Goal: Task Accomplishment & Management: Manage account settings

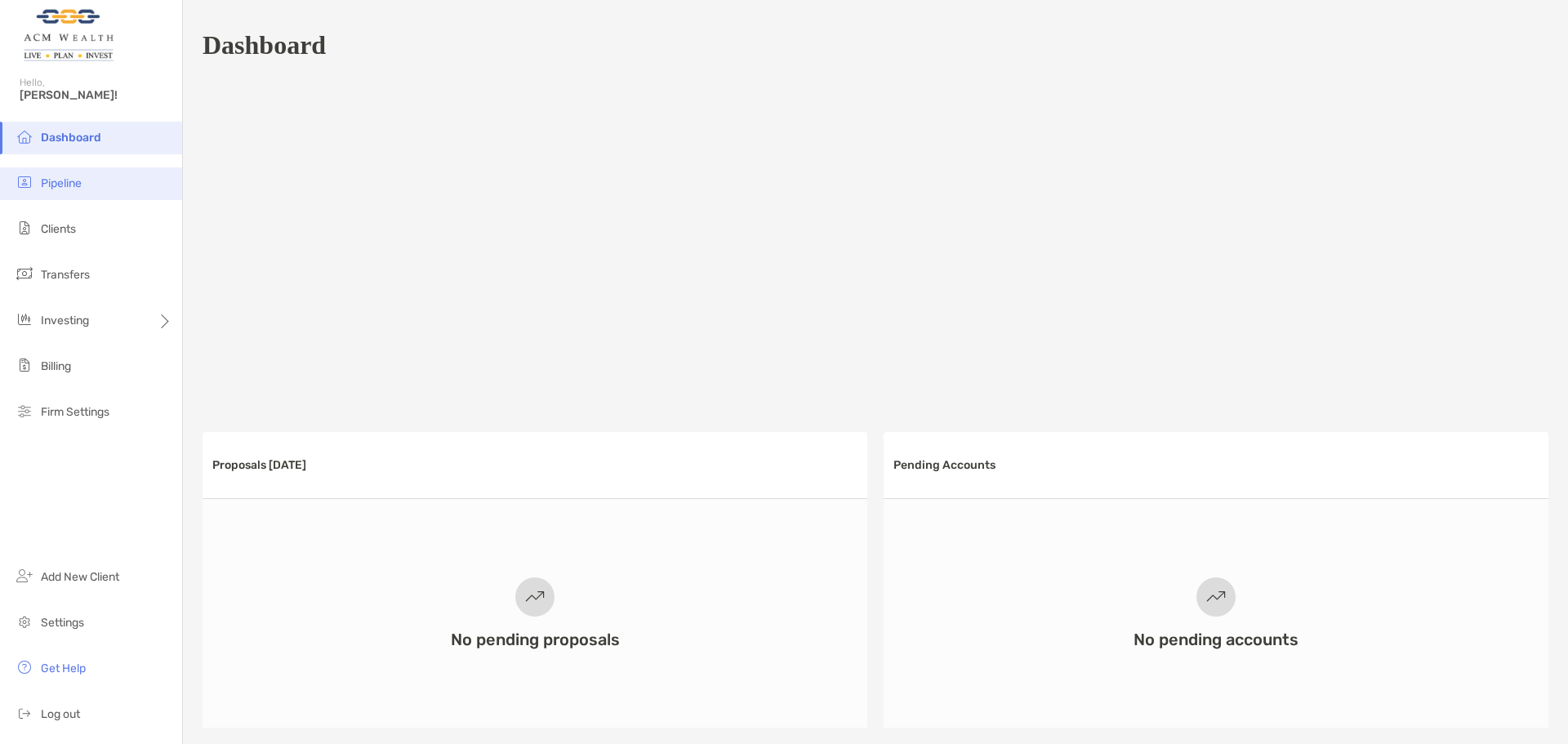
click at [71, 184] on span "Pipeline" at bounding box center [62, 183] width 41 height 14
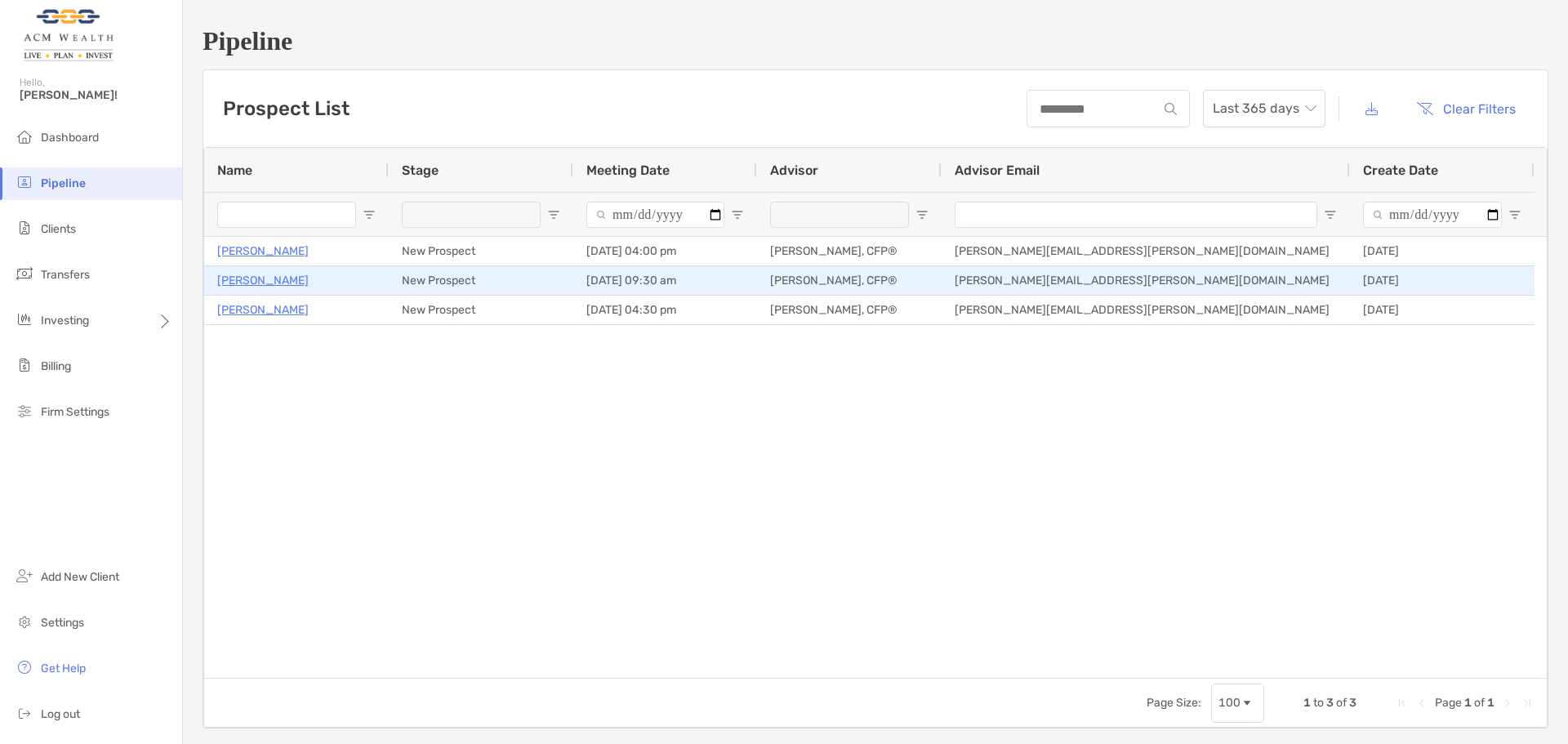
click at [293, 282] on p "[PERSON_NAME]" at bounding box center [262, 280] width 91 height 21
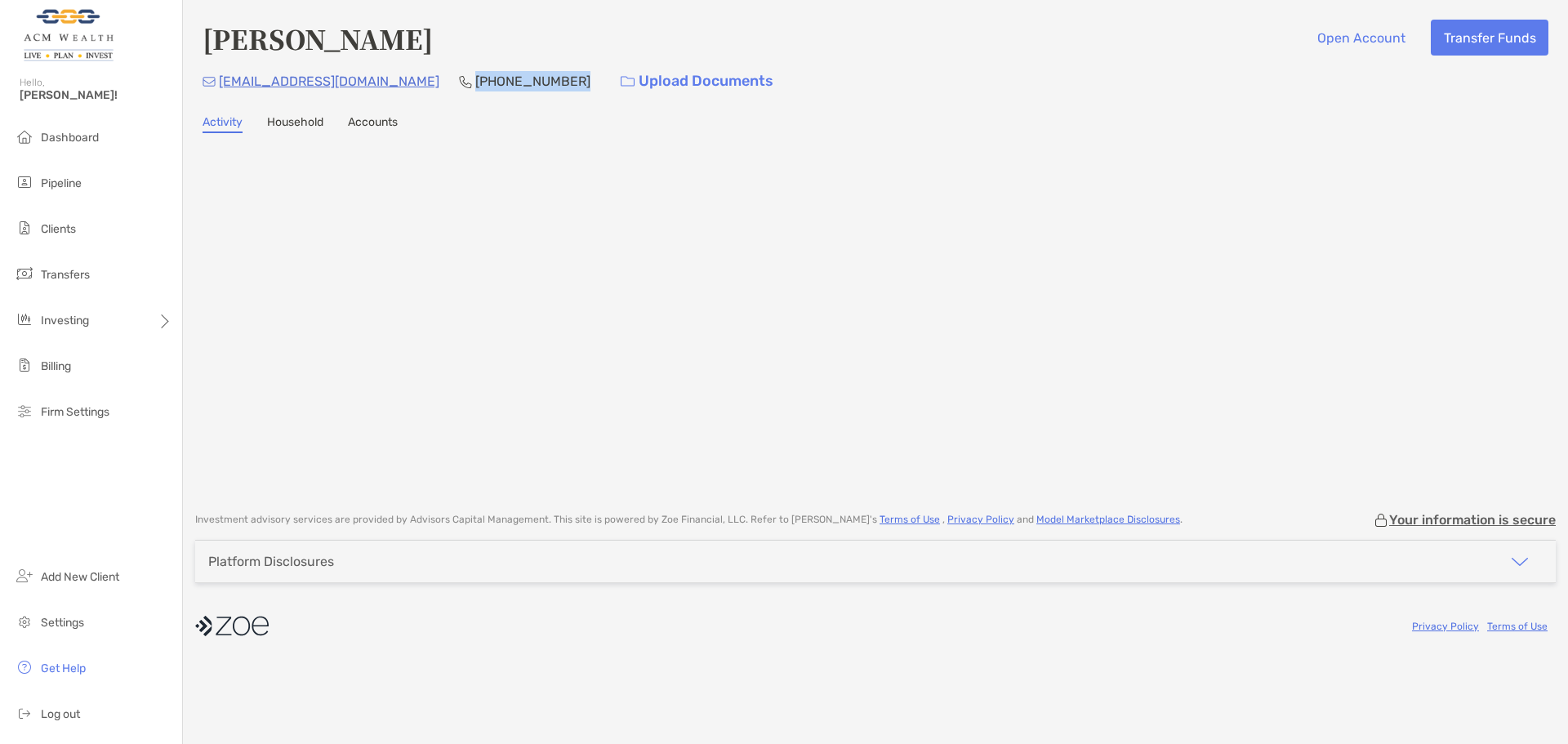
drag, startPoint x: 519, startPoint y: 77, endPoint x: 448, endPoint y: 86, distance: 71.6
click at [448, 86] on div "josefinamhansen@hotmail.com (305) 720-4270 Upload Documents" at bounding box center [876, 81] width 1346 height 35
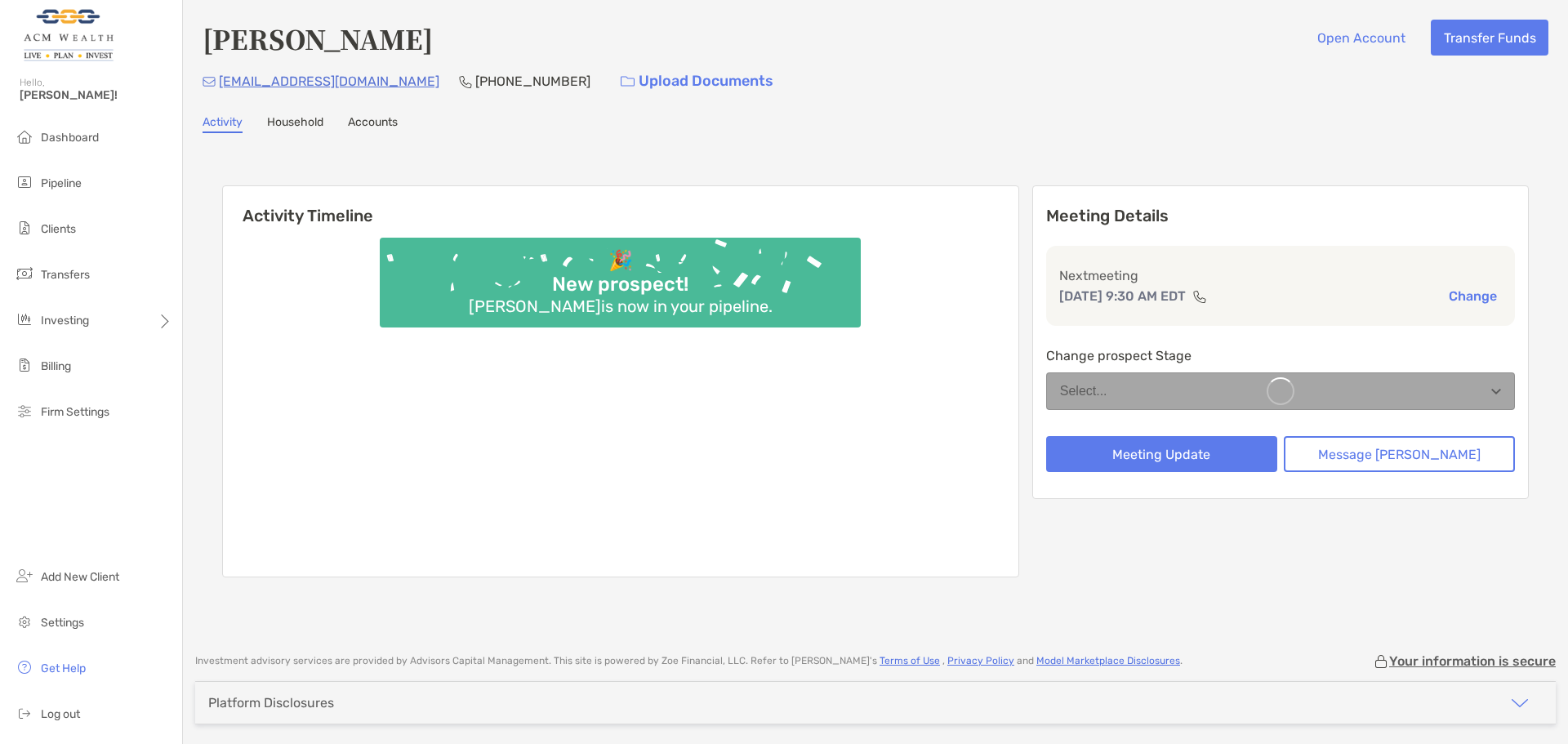
click at [503, 82] on p "(305) 720-4270" at bounding box center [533, 81] width 116 height 21
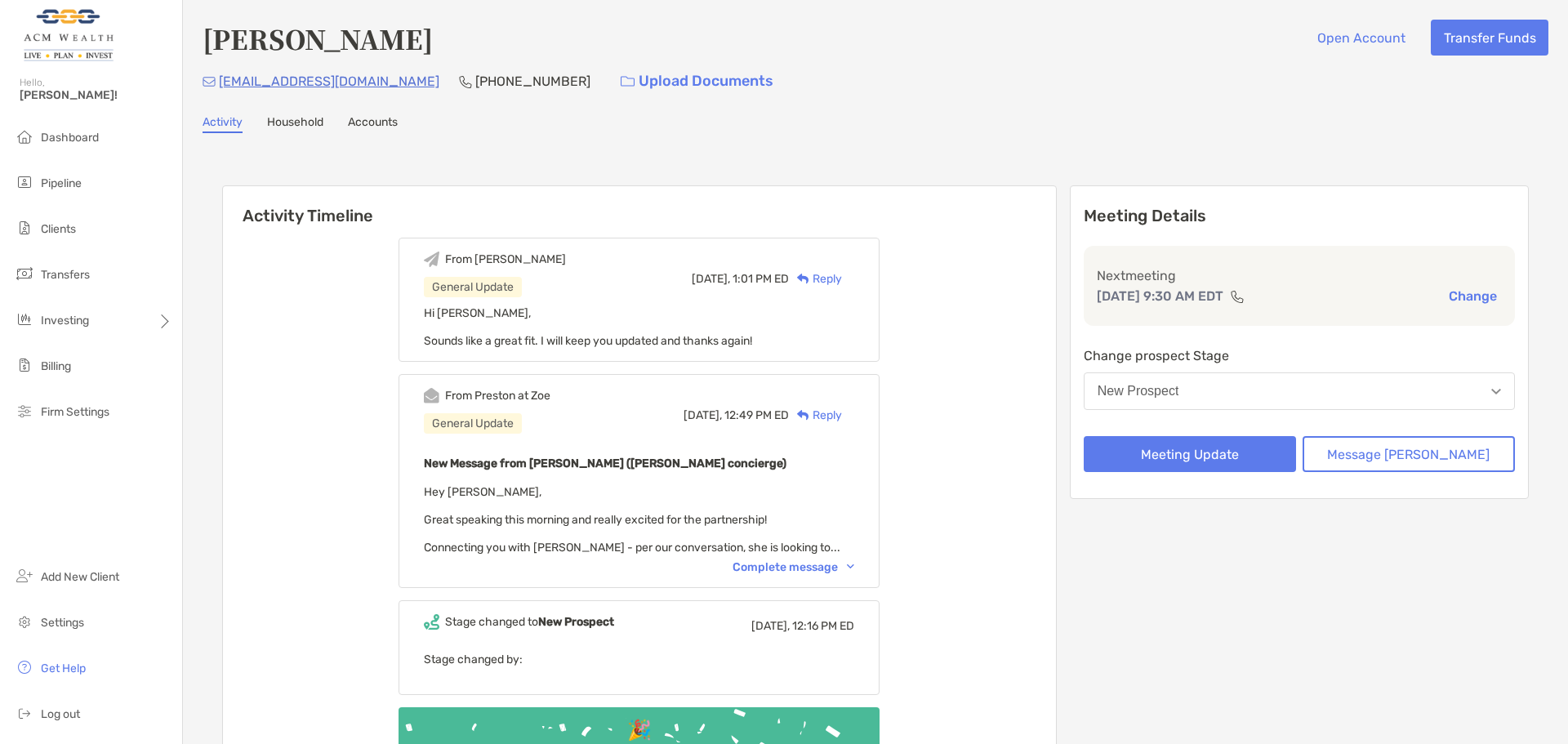
click at [812, 570] on div "Complete message" at bounding box center [793, 567] width 121 height 14
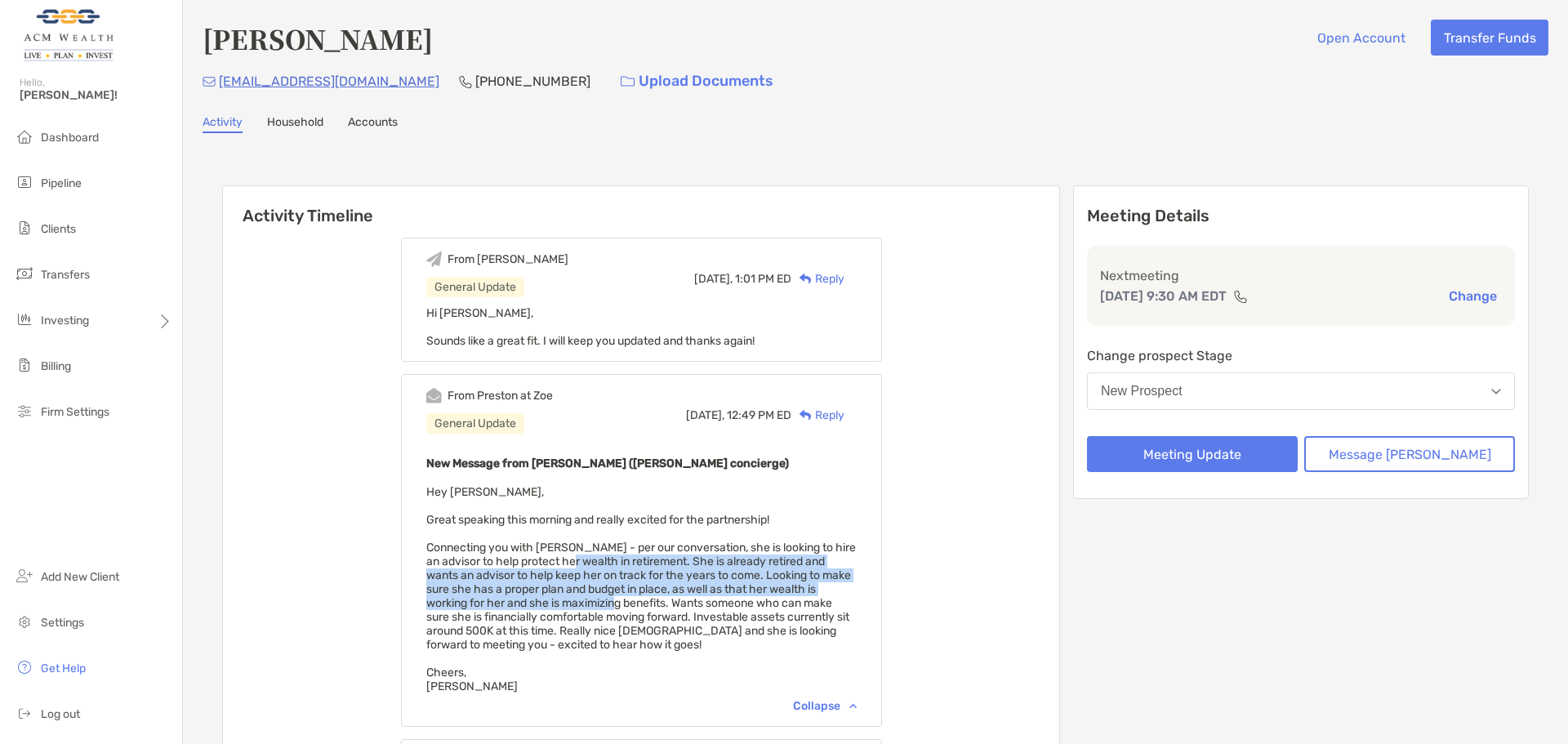
drag, startPoint x: 607, startPoint y: 559, endPoint x: 624, endPoint y: 604, distance: 48.1
click at [624, 604] on span "Hey Felipe, Great speaking this morning and really excited for the partnership!…" at bounding box center [641, 588] width 430 height 209
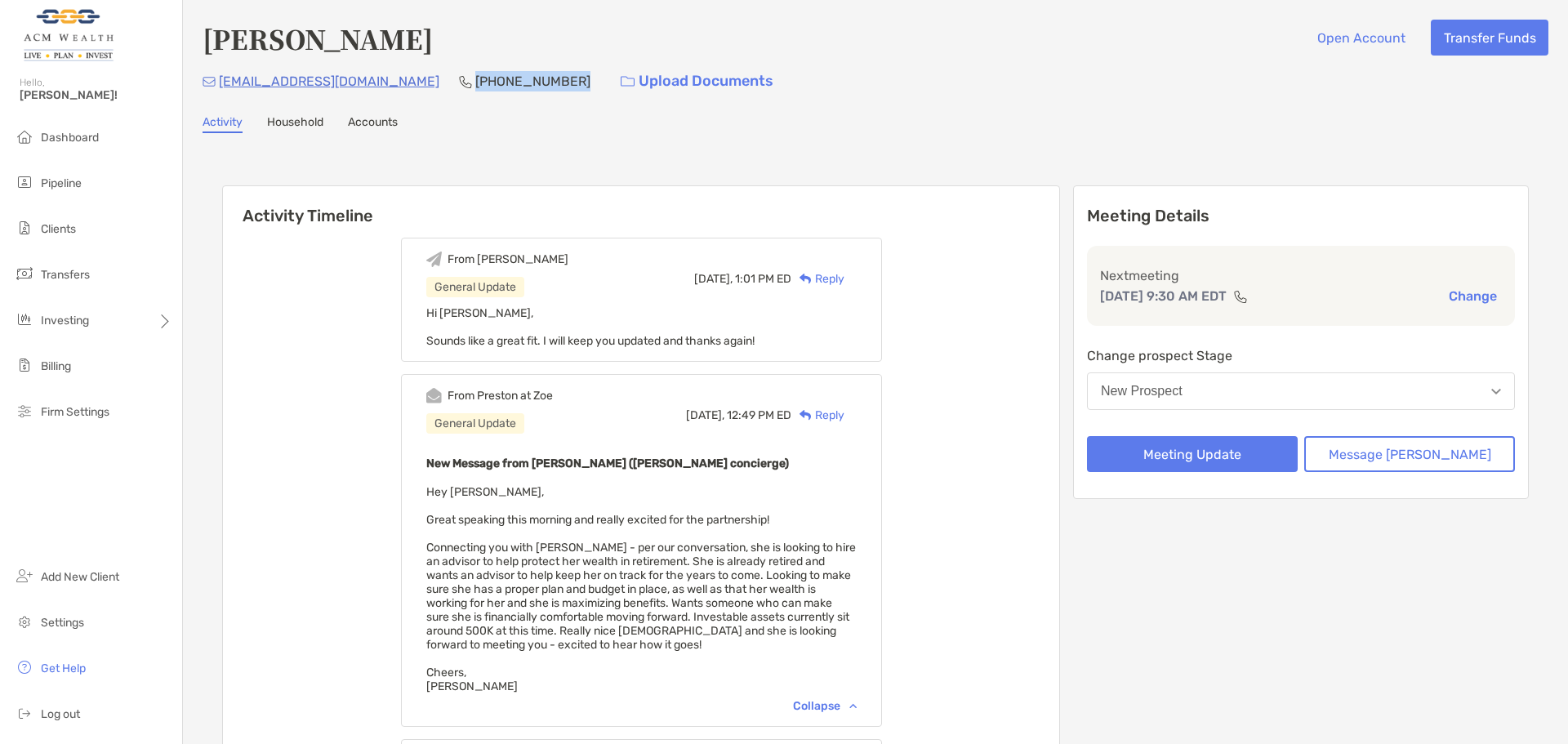
drag, startPoint x: 543, startPoint y: 78, endPoint x: 444, endPoint y: 79, distance: 99.0
click at [444, 79] on div "josefinamhansen@hotmail.com (305) 720-4270 Upload Documents" at bounding box center [876, 81] width 1346 height 35
copy p "(305) 720-4270"
click at [75, 186] on span "Pipeline" at bounding box center [62, 183] width 41 height 14
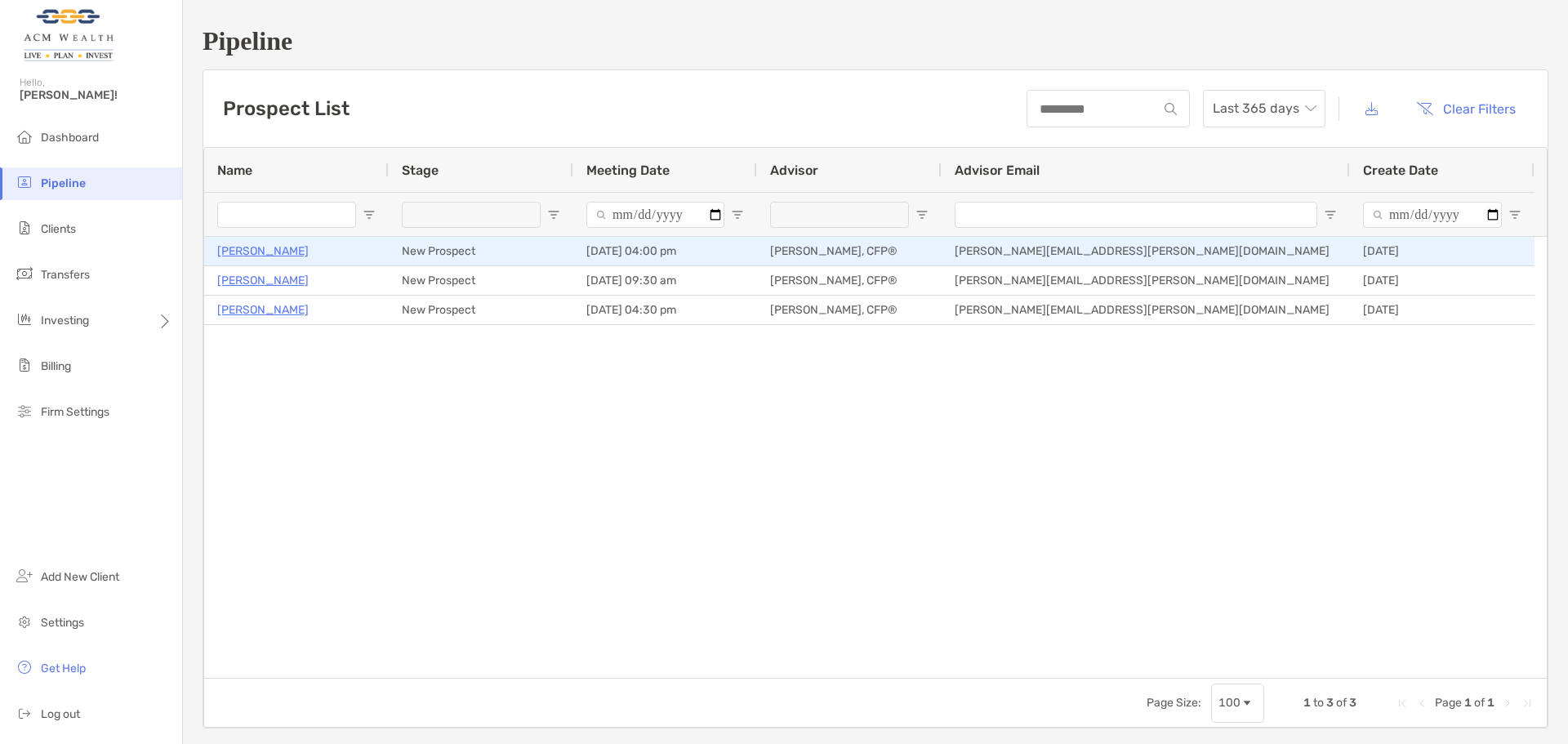
click at [244, 254] on p "[PERSON_NAME]" at bounding box center [262, 251] width 91 height 21
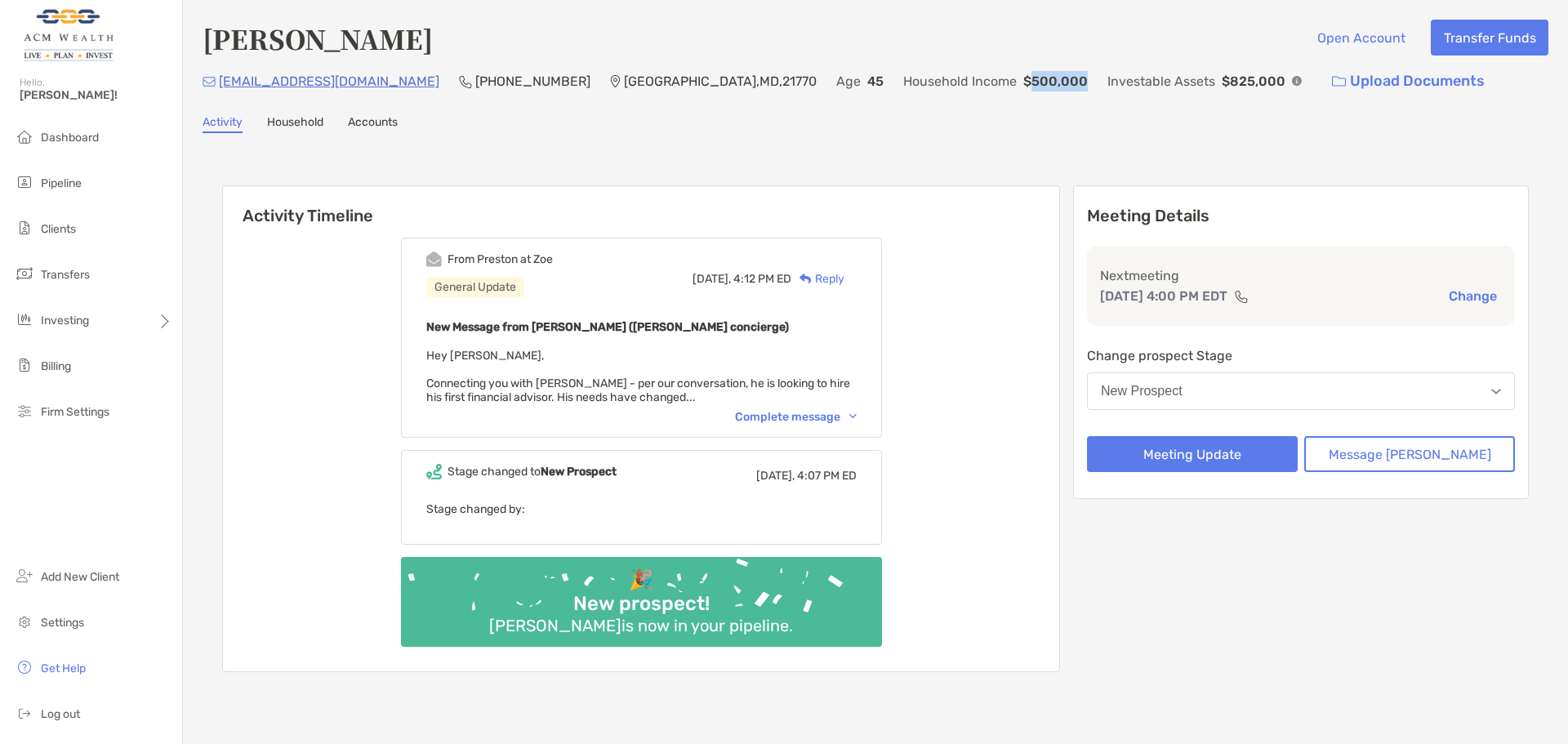
drag, startPoint x: 951, startPoint y: 87, endPoint x: 890, endPoint y: 78, distance: 61.7
click at [890, 78] on div "norris0311usmc@gmail.com (240) 308-3252 Monrovia , MD , 21770 Age 45 Household …" at bounding box center [876, 81] width 1346 height 35
click at [1023, 78] on p "$500,000" at bounding box center [1056, 81] width 65 height 21
drag, startPoint x: 702, startPoint y: 83, endPoint x: 1011, endPoint y: 75, distance: 309.1
click at [1011, 75] on div "norris0311usmc@gmail.com (240) 308-3252 Monrovia , MD , 21770 Age 45 Household …" at bounding box center [876, 81] width 1346 height 35
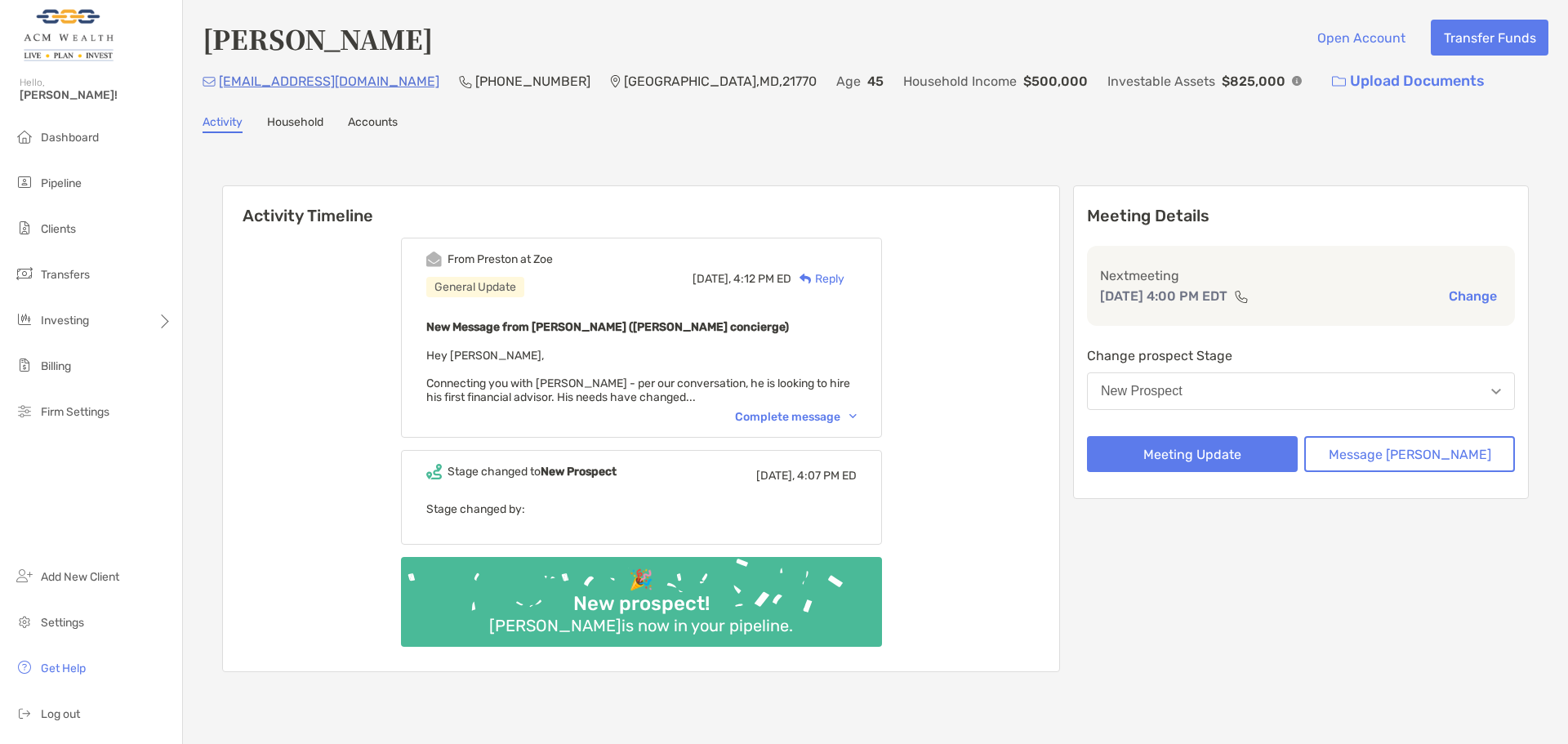
click at [998, 169] on div "Activity Timeline From Preston at Zoe General Update Today, 4:12 PM ED Reply Ne…" at bounding box center [876, 431] width 1307 height 524
click at [306, 89] on p "norris0311usmc@gmail.com" at bounding box center [329, 81] width 220 height 21
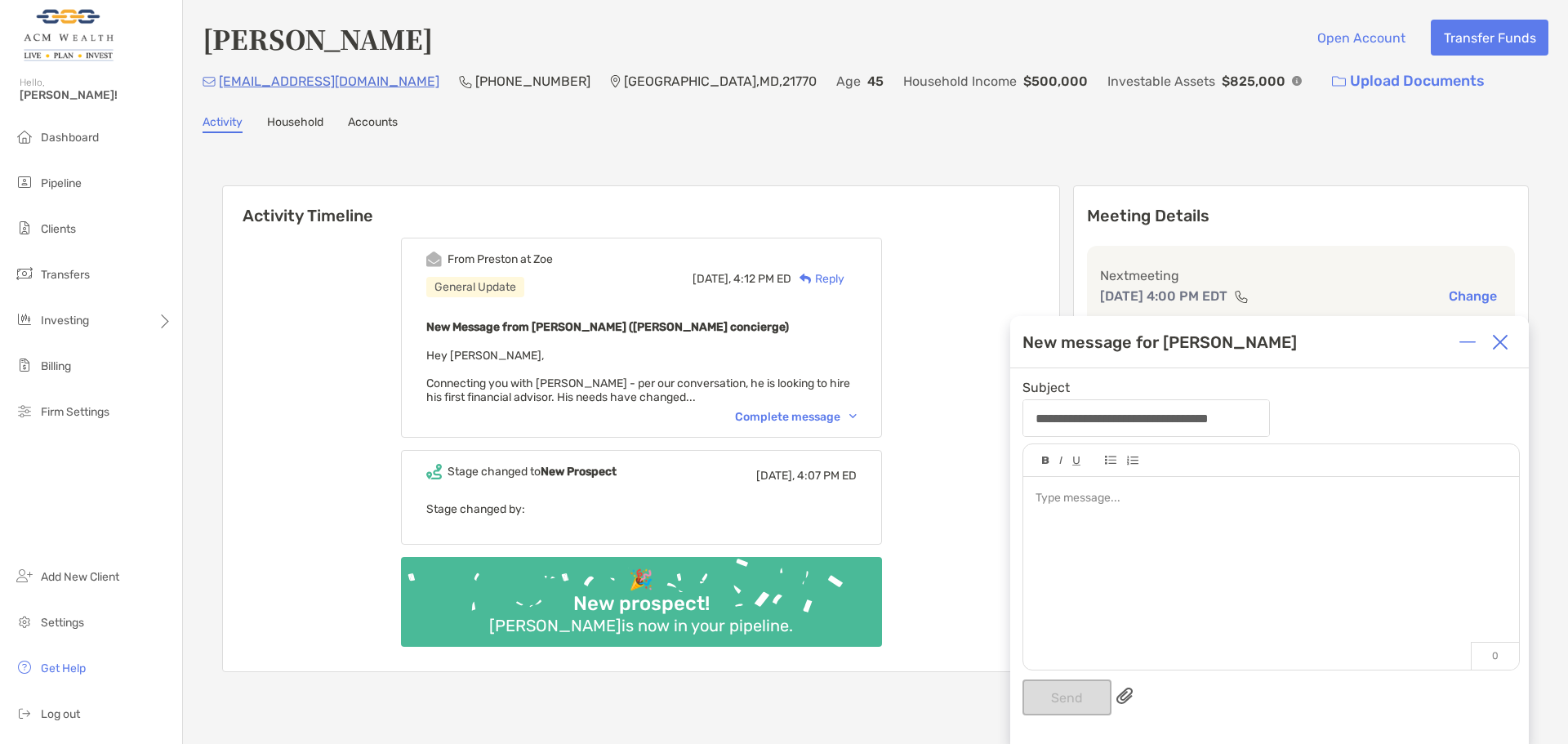
click at [1507, 342] on img at bounding box center [1500, 342] width 17 height 17
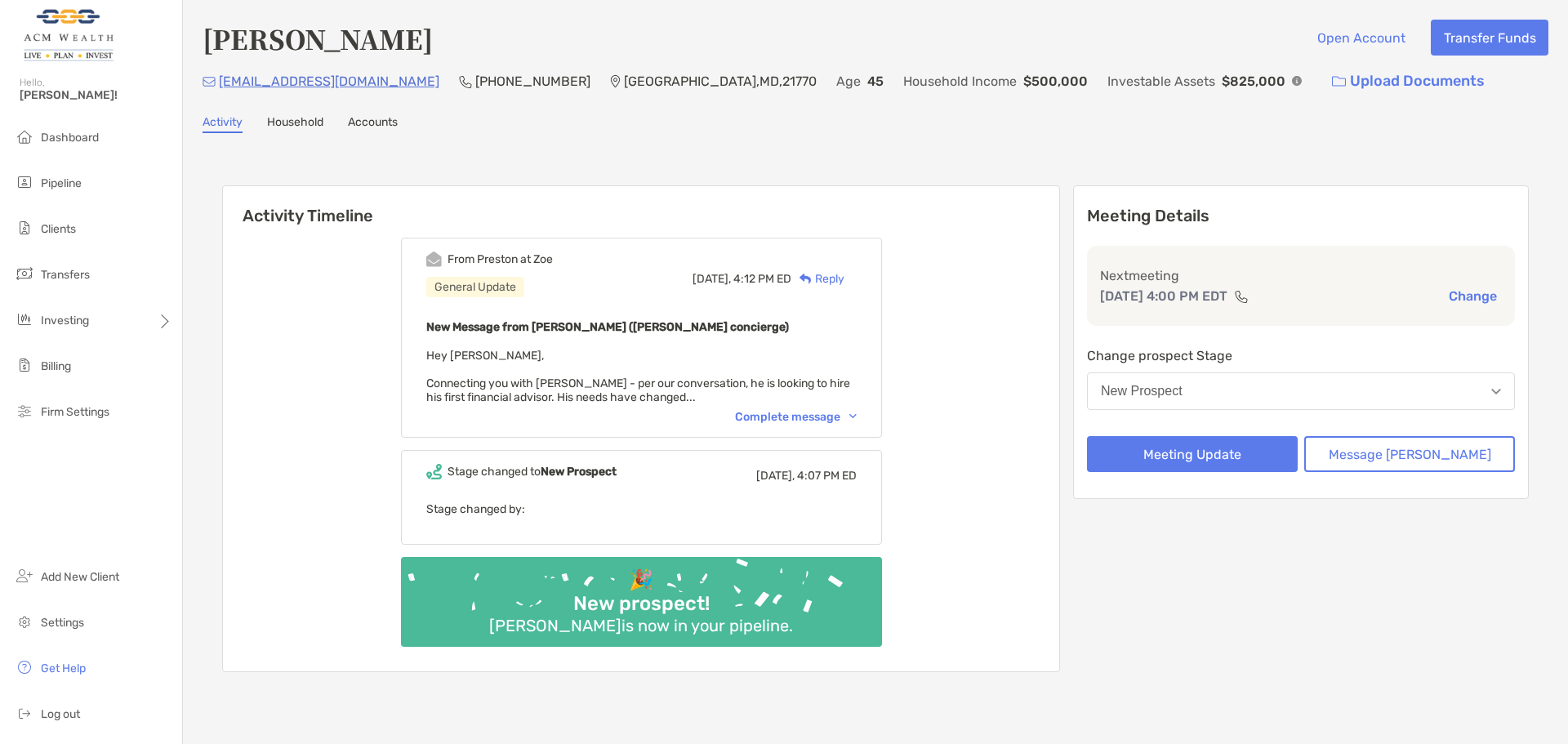
click at [516, 69] on div "(240) 308-3252" at bounding box center [525, 81] width 131 height 35
drag, startPoint x: 521, startPoint y: 76, endPoint x: 417, endPoint y: 86, distance: 104.5
click at [417, 86] on div "norris0311usmc@gmail.com (240) 308-3252 Monrovia , MD , 21770 Age 45 Household …" at bounding box center [876, 81] width 1346 height 35
copy div "(240) 308-3252"
click at [41, 177] on span "Pipeline" at bounding box center [62, 183] width 41 height 14
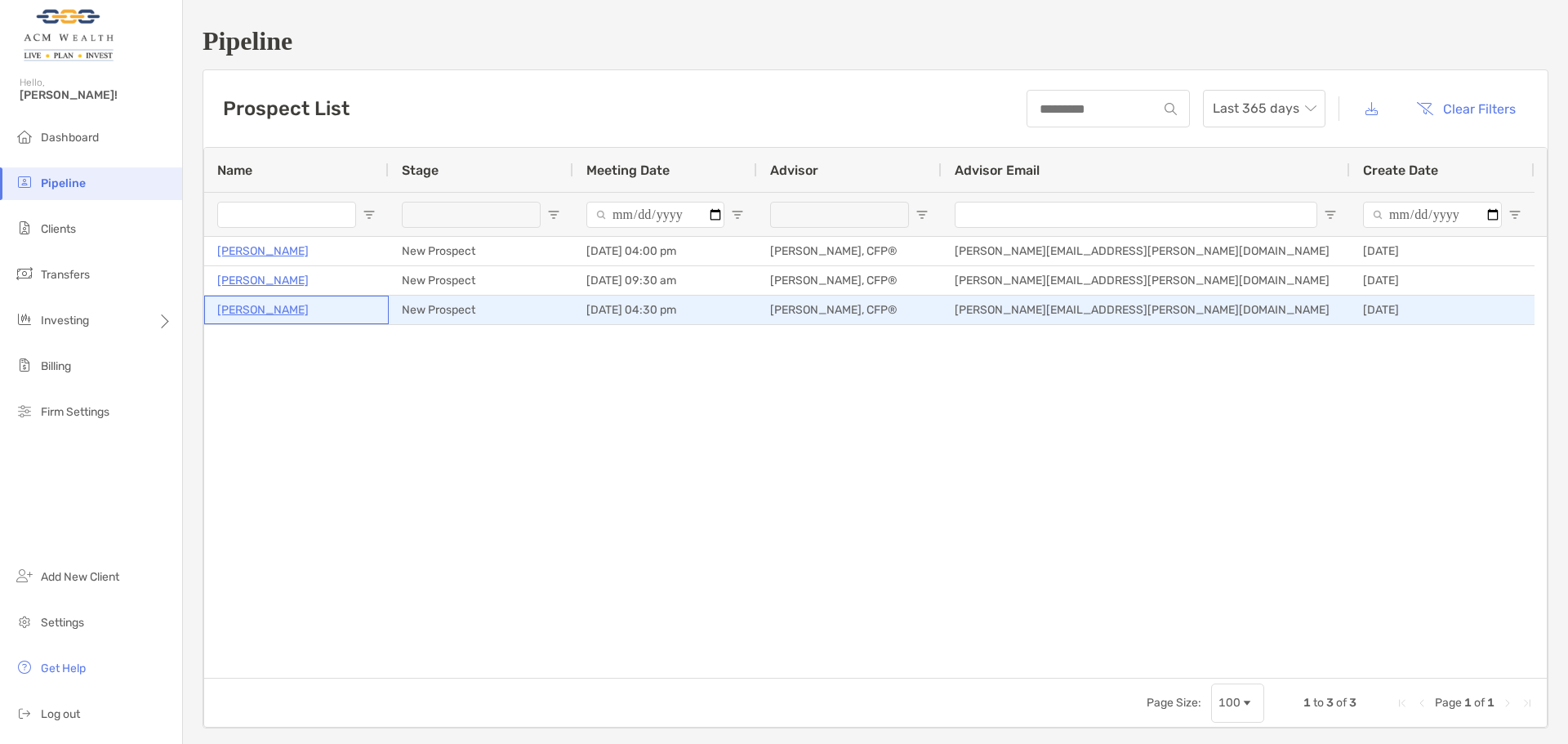
click at [258, 308] on p "[PERSON_NAME]" at bounding box center [262, 309] width 91 height 21
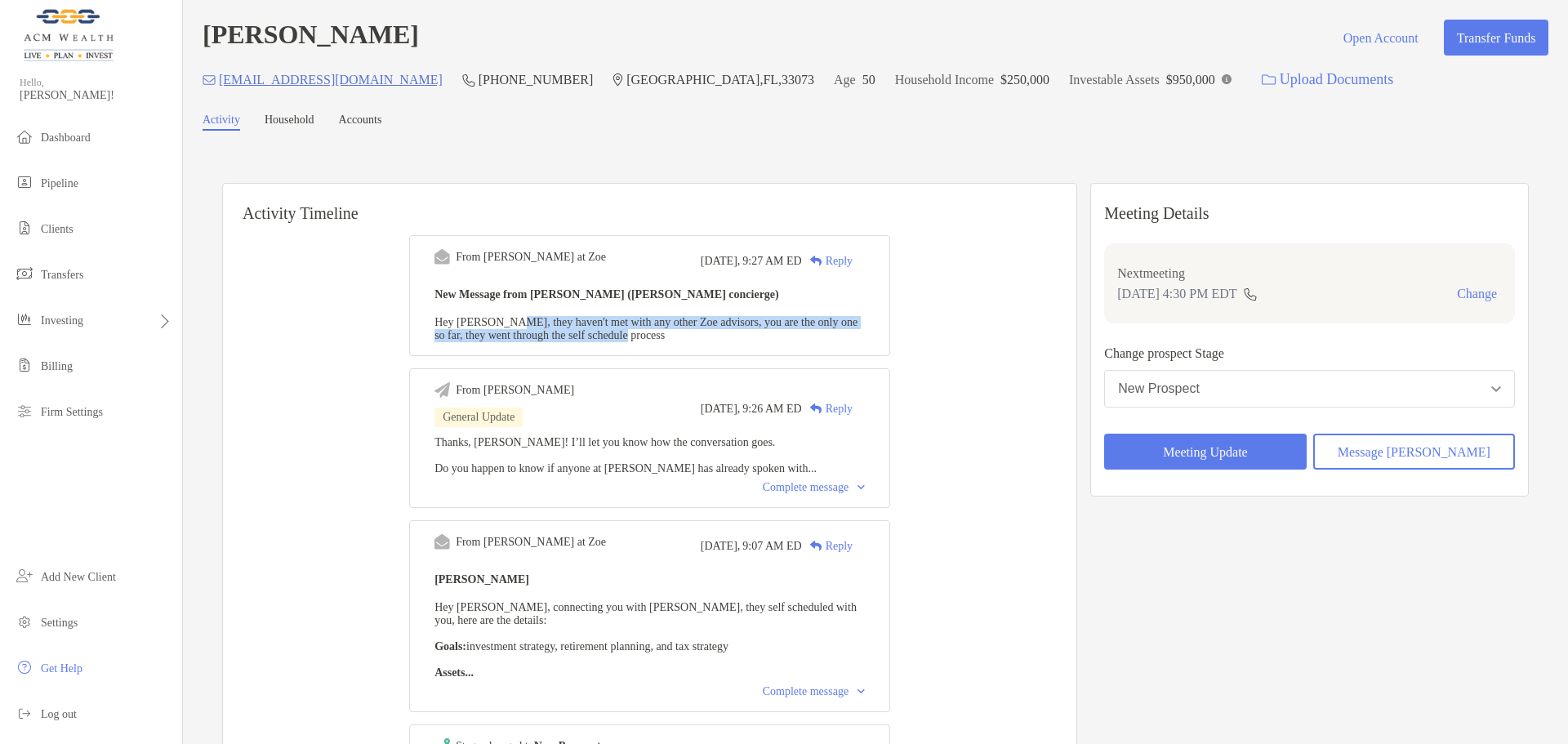
drag, startPoint x: 524, startPoint y: 331, endPoint x: 701, endPoint y: 340, distance: 177.2
click at [701, 340] on span "Hey Felipe, they haven't met with any other Zoe advisors, you are the only one …" at bounding box center [646, 329] width 423 height 25
drag, startPoint x: 409, startPoint y: 74, endPoint x: 440, endPoint y: 70, distance: 31.3
click at [462, 70] on div "(954) 383-4933" at bounding box center [527, 79] width 130 height 35
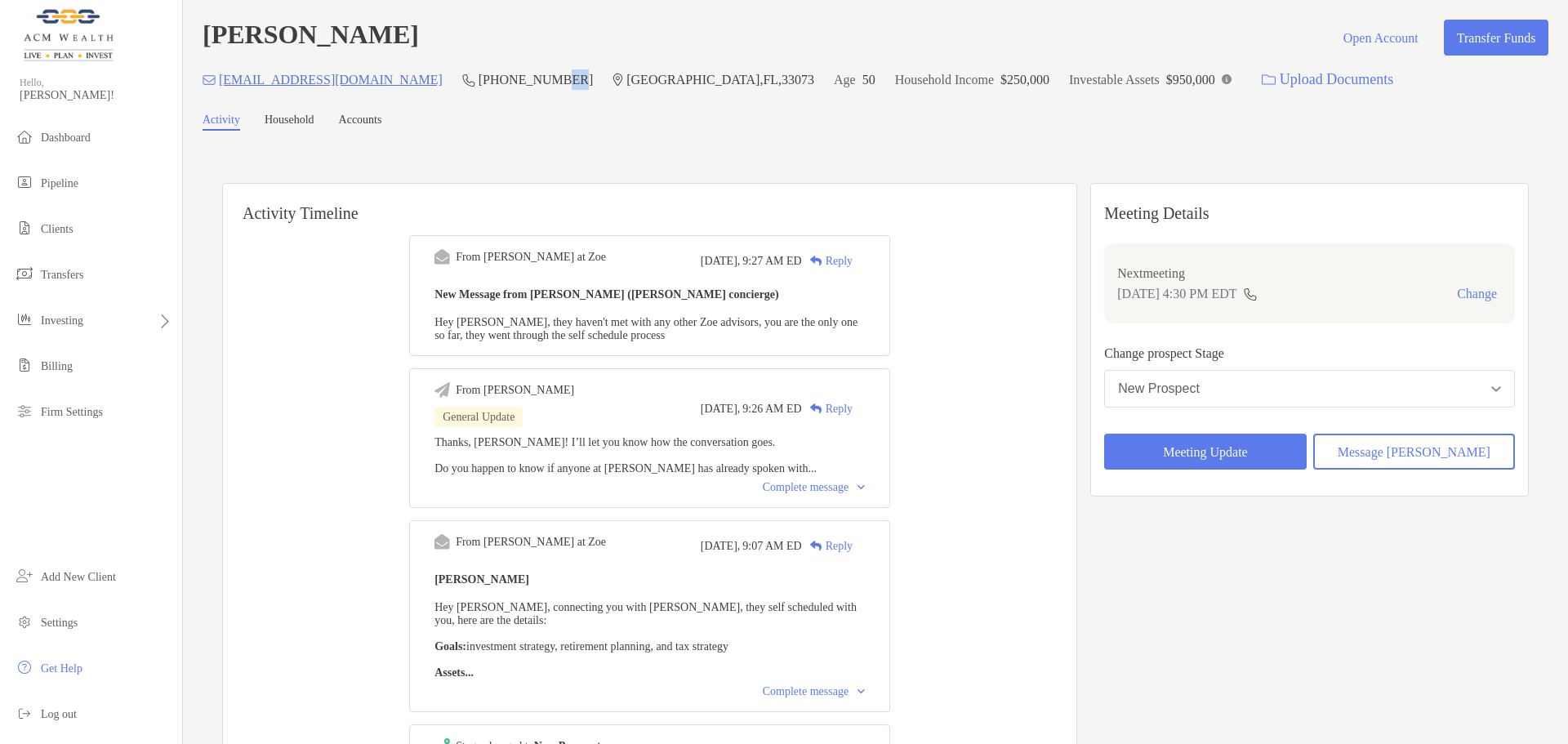
drag, startPoint x: 451, startPoint y: 85, endPoint x: 473, endPoint y: 81, distance: 22.4
click at [479, 81] on p "(954) 383-4933" at bounding box center [536, 79] width 115 height 21
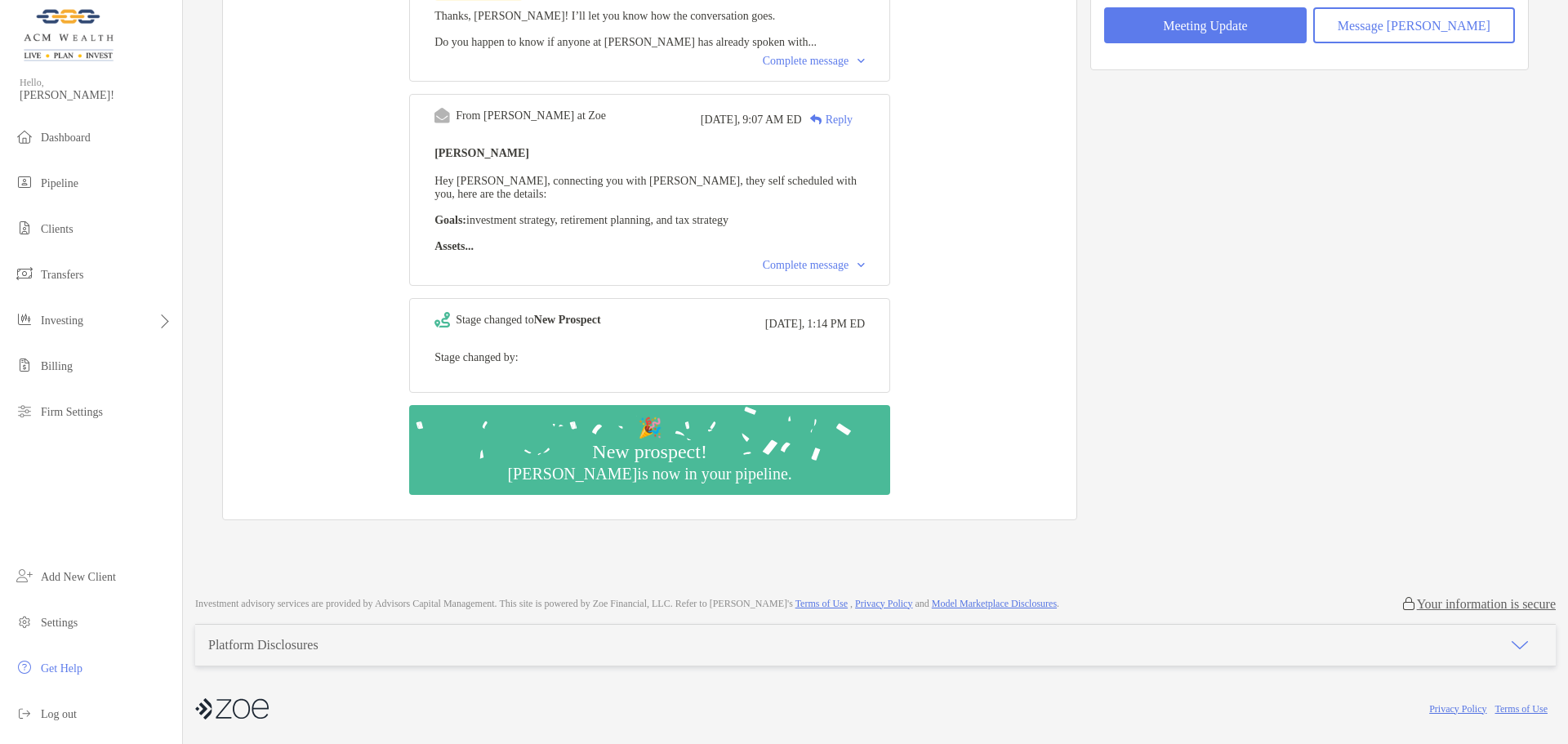
scroll to position [304, 0]
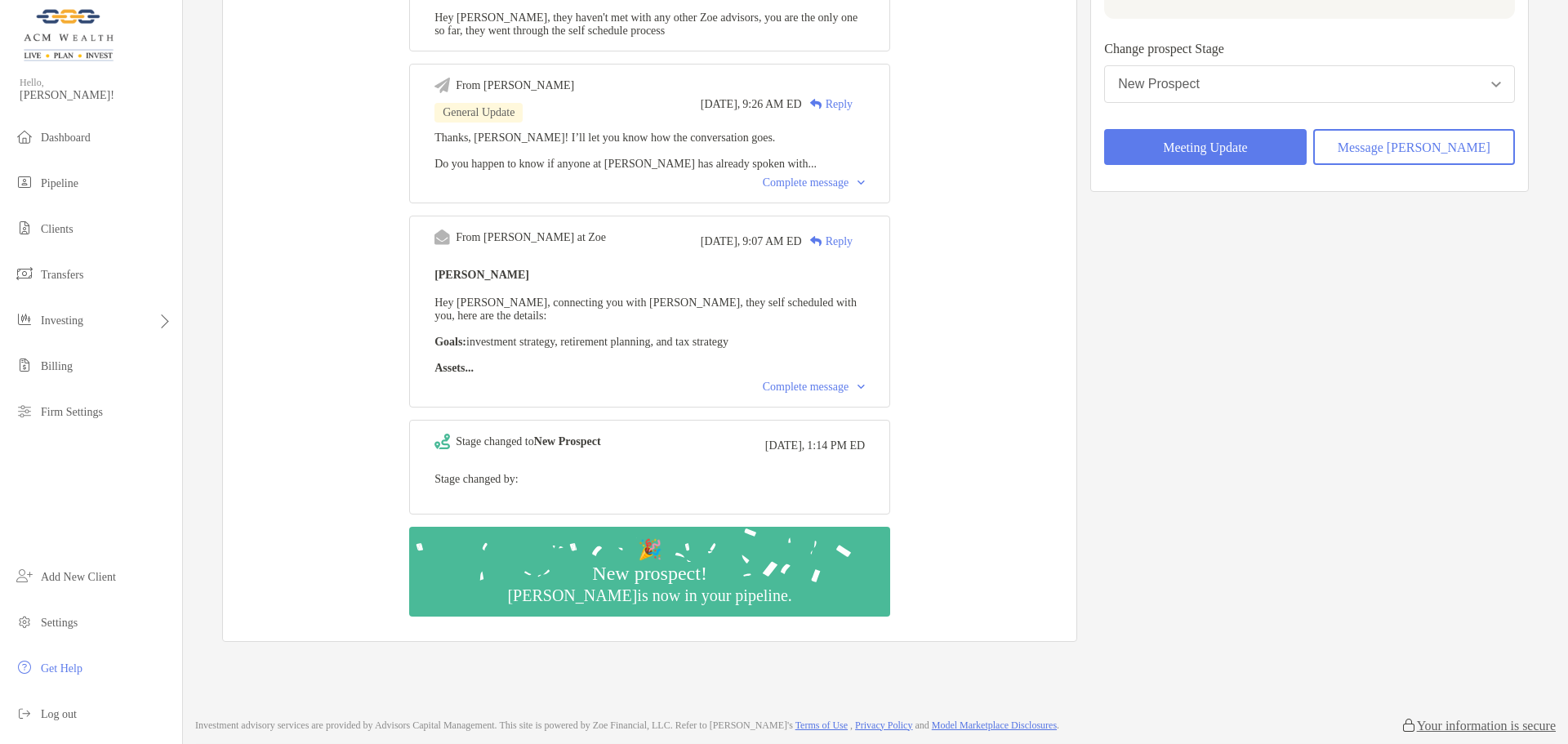
click at [809, 394] on div "Complete message" at bounding box center [814, 387] width 102 height 13
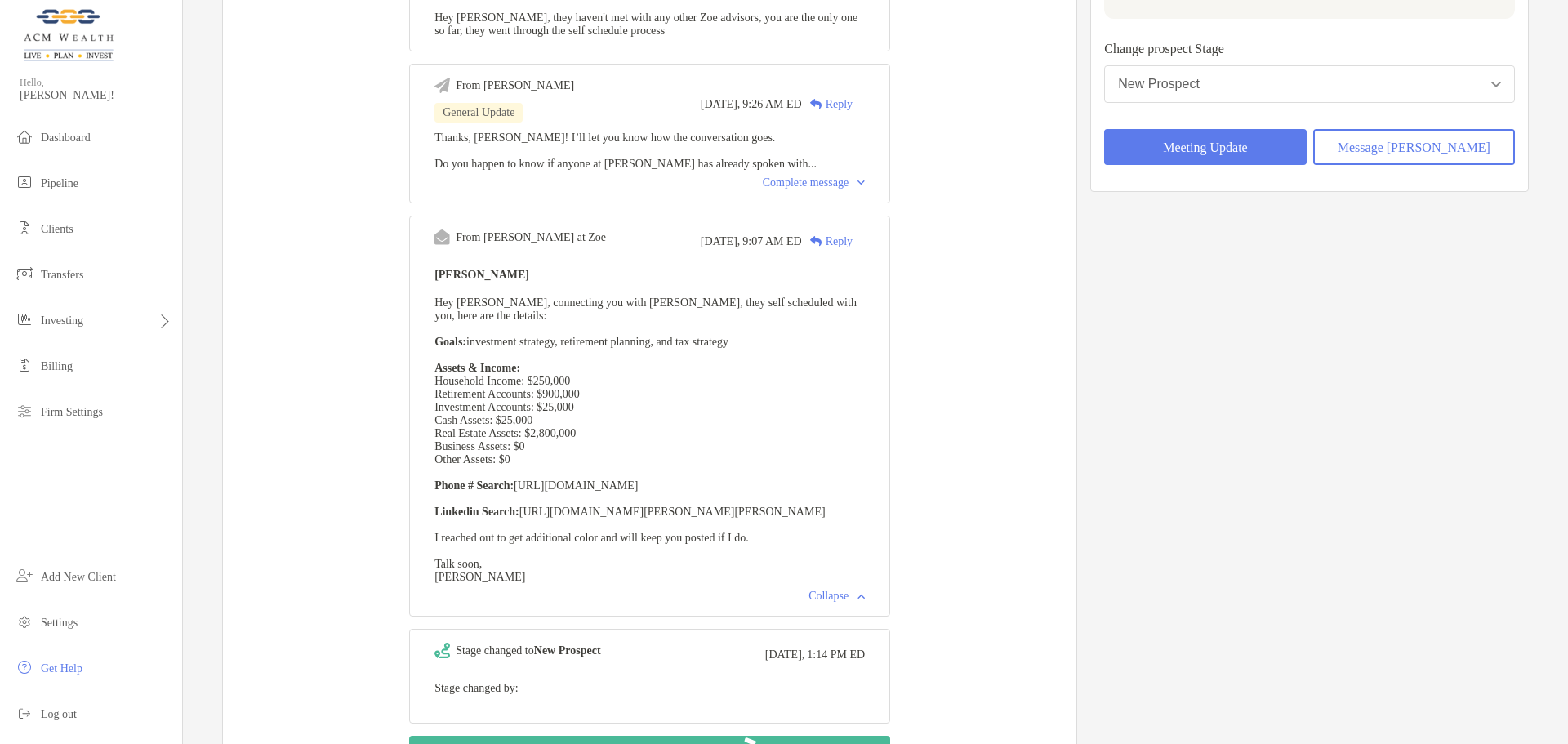
drag, startPoint x: 782, startPoint y: 518, endPoint x: 455, endPoint y: 522, distance: 327.0
click at [455, 522] on span "Hey Felipe, connecting you with Hetal, they self scheduled with you, here are t…" at bounding box center [645, 440] width 422 height 287
drag, startPoint x: 599, startPoint y: 556, endPoint x: 707, endPoint y: 556, distance: 108.0
click at [603, 556] on div "Hetal Patel Hey Felipe, connecting you with Hetal, they self scheduled with you…" at bounding box center [650, 424] width 431 height 319
drag, startPoint x: 733, startPoint y: 540, endPoint x: 548, endPoint y: 551, distance: 185.3
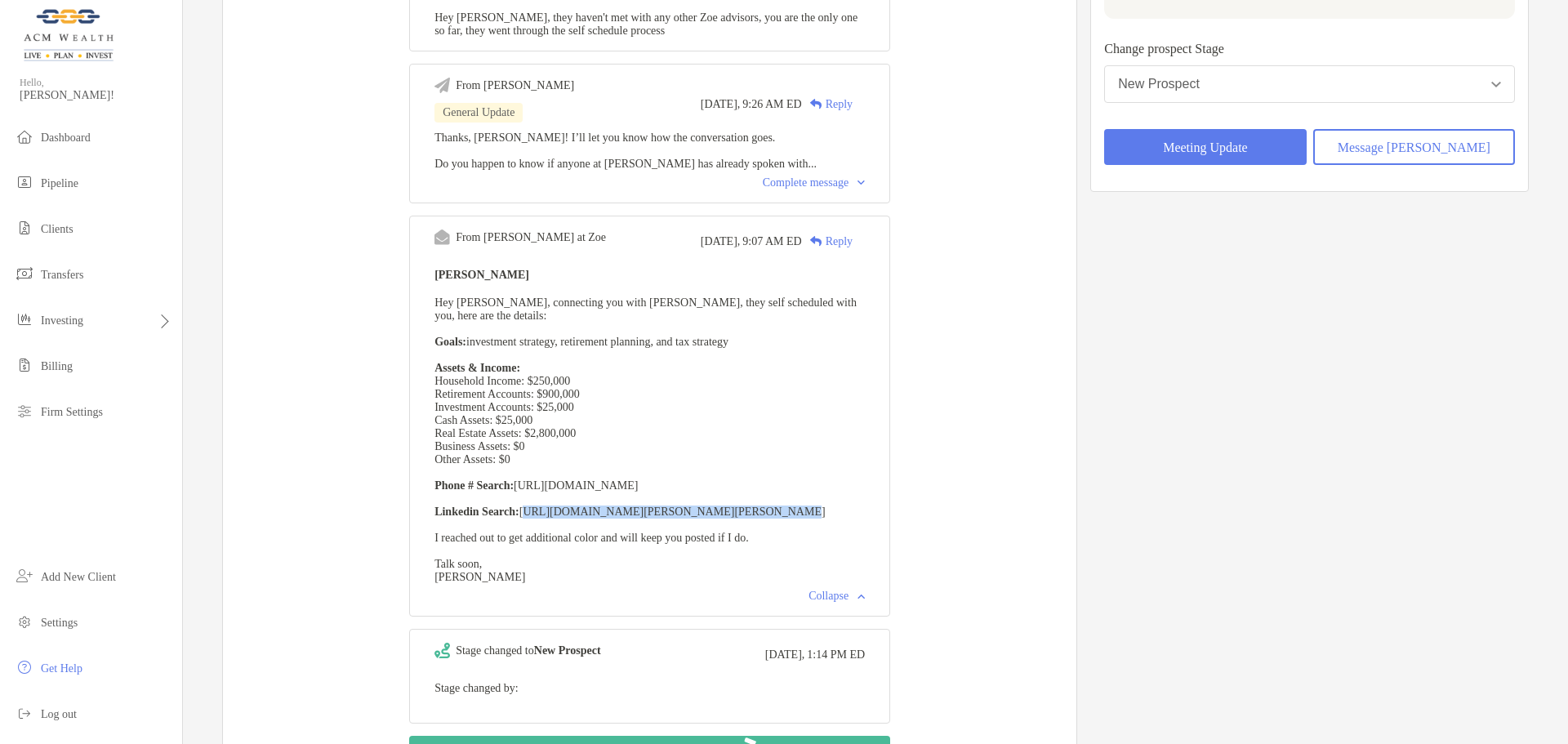
click at [548, 551] on div "Hetal Patel Hey Felipe, connecting you with Hetal, they self scheduled with you…" at bounding box center [650, 424] width 431 height 319
click at [965, 450] on div "From Paul at Zoe Today, 9:27 AM ED Reply New Message from Paul Cipollaro (Zoe c…" at bounding box center [650, 385] width 854 height 932
drag, startPoint x: 478, startPoint y: 393, endPoint x: 634, endPoint y: 425, distance: 159.2
click at [634, 425] on div "Hetal Patel Hey Felipe, connecting you with Hetal, they self scheduled with you…" at bounding box center [650, 424] width 431 height 319
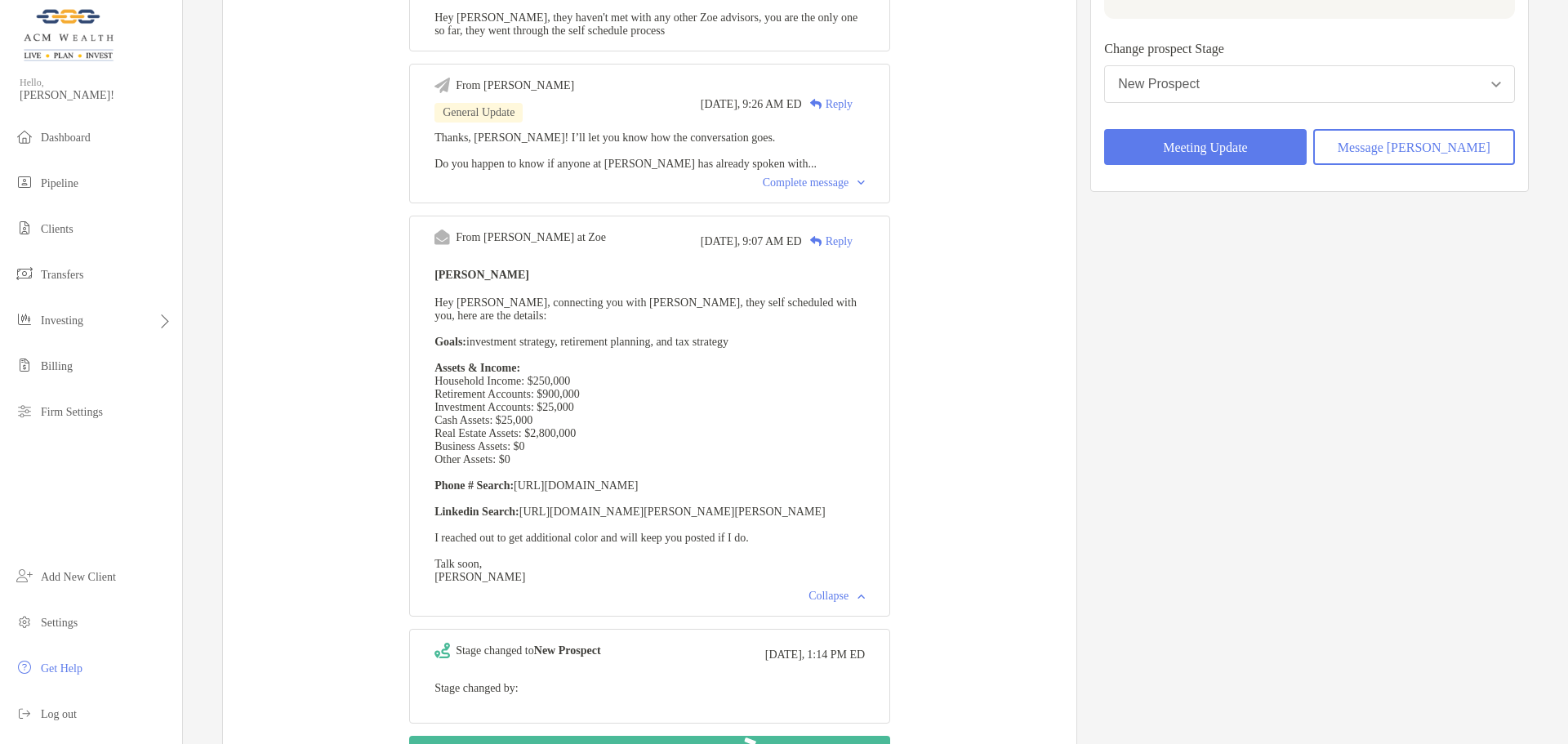
drag, startPoint x: 505, startPoint y: 395, endPoint x: 625, endPoint y: 395, distance: 120.0
click at [625, 395] on div "Hetal Patel Hey Felipe, connecting you with Hetal, they self scheduled with you…" at bounding box center [650, 424] width 431 height 319
drag, startPoint x: 581, startPoint y: 471, endPoint x: 544, endPoint y: 431, distance: 54.5
click at [544, 431] on div "Hetal Patel Hey Felipe, connecting you with Hetal, they self scheduled with you…" at bounding box center [650, 424] width 431 height 319
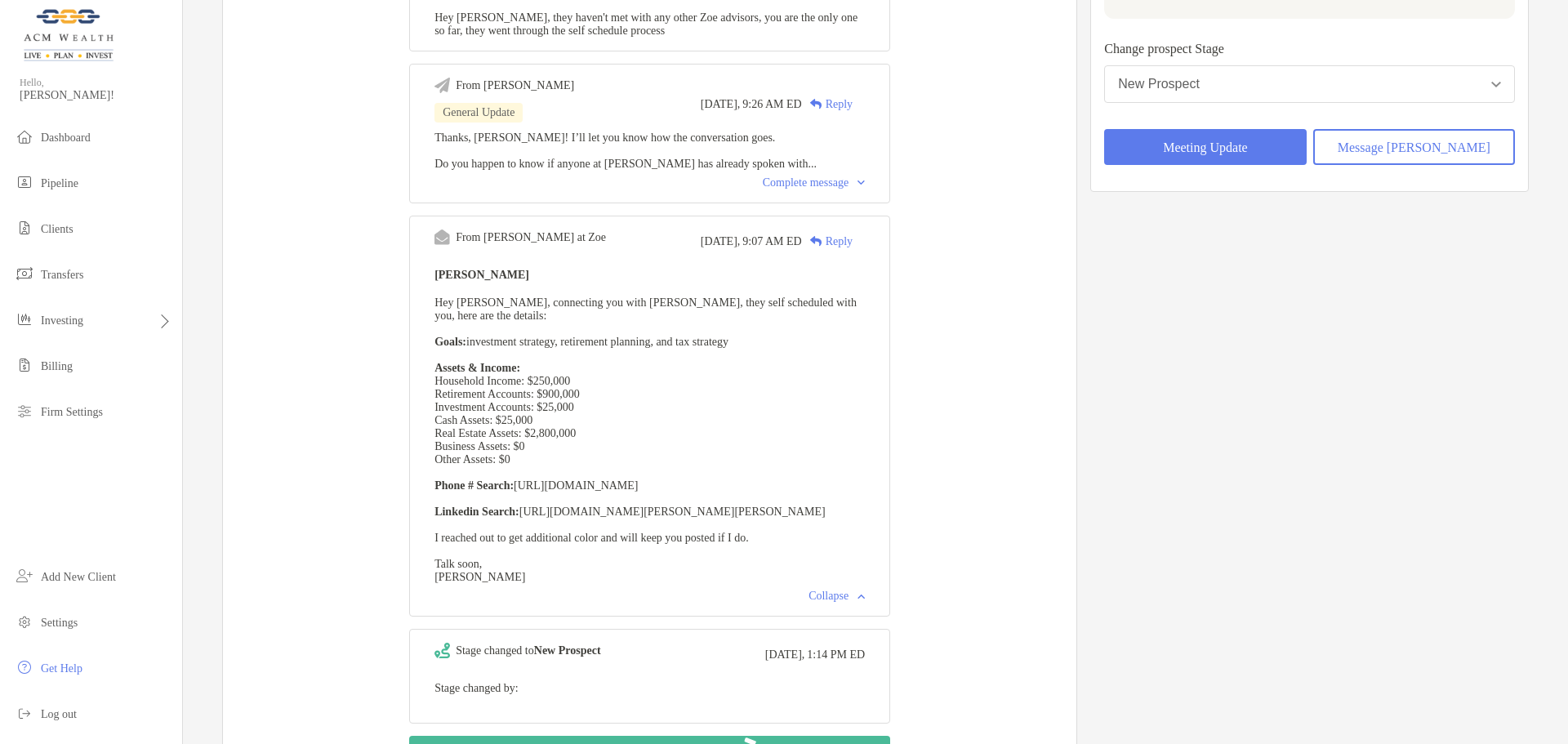
click at [544, 431] on span "Hey Felipe, connecting you with Hetal, they self scheduled with you, here are t…" at bounding box center [645, 440] width 422 height 287
drag, startPoint x: 618, startPoint y: 442, endPoint x: 537, endPoint y: 448, distance: 81.2
click at [537, 448] on div "Hetal Patel Hey Felipe, connecting you with Hetal, they self scheduled with you…" at bounding box center [650, 424] width 431 height 319
click at [537, 448] on span "Hey Felipe, connecting you with Hetal, they self scheduled with you, here are t…" at bounding box center [645, 440] width 422 height 287
drag, startPoint x: 499, startPoint y: 409, endPoint x: 633, endPoint y: 423, distance: 134.7
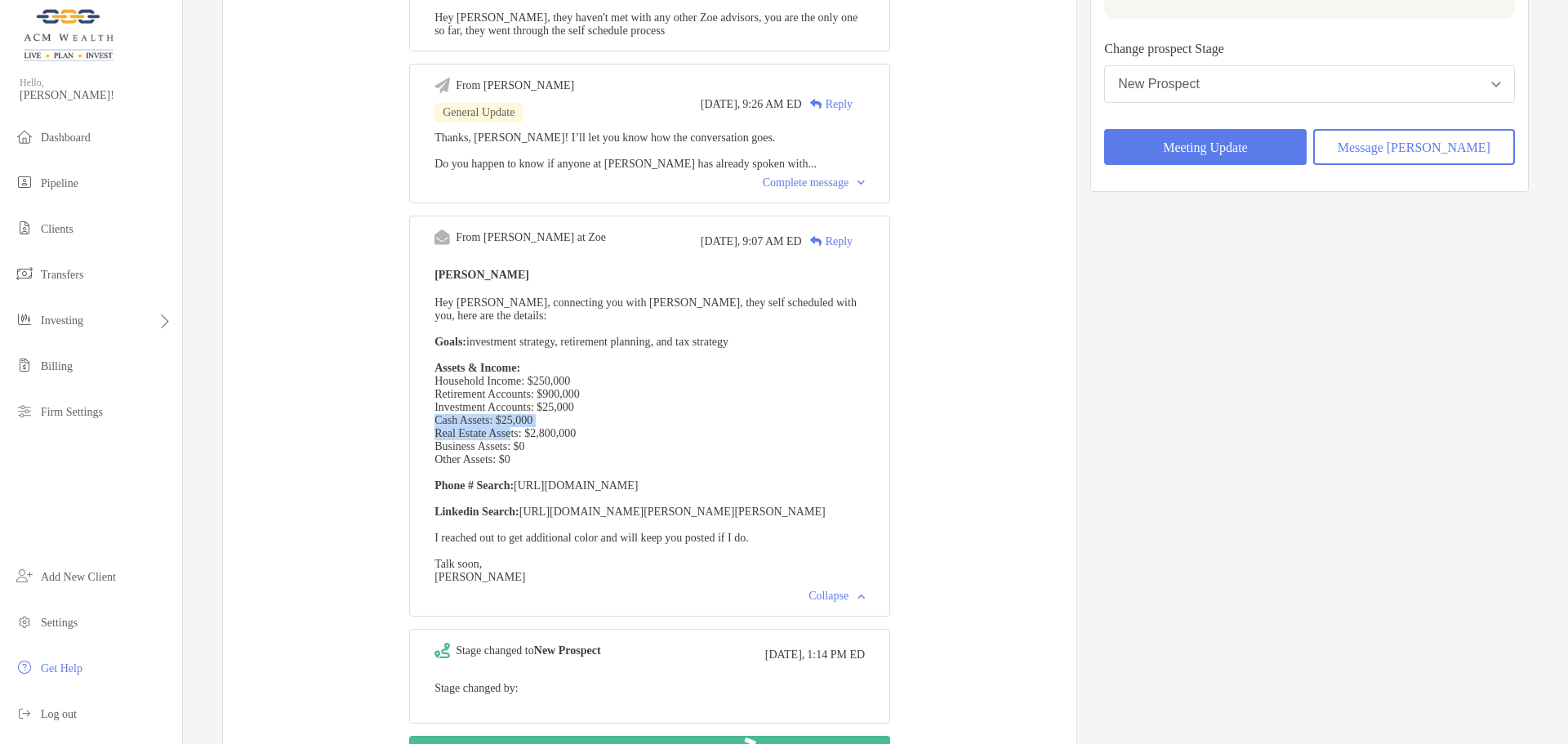
click at [633, 423] on div "Hetal Patel Hey Felipe, connecting you with Hetal, they self scheduled with you…" at bounding box center [650, 424] width 431 height 319
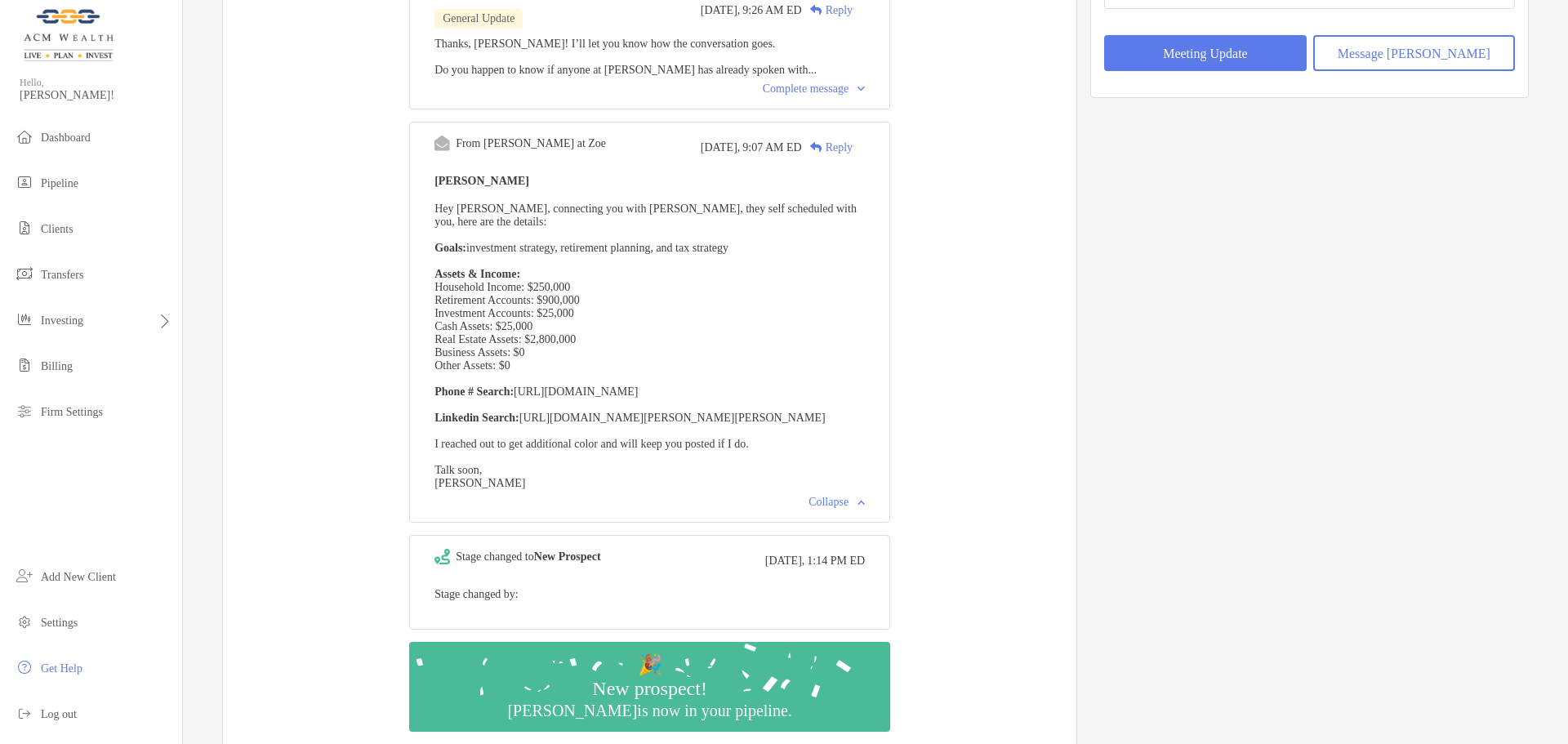
scroll to position [408, 0]
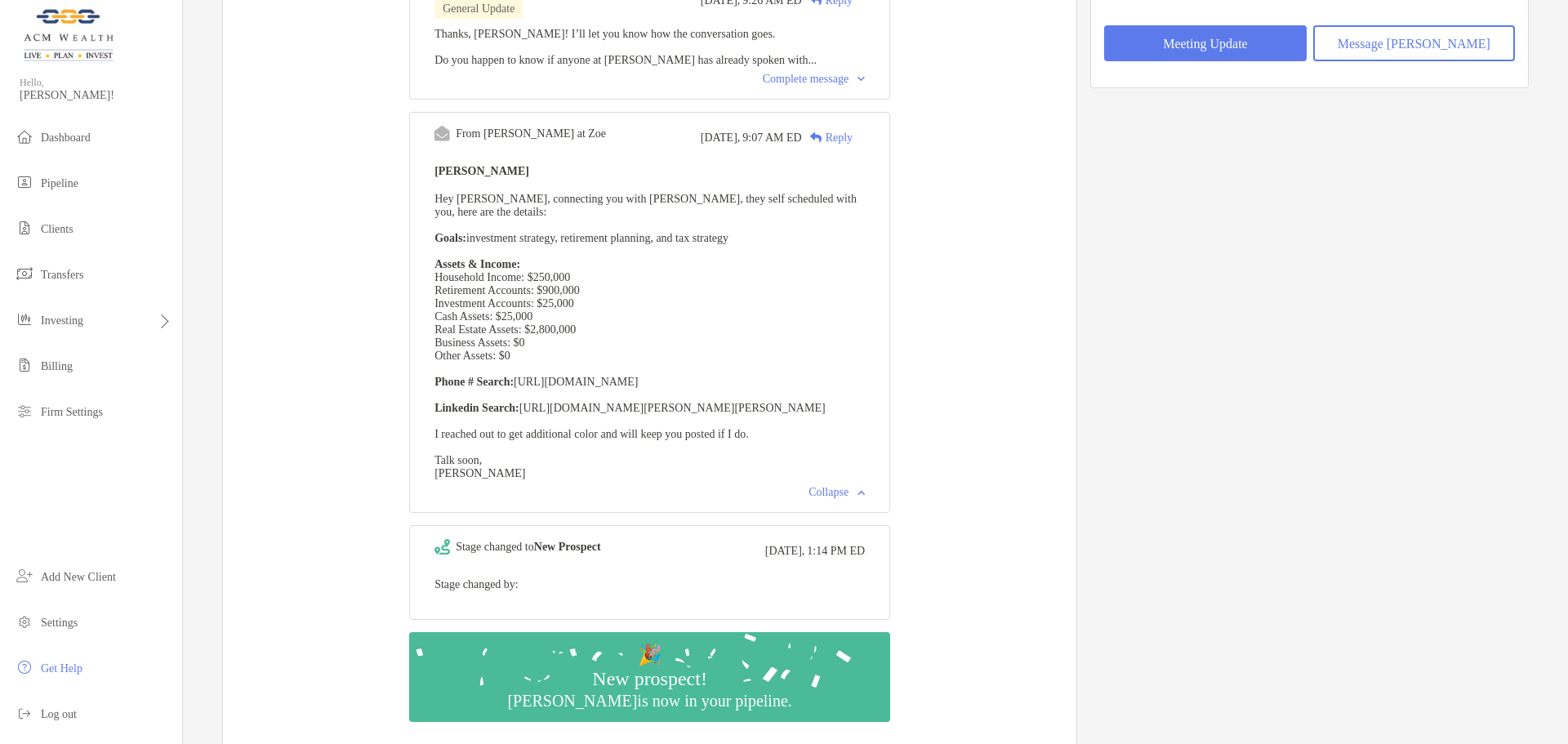
drag, startPoint x: 465, startPoint y: 303, endPoint x: 622, endPoint y: 302, distance: 157.0
click at [622, 302] on span "Hey Felipe, connecting you with Hetal, they self scheduled with you, here are t…" at bounding box center [645, 336] width 422 height 287
click at [951, 412] on div "From Paul at Zoe Today, 9:27 AM ED Reply New Message from Paul Cipollaro (Zoe c…" at bounding box center [650, 281] width 854 height 932
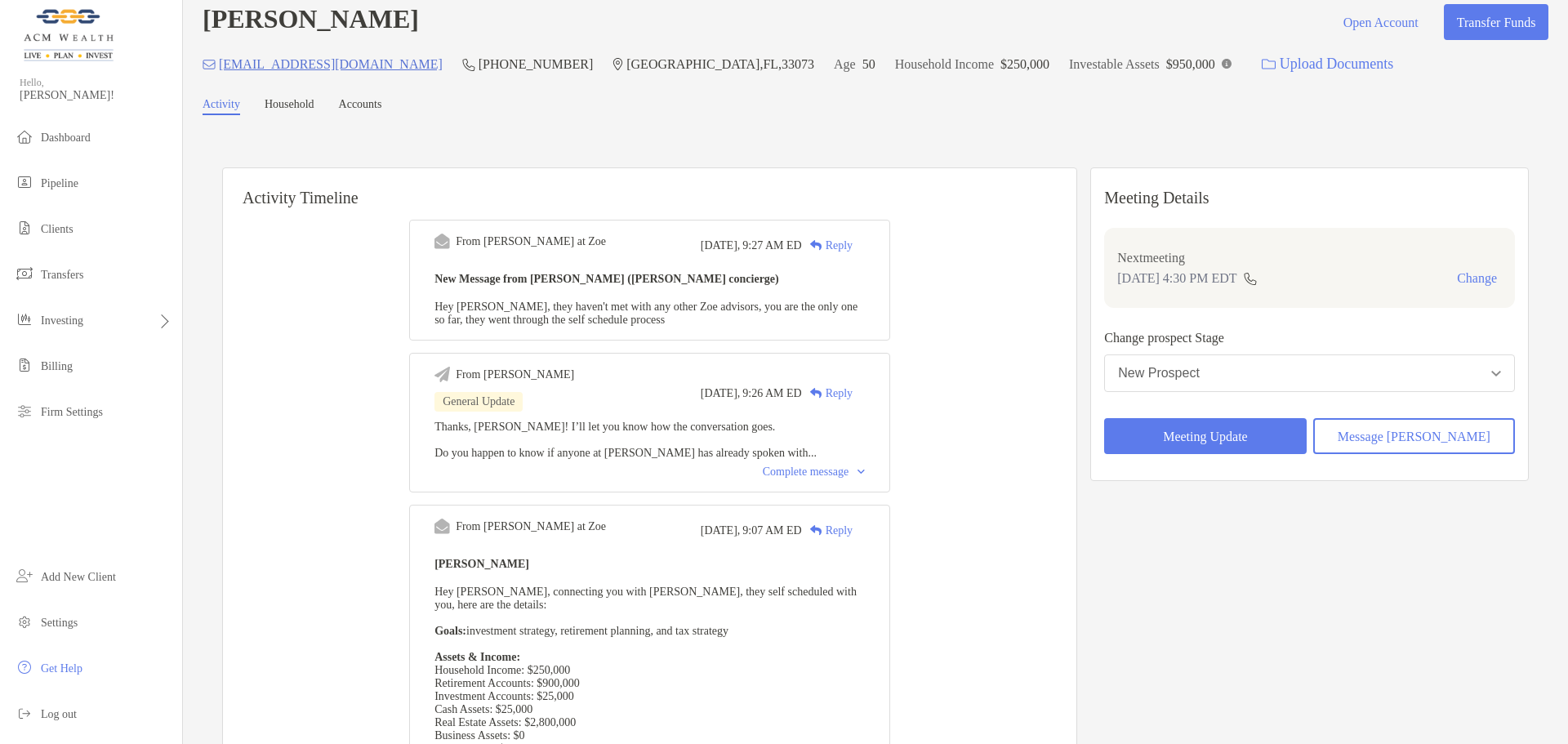
scroll to position [0, 0]
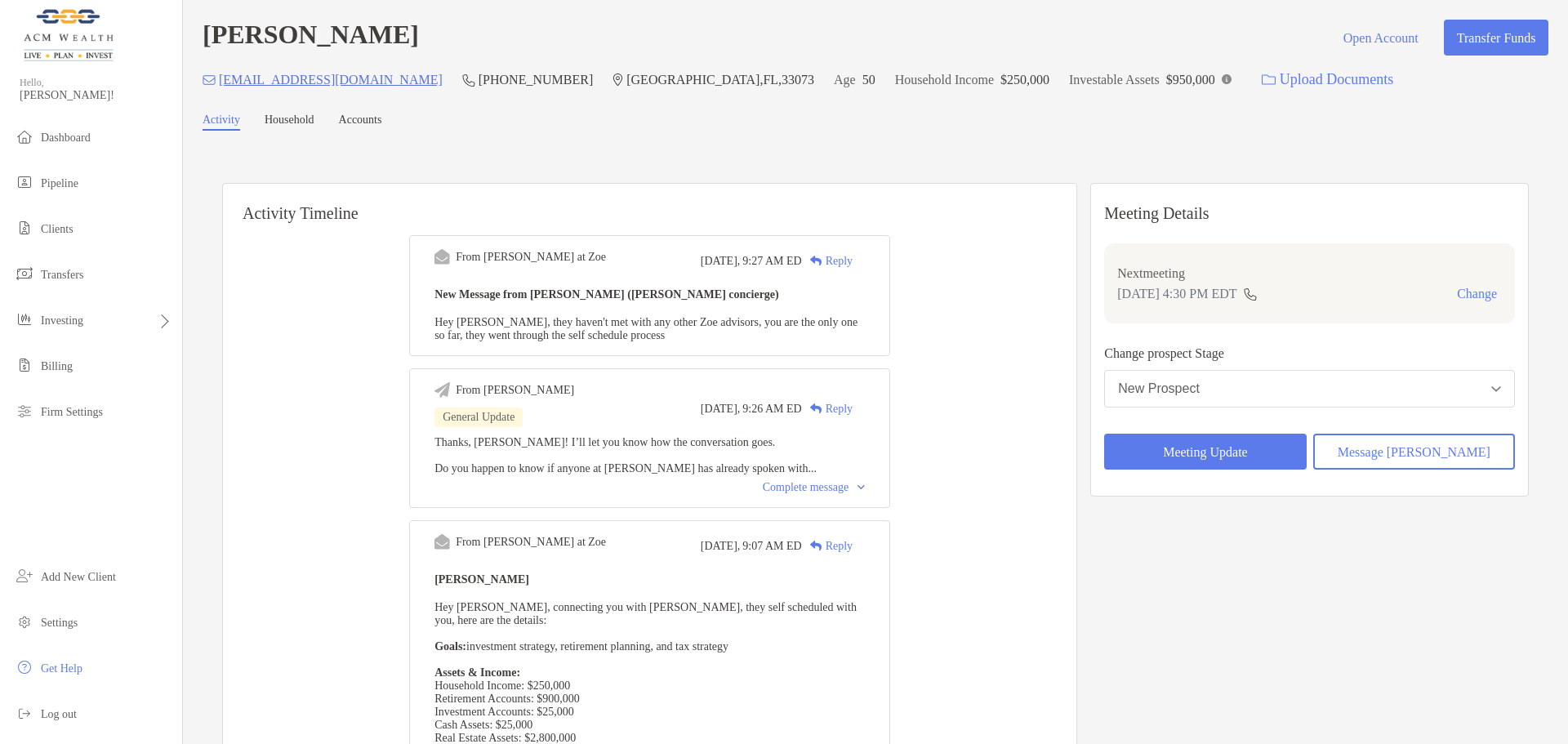
click at [996, 380] on div "From Paul at Zoe Today, 9:27 AM ED Reply New Message from Paul Cipollaro (Zoe c…" at bounding box center [650, 689] width 854 height 932
click at [1297, 397] on button "New Prospect" at bounding box center [1310, 389] width 411 height 37
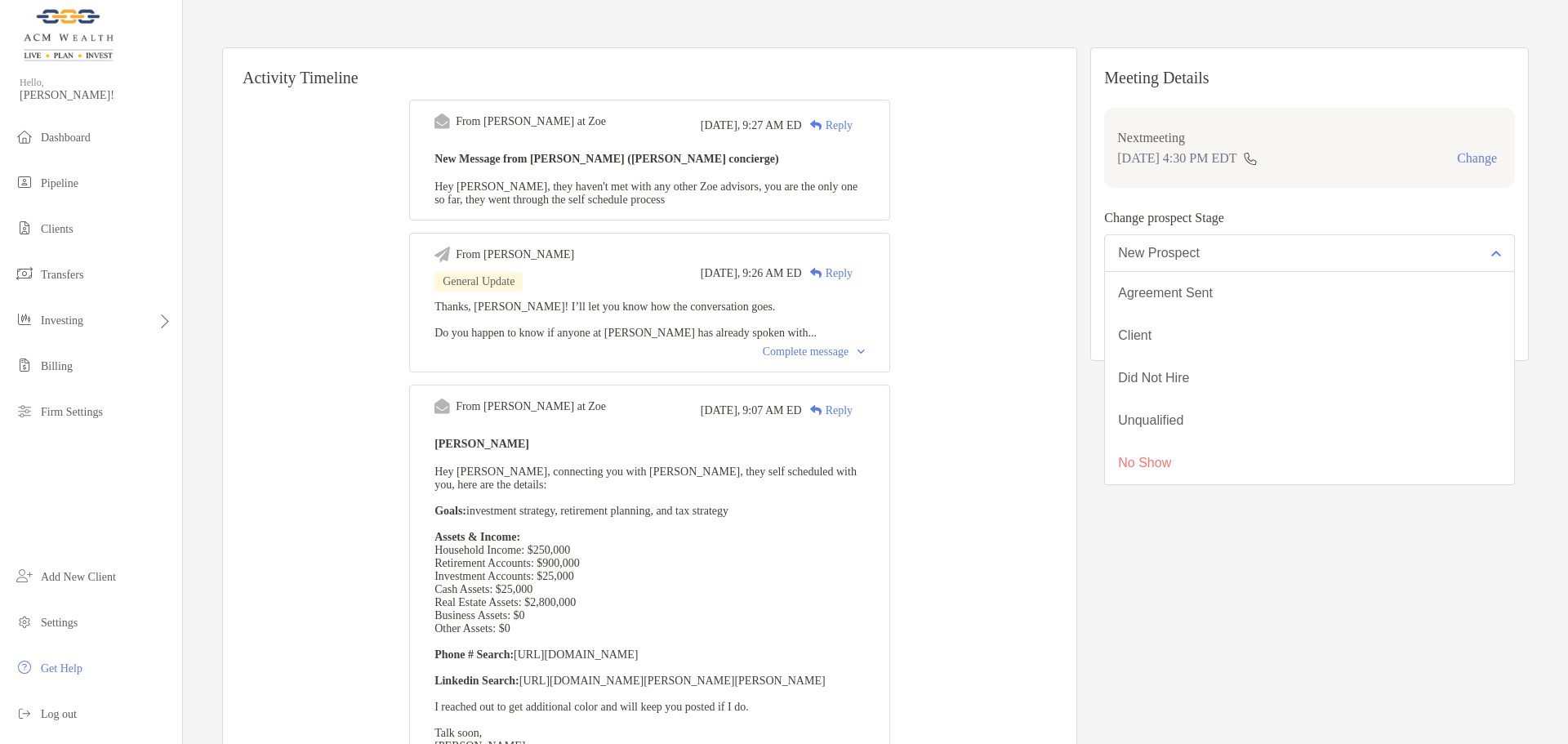
scroll to position [136, 0]
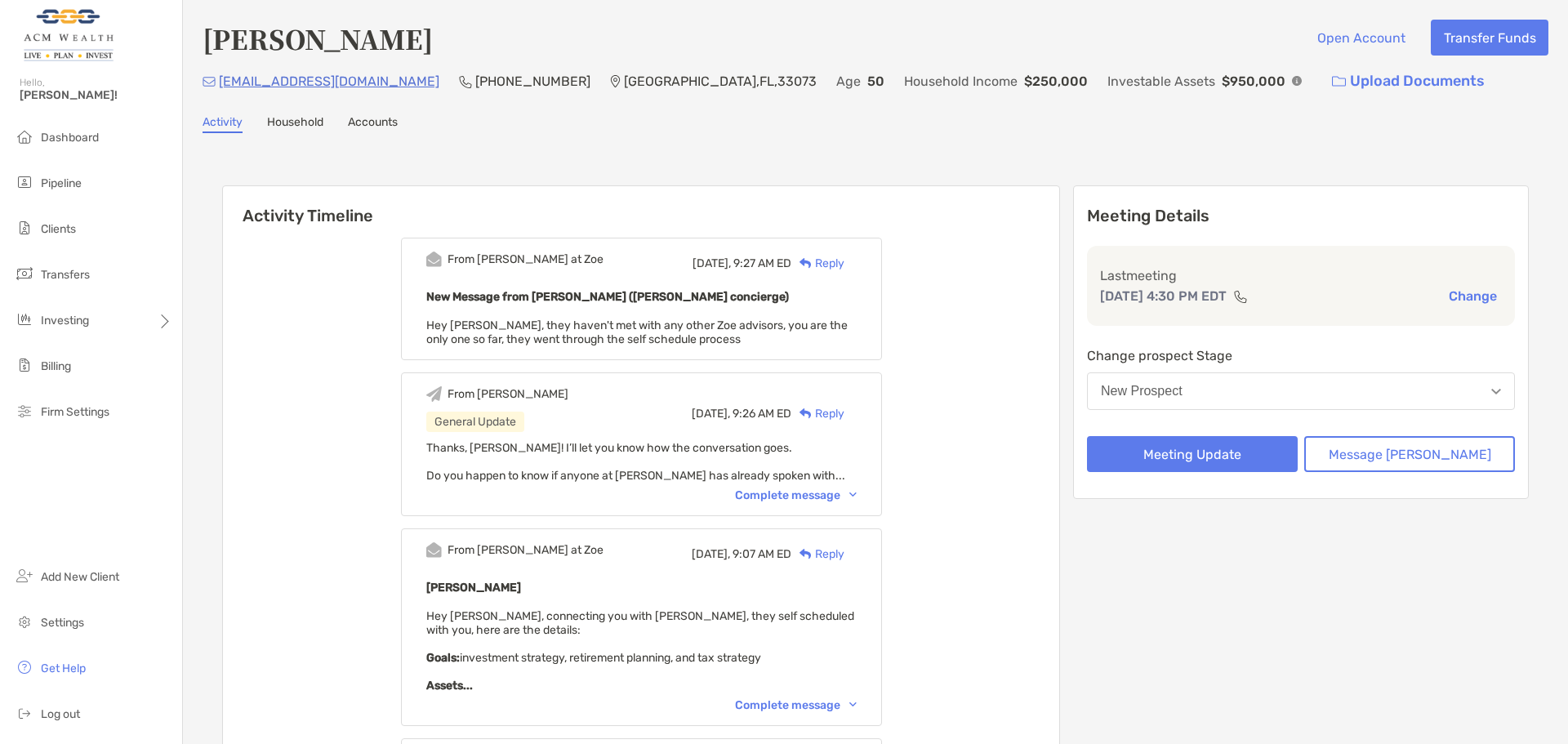
click at [1154, 580] on div "Meeting Details Last meeting [DATE] 4:30 PM EDT Change Change prospect Stage Ne…" at bounding box center [1301, 572] width 455 height 774
click at [1272, 384] on button "New Prospect" at bounding box center [1301, 391] width 428 height 37
click at [1060, 380] on div "From Paul at Zoe Today, 9:27 AM ED Reply New Message from Paul Cipollaro (Zoe c…" at bounding box center [641, 592] width 836 height 734
drag, startPoint x: 493, startPoint y: 322, endPoint x: 837, endPoint y: 342, distance: 344.6
click at [837, 342] on div "New Message from Paul Cipollaro (Zoe concierge) Hey Felipe, they haven't met wi…" at bounding box center [641, 316] width 431 height 60
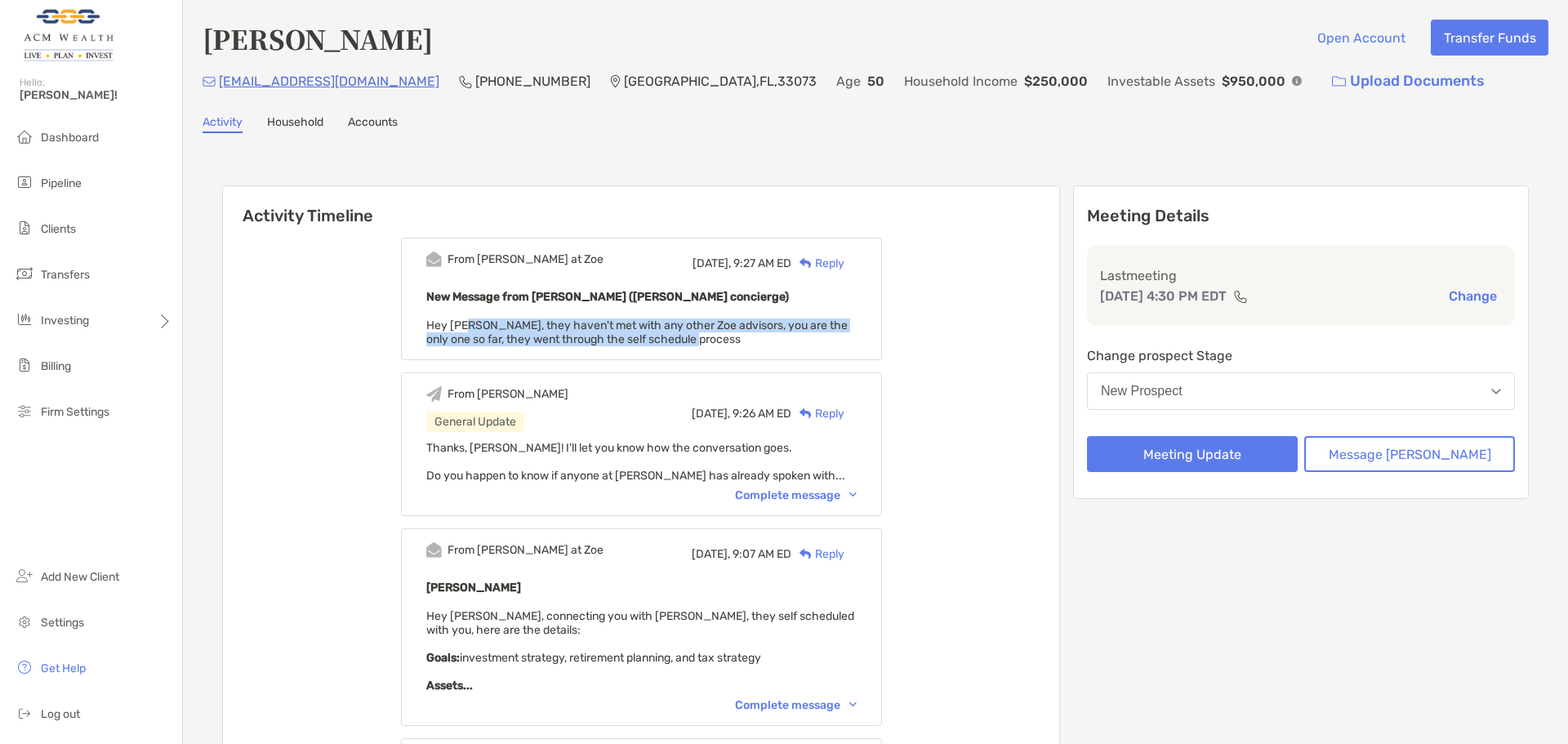
click at [837, 342] on div "New Message from Paul Cipollaro (Zoe concierge) Hey Felipe, they haven't met wi…" at bounding box center [641, 316] width 431 height 60
drag, startPoint x: 470, startPoint y: 339, endPoint x: 794, endPoint y: 339, distance: 324.0
click at [794, 339] on div "New Message from Paul Cipollaro (Zoe concierge) Hey Felipe, they haven't met wi…" at bounding box center [641, 316] width 431 height 60
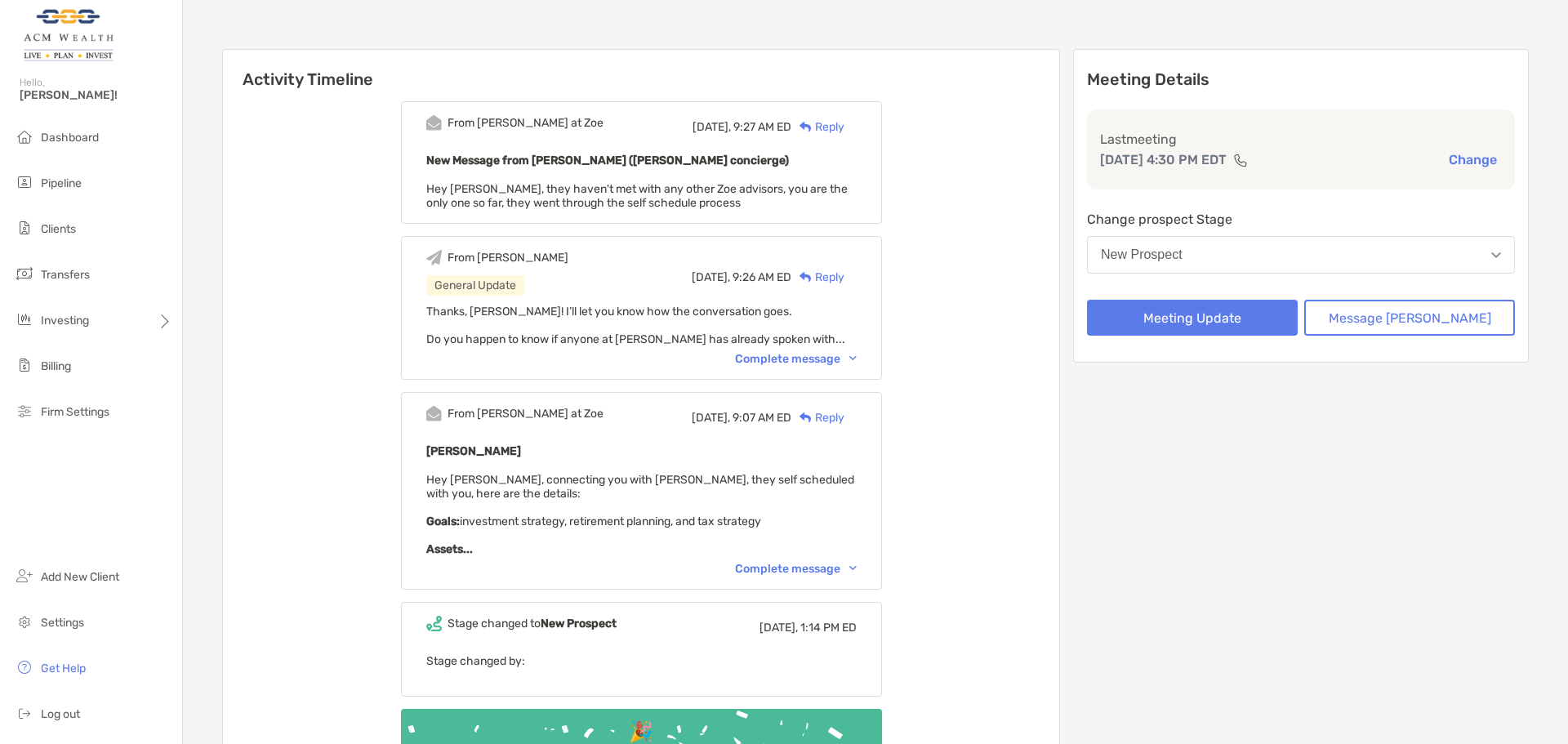
click at [815, 364] on div "Complete message" at bounding box center [796, 358] width 121 height 14
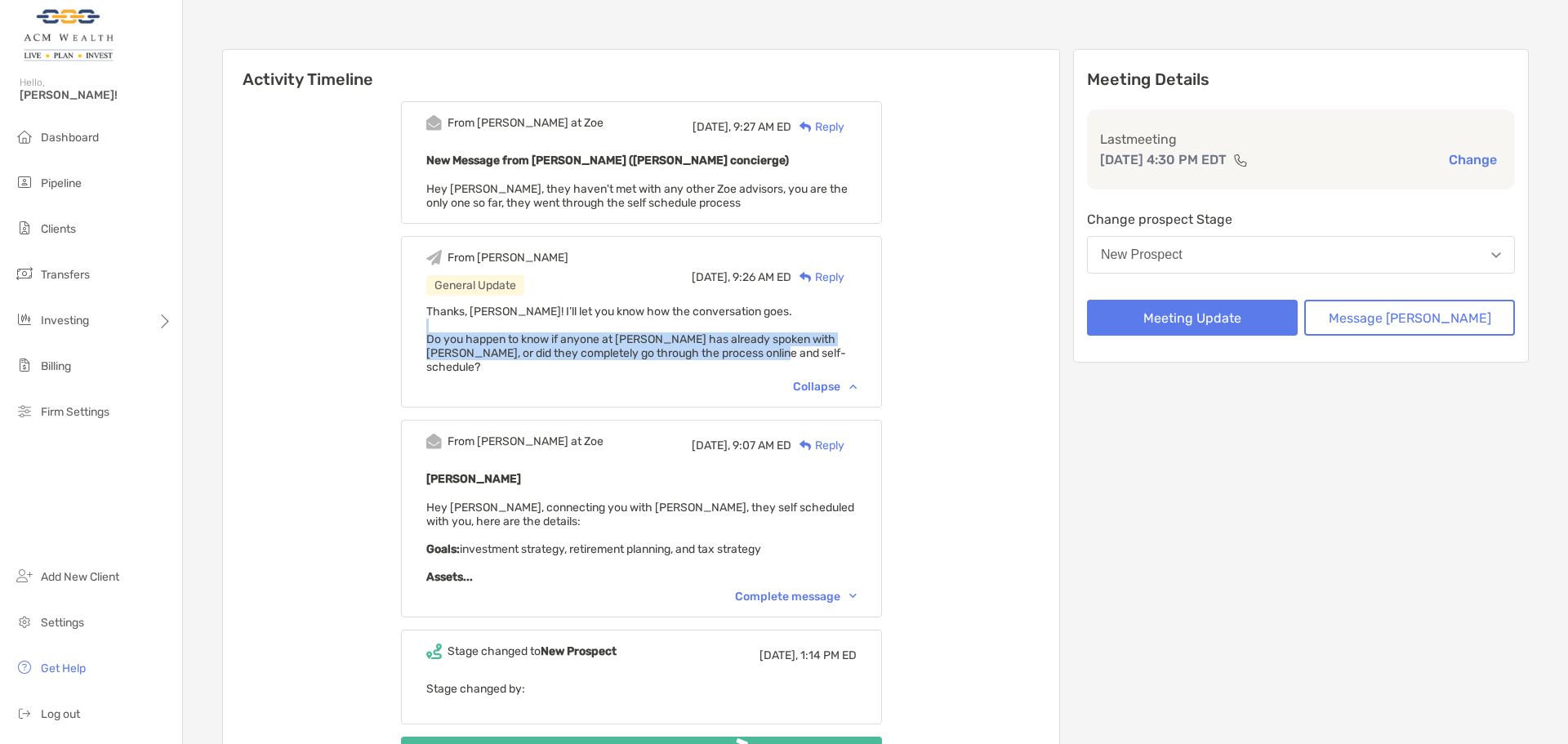
drag, startPoint x: 556, startPoint y: 328, endPoint x: 786, endPoint y: 359, distance: 232.1
click at [786, 359] on div "Thanks, Paul! I’ll let you know how the conversation goes. Do you happen to kno…" at bounding box center [641, 339] width 431 height 70
click at [786, 359] on span "Thanks, Paul! I’ll let you know how the conversation goes. Do you happen to kno…" at bounding box center [636, 339] width 420 height 70
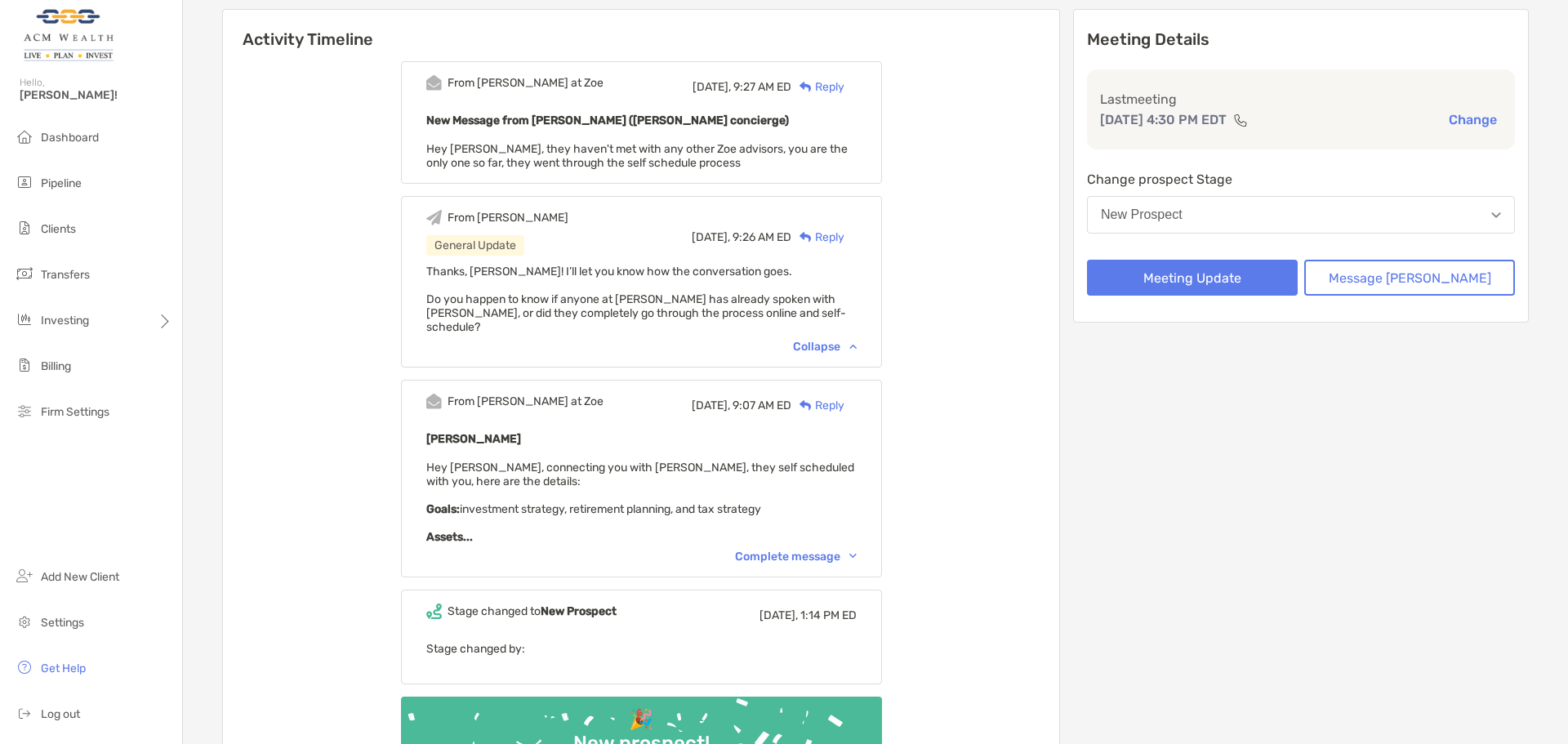
scroll to position [272, 0]
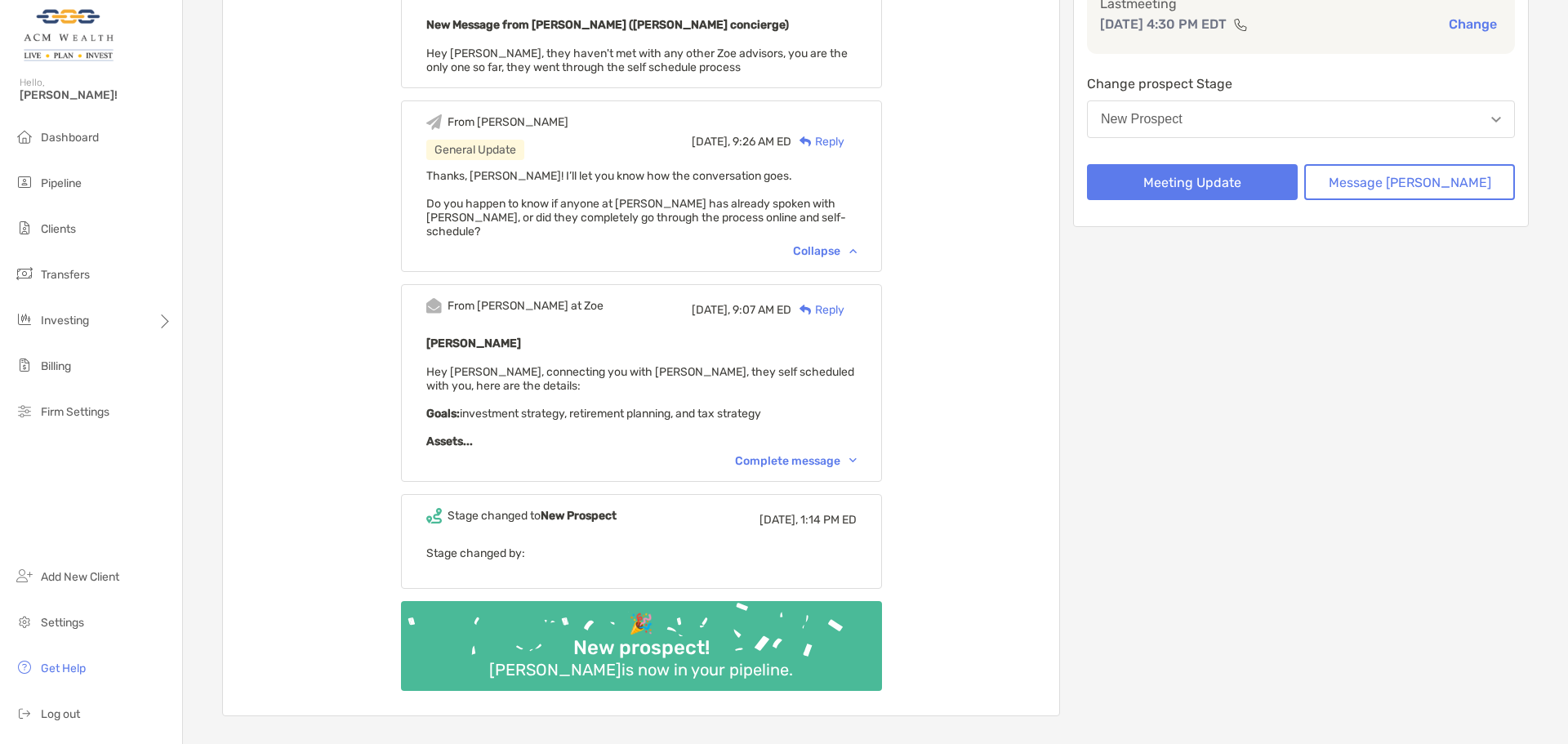
click at [806, 454] on div "Complete message" at bounding box center [796, 461] width 121 height 14
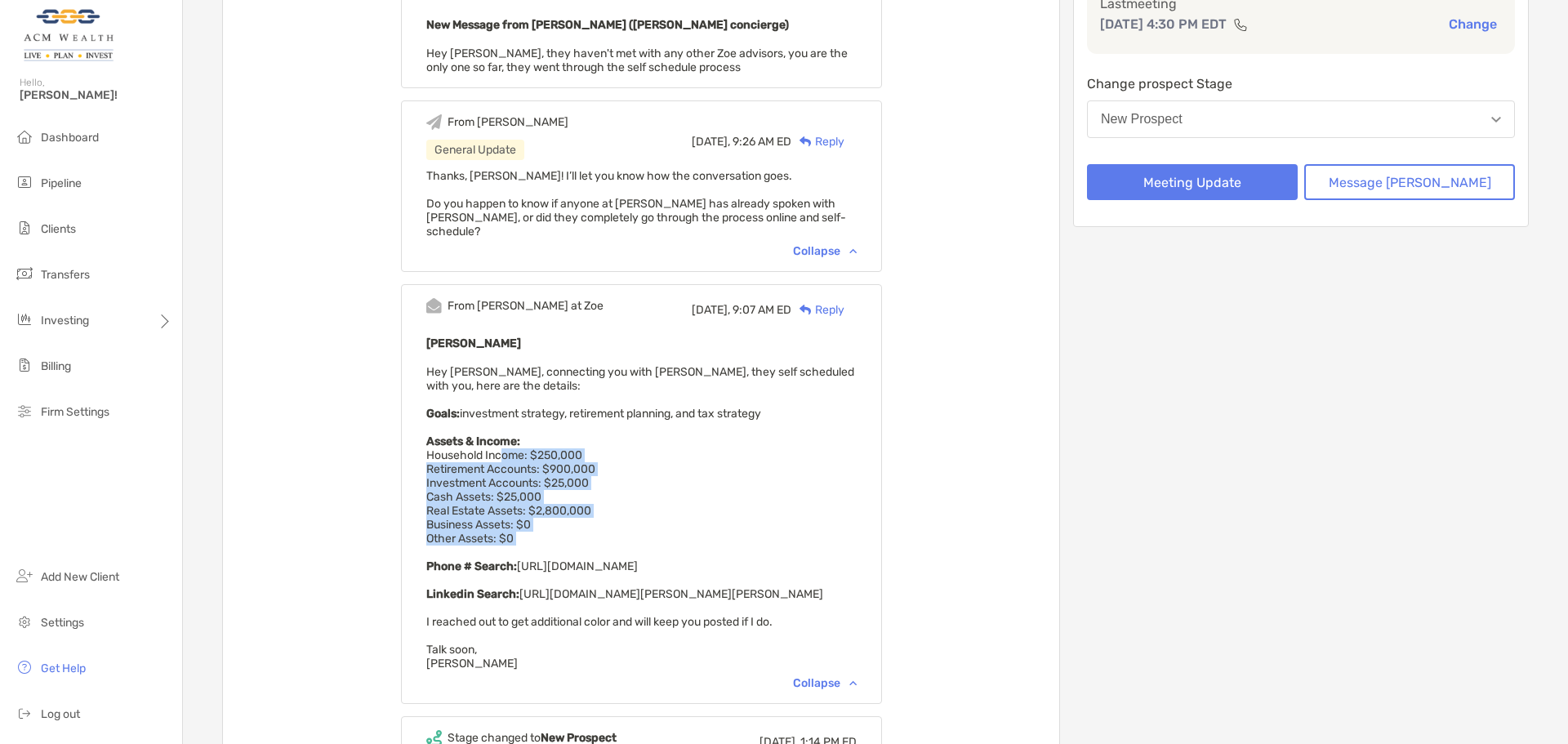
drag, startPoint x: 546, startPoint y: 454, endPoint x: 667, endPoint y: 538, distance: 147.3
click at [667, 538] on div "Hetal Patel Hey Felipe, connecting you with Hetal, they self scheduled with you…" at bounding box center [641, 501] width 431 height 337
drag, startPoint x: 550, startPoint y: 519, endPoint x: 482, endPoint y: 470, distance: 83.8
click at [482, 470] on div "Hetal Patel Hey Felipe, connecting you with Hetal, they self scheduled with you…" at bounding box center [641, 501] width 431 height 337
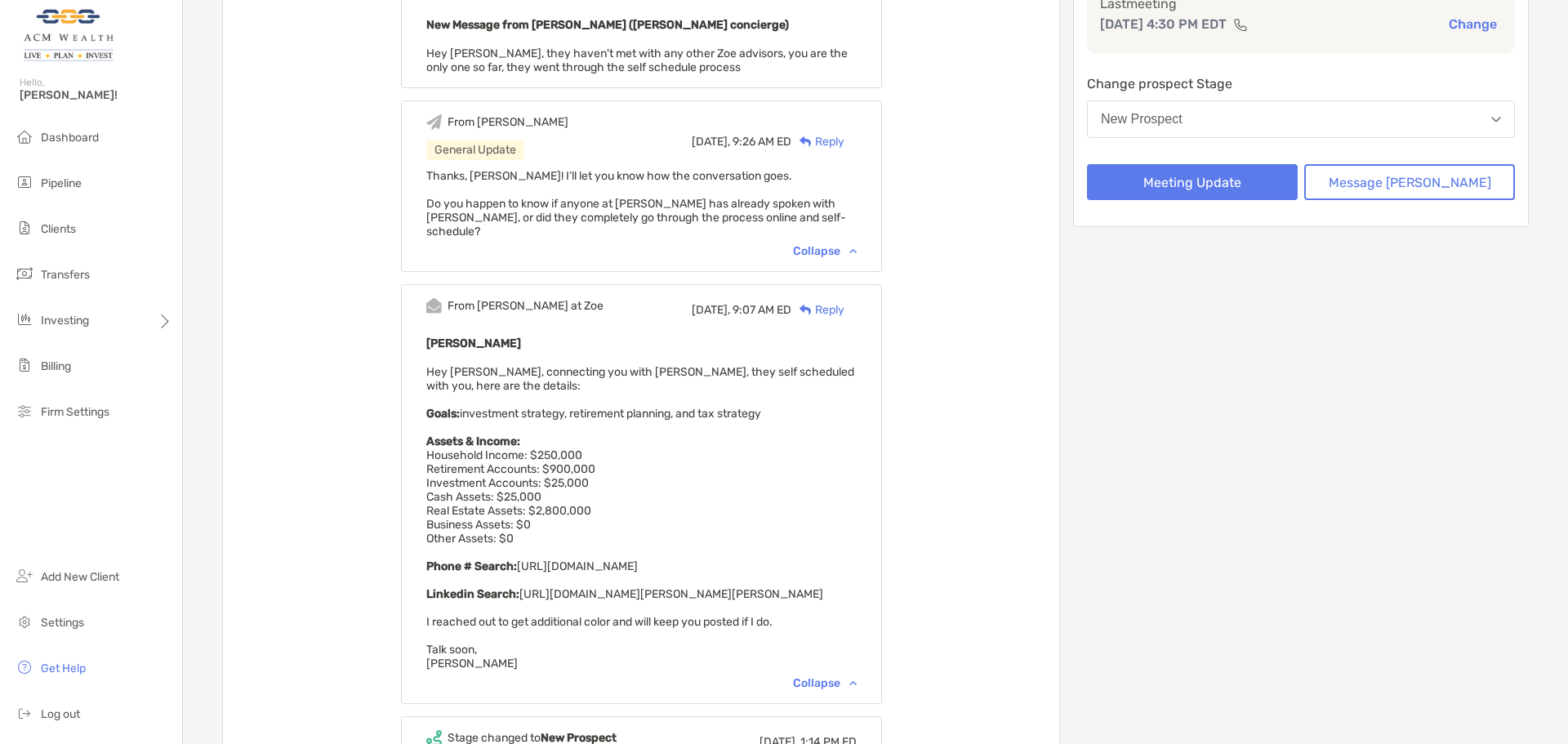
click at [482, 470] on span "Hey Felipe, connecting you with Hetal, they self scheduled with you, here are t…" at bounding box center [640, 518] width 428 height 305
drag, startPoint x: 568, startPoint y: 527, endPoint x: 424, endPoint y: 442, distance: 167.2
click at [424, 442] on div "From Paul at Zoe Today, 9:27 AM ED Reply New Message from Paul Cipollaro (Zoe c…" at bounding box center [641, 444] width 836 height 984
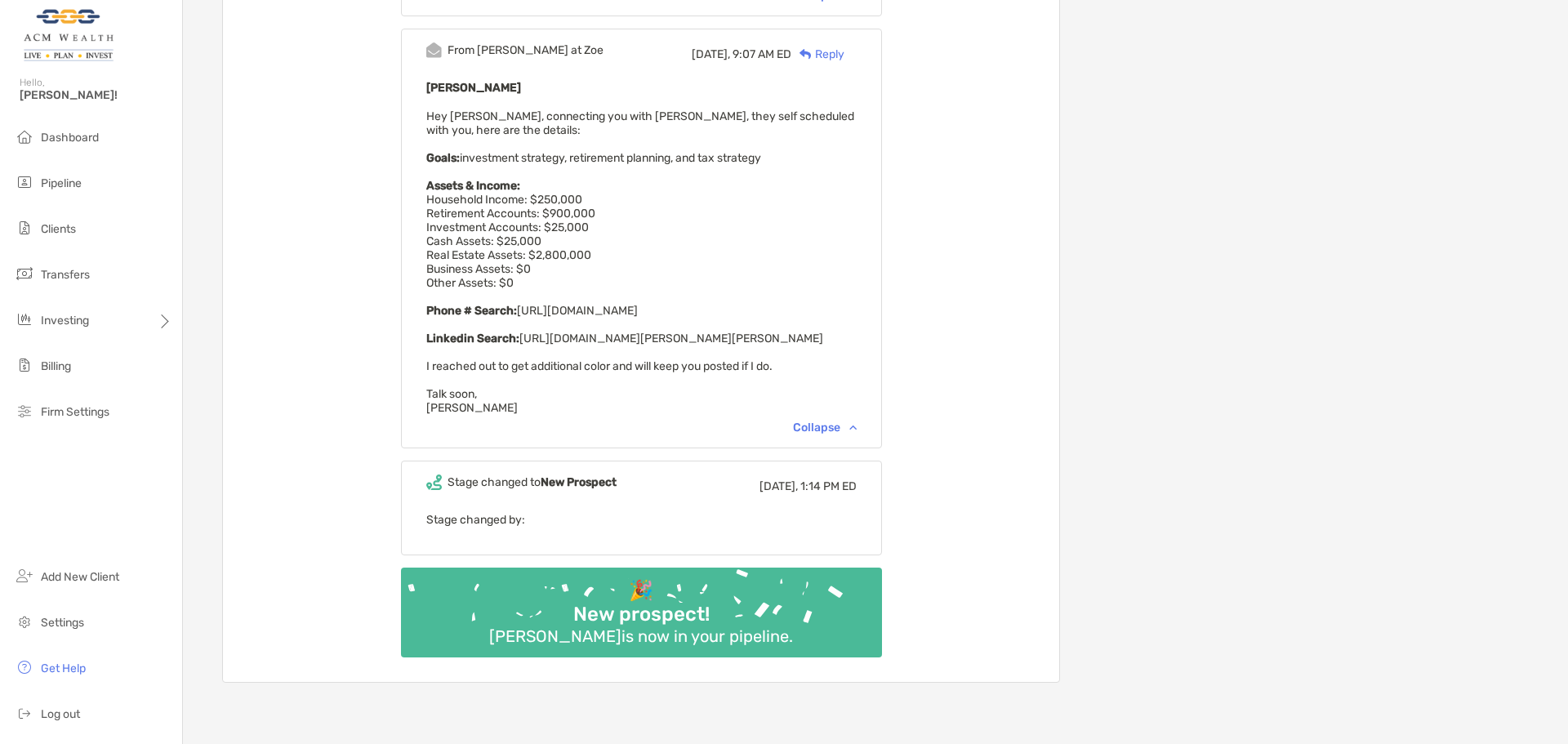
scroll to position [544, 0]
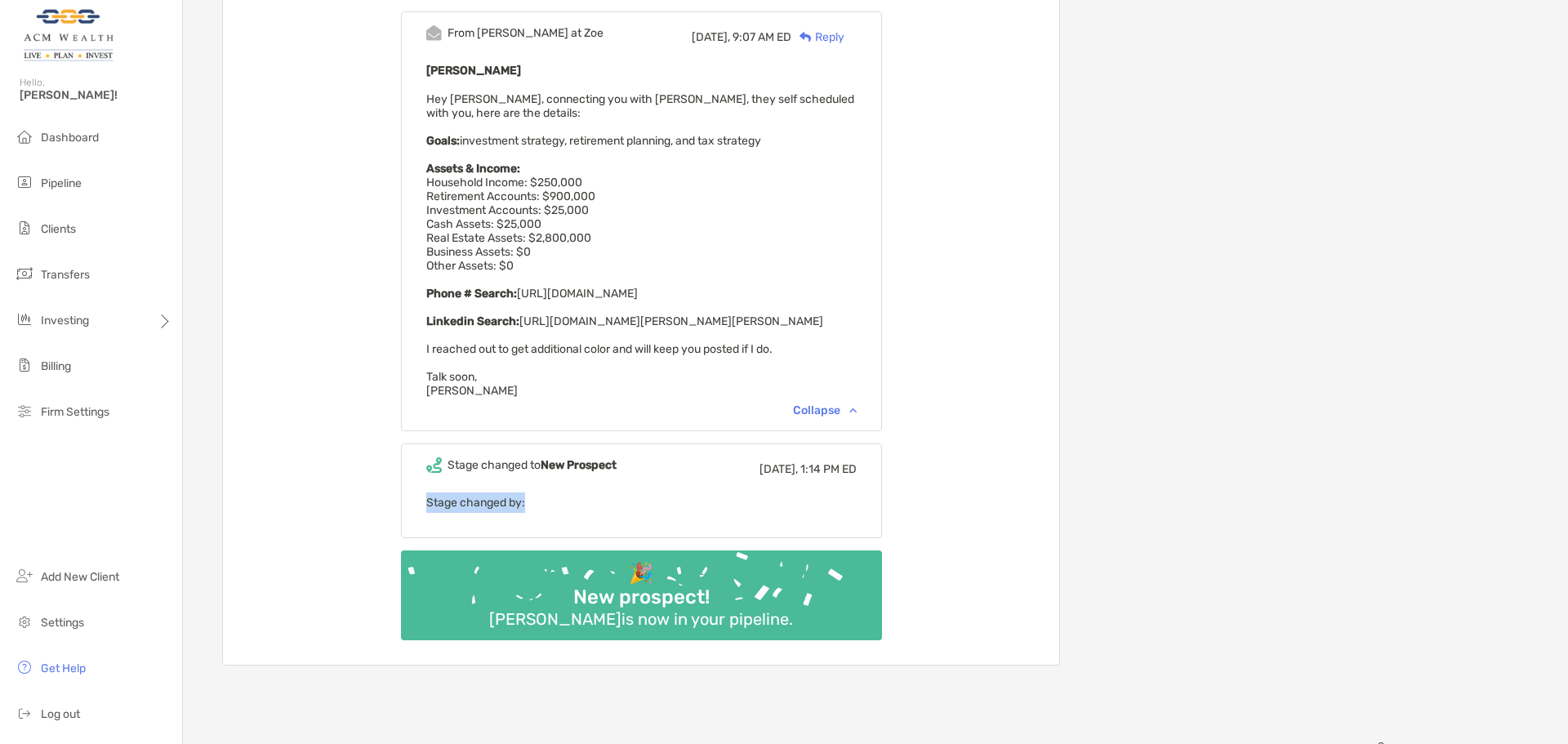
drag, startPoint x: 597, startPoint y: 513, endPoint x: 455, endPoint y: 490, distance: 143.9
click at [455, 490] on div "Stage changed to New Prospect Yesterday, 1:14 PM ED Stage changed by:" at bounding box center [641, 490] width 481 height 95
click at [1193, 408] on div "Meeting Details Last meeting Oct 9, 4:30 PM EDT Change Change prospect Stage Ne…" at bounding box center [1301, 153] width 455 height 1025
click at [71, 179] on span "Pipeline" at bounding box center [62, 183] width 41 height 14
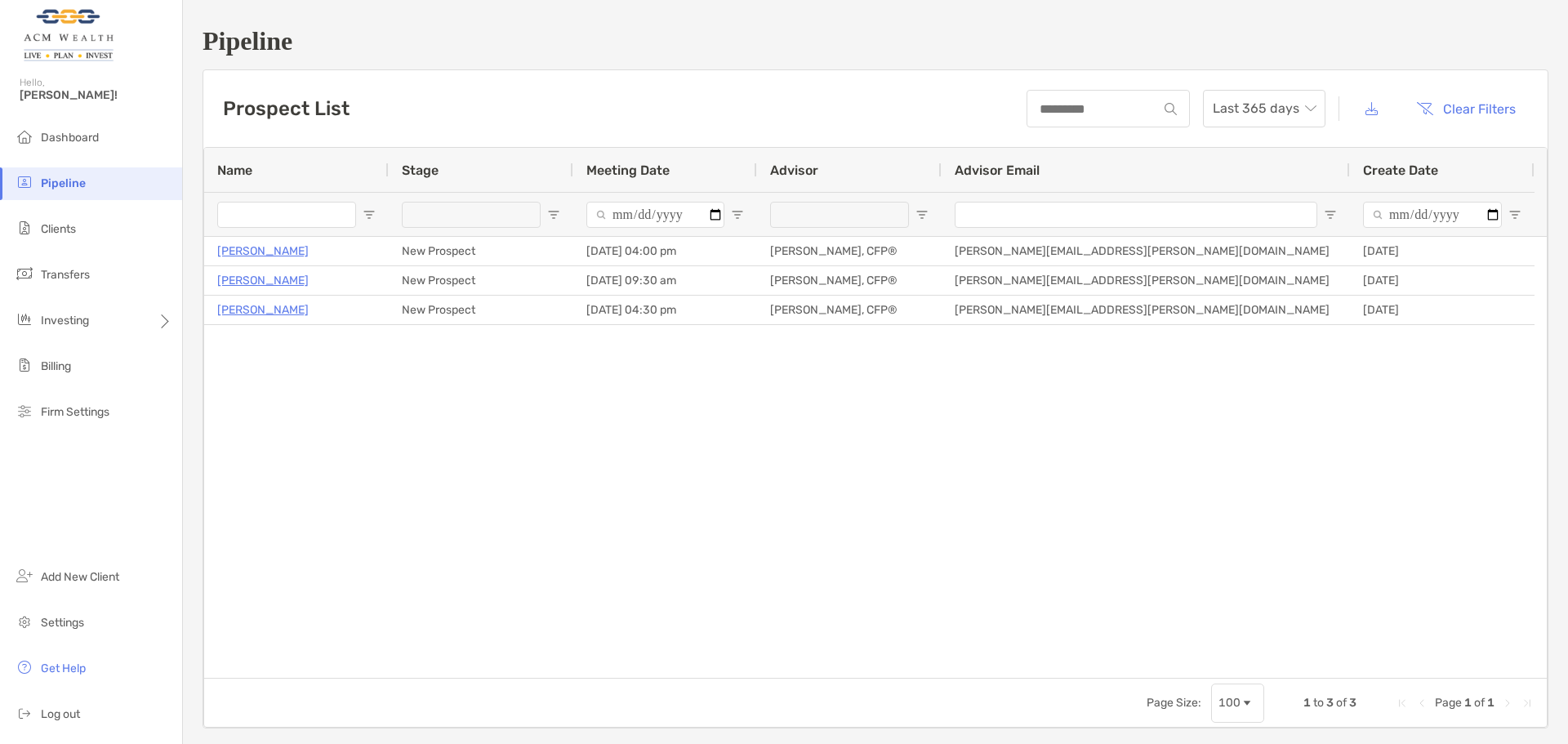
click at [468, 405] on div "Aaron Norris New Prospect 10/15/2025 - 04:00 pm Felipe Mejia, CFP® Felipe.mejia…" at bounding box center [876, 457] width 1343 height 441
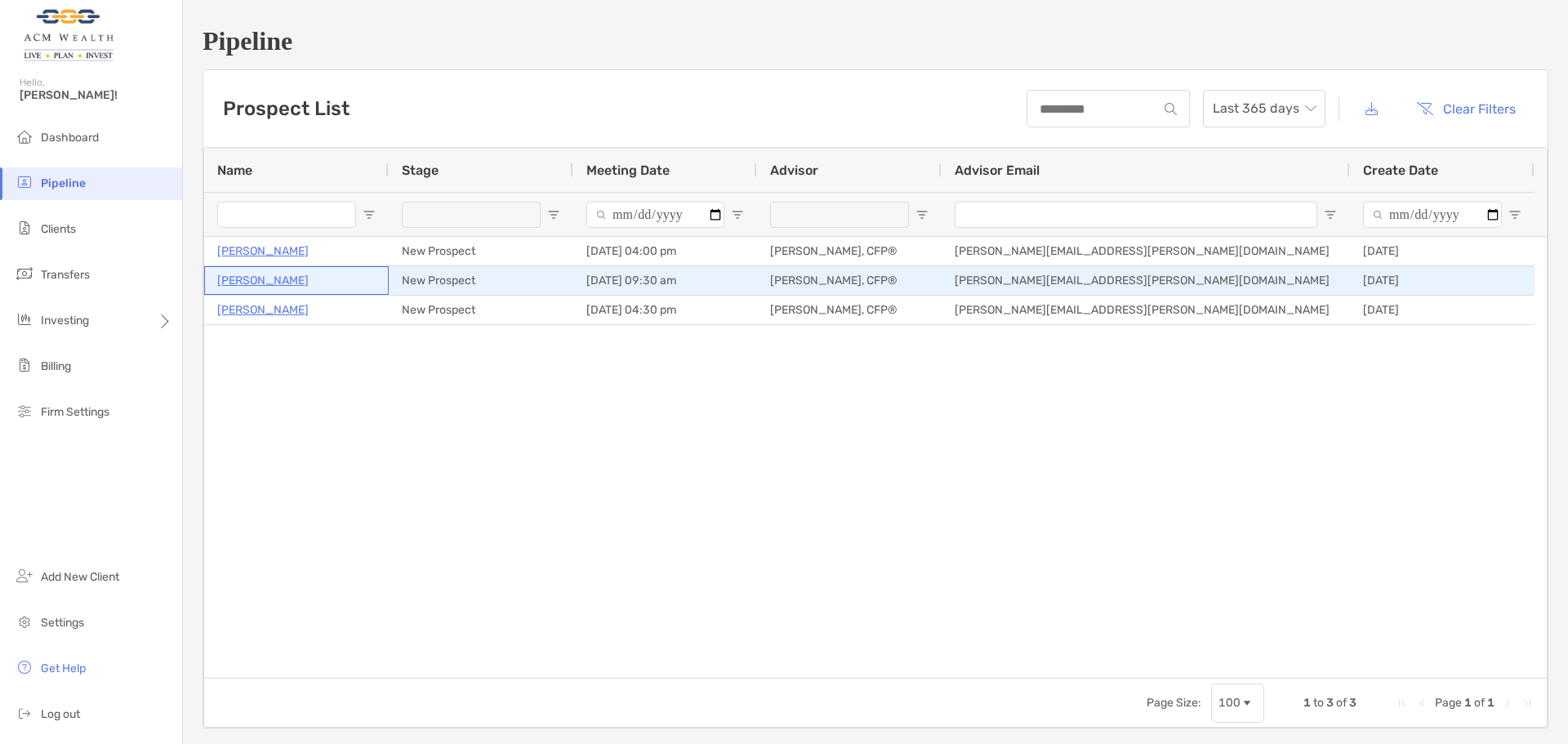
click at [268, 281] on p "Josefina Hansen" at bounding box center [262, 280] width 91 height 21
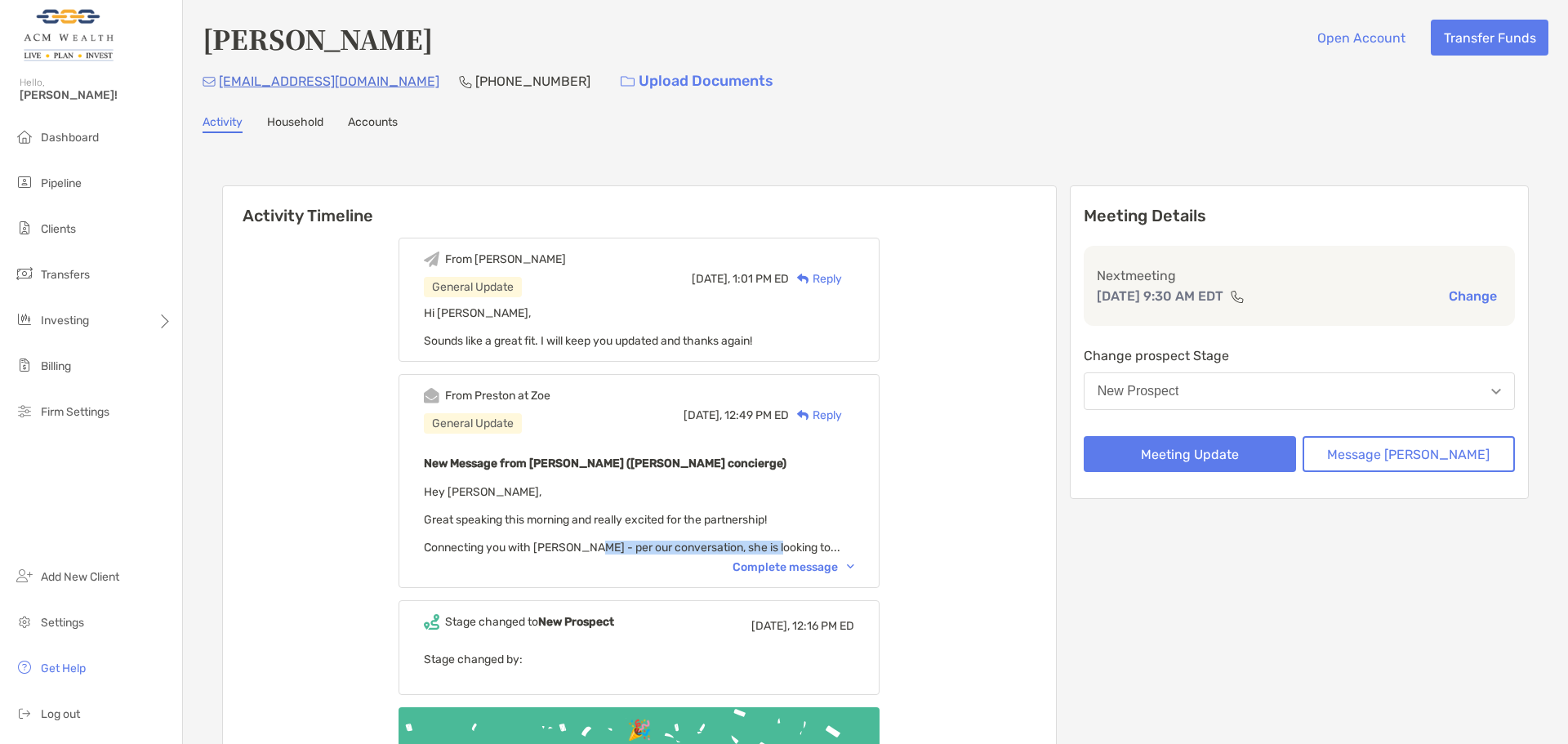
drag, startPoint x: 606, startPoint y: 548, endPoint x: 787, endPoint y: 548, distance: 181.0
click at [787, 548] on span "Hey [PERSON_NAME], Great speaking this morning and really excited for the partn…" at bounding box center [632, 519] width 416 height 70
click at [817, 564] on div "Complete message" at bounding box center [793, 567] width 121 height 14
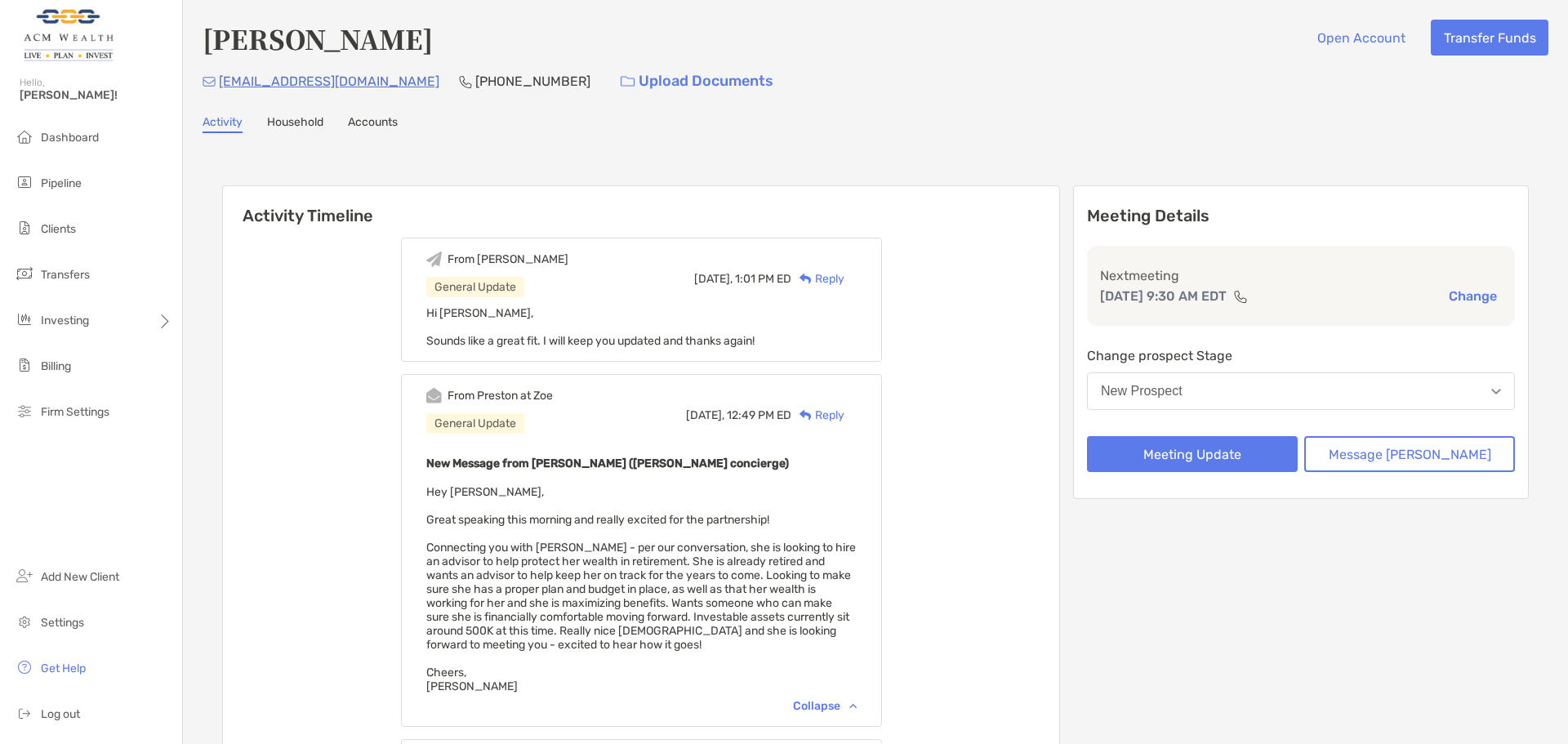
click at [694, 535] on div "New Message from [PERSON_NAME] ([PERSON_NAME] concierge) Hey [PERSON_NAME], Gre…" at bounding box center [641, 573] width 431 height 240
click at [65, 179] on span "Pipeline" at bounding box center [62, 183] width 41 height 14
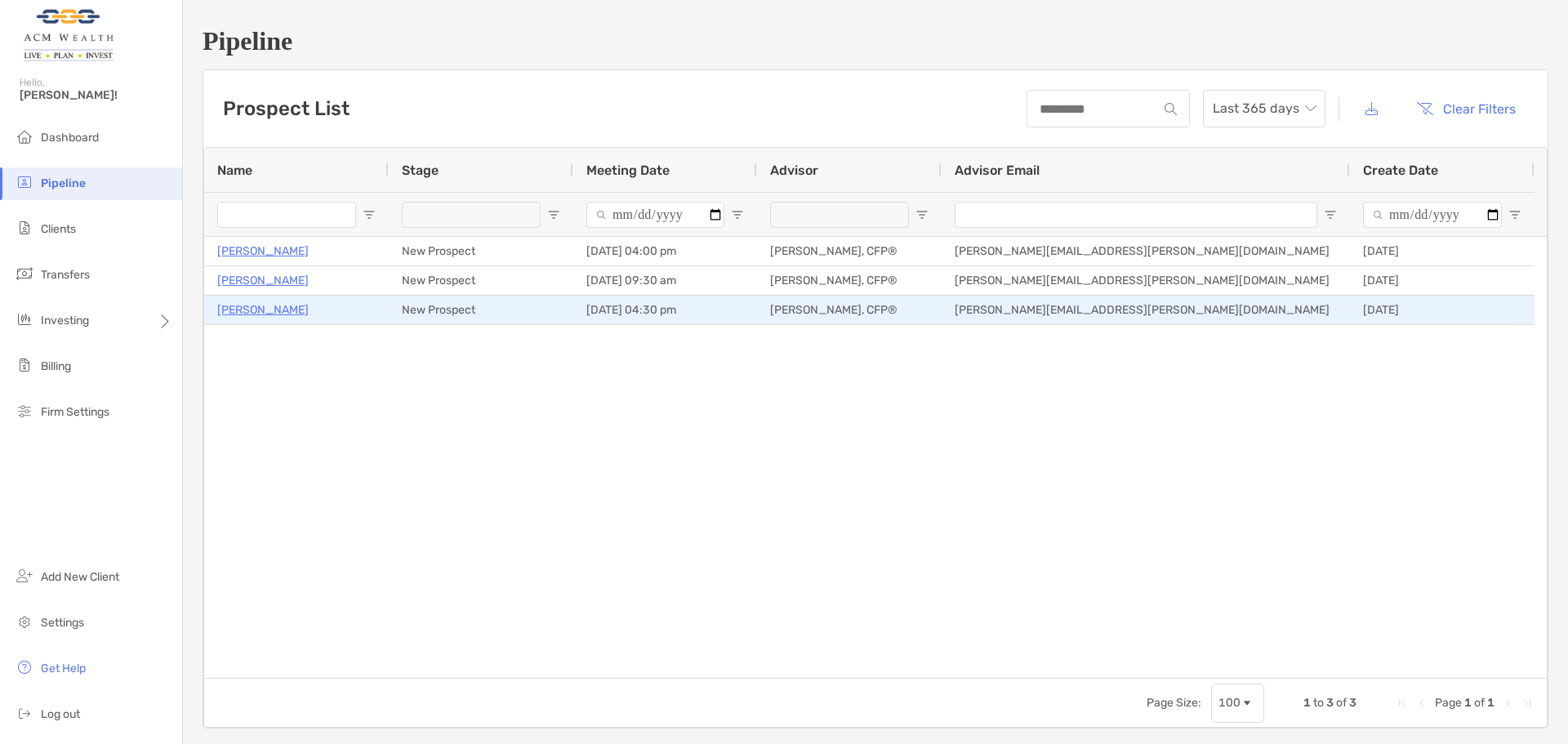
click at [268, 311] on p "[PERSON_NAME]" at bounding box center [262, 309] width 91 height 21
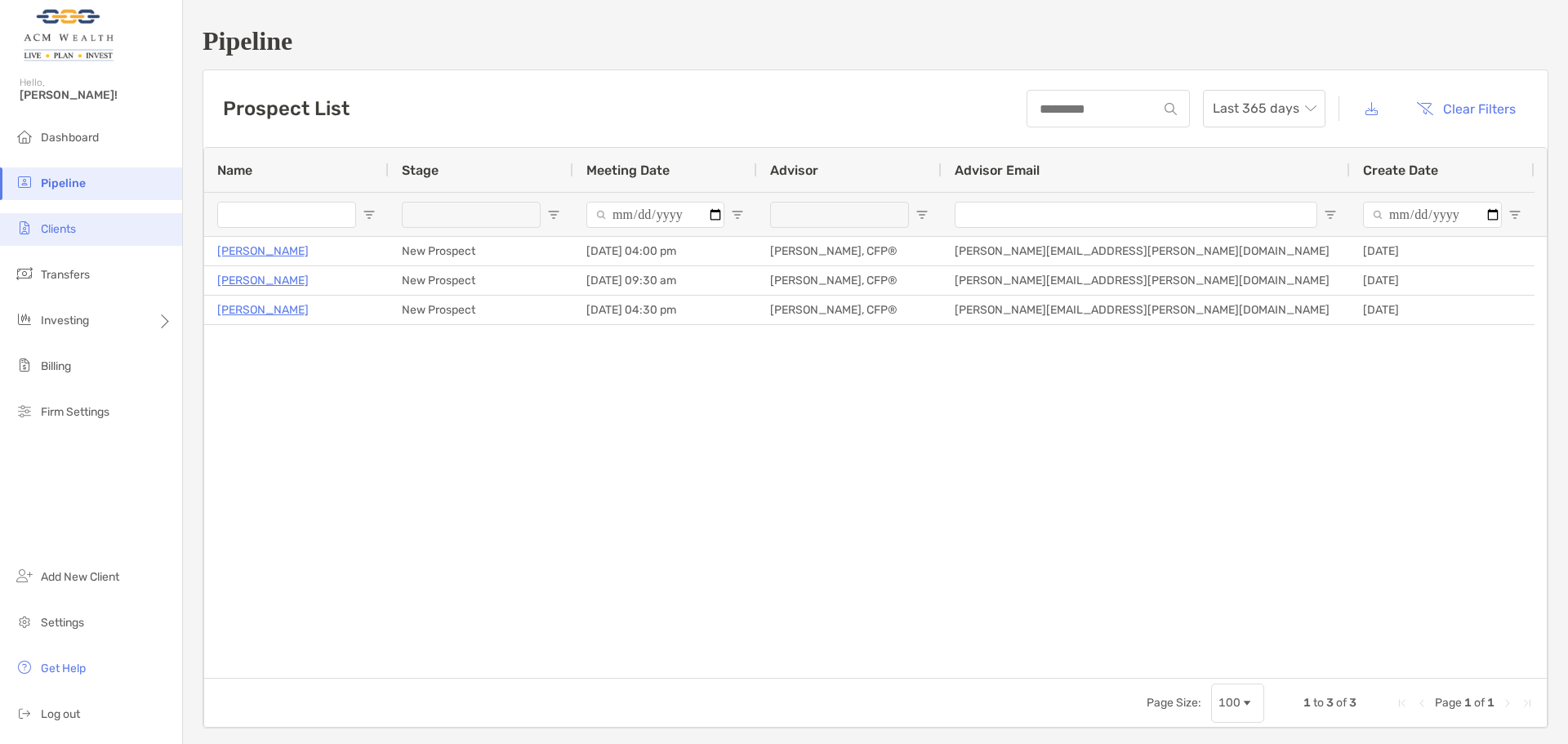
click at [35, 237] on li "Clients" at bounding box center [91, 229] width 182 height 32
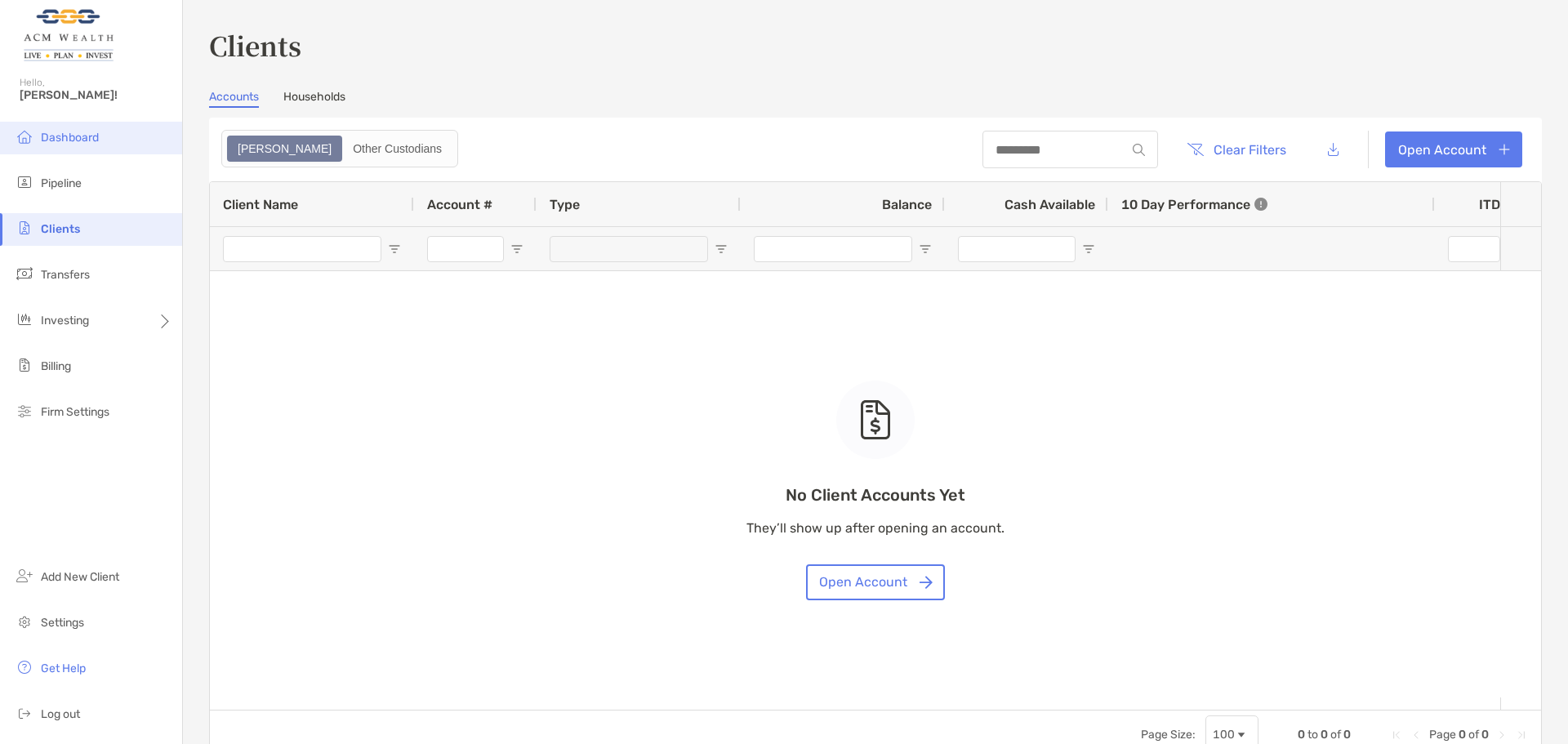
click at [76, 135] on span "Dashboard" at bounding box center [70, 137] width 58 height 14
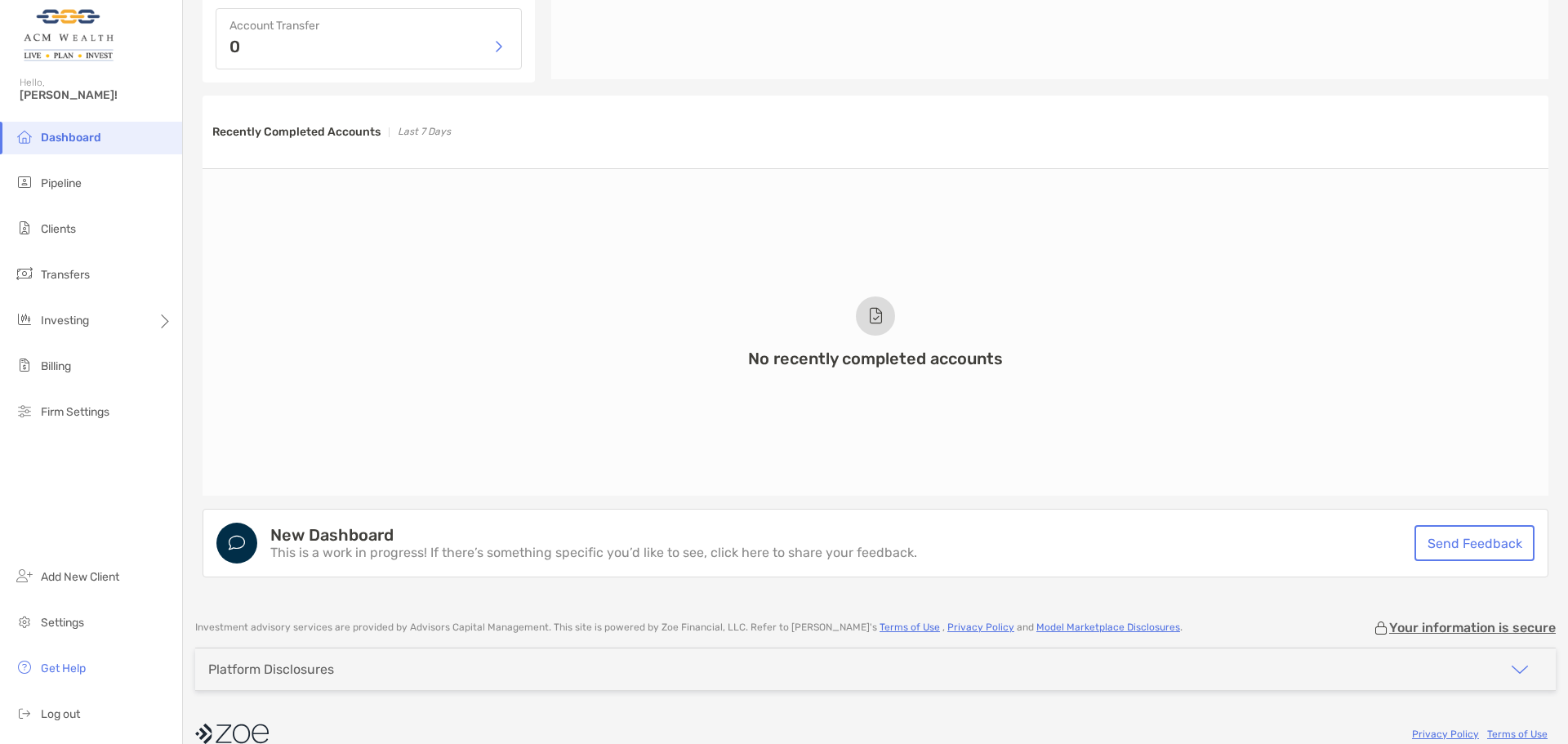
scroll to position [1072, 0]
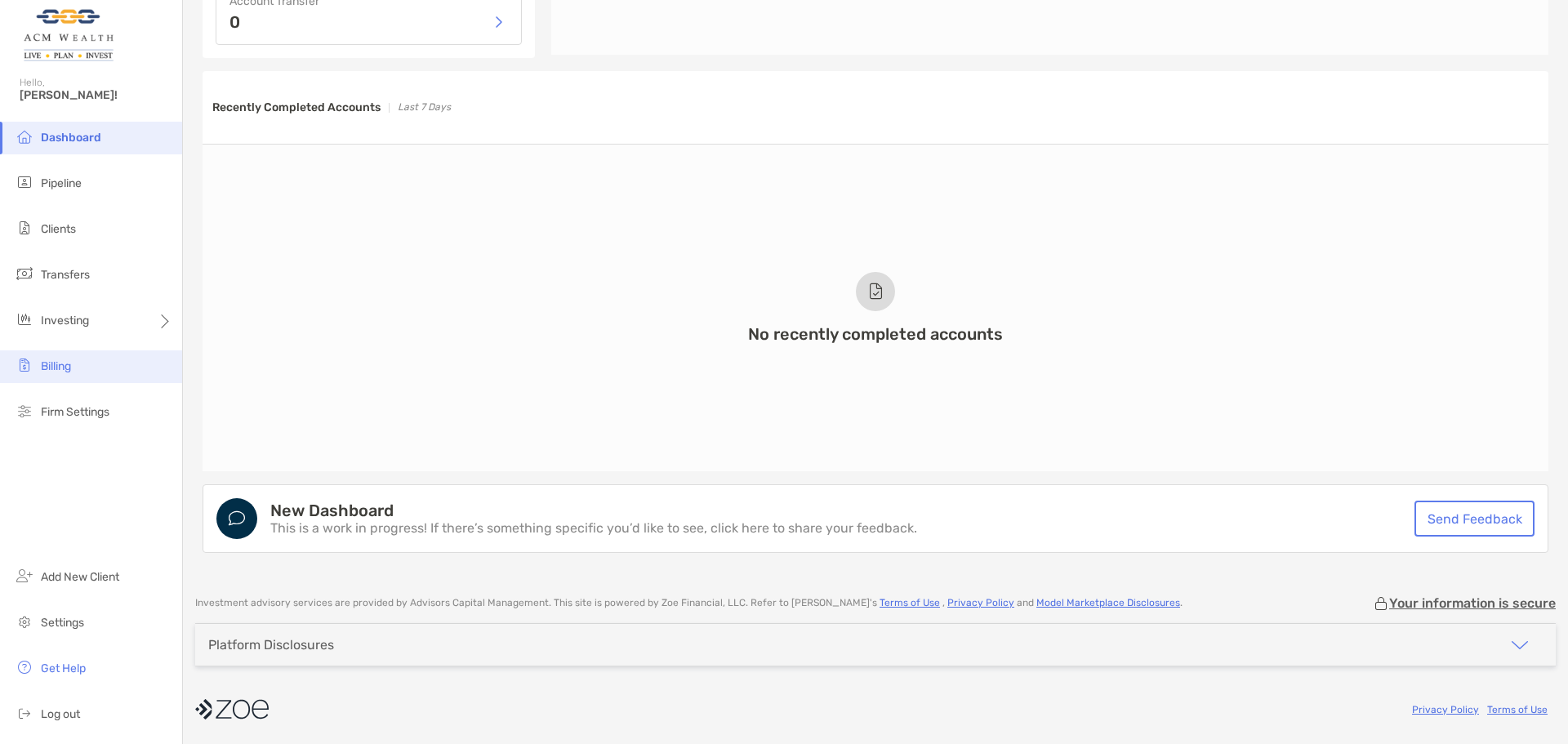
click at [53, 353] on li "Billing" at bounding box center [91, 366] width 182 height 32
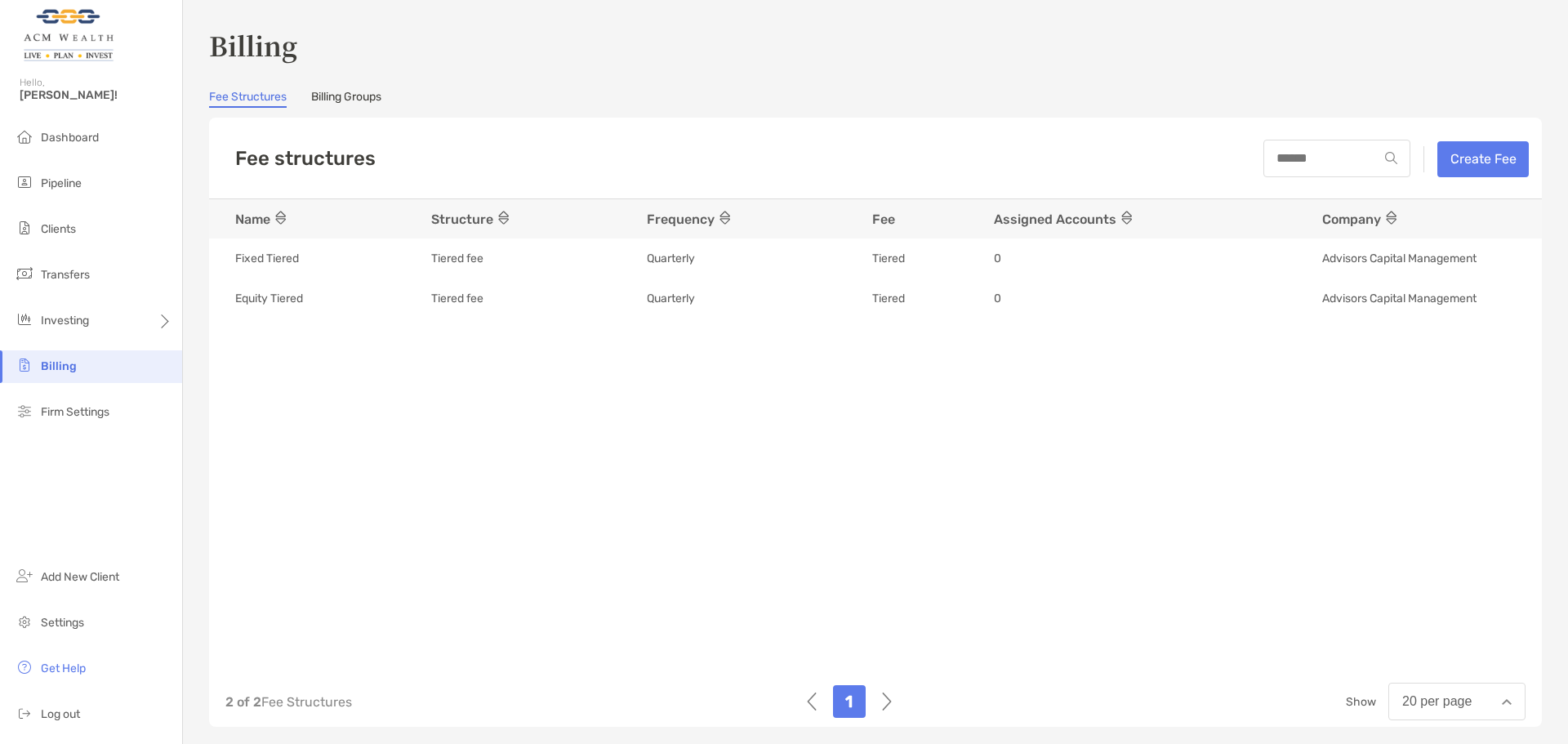
click at [882, 705] on img at bounding box center [887, 701] width 10 height 32
click at [86, 421] on li "Firm Settings" at bounding box center [91, 411] width 182 height 32
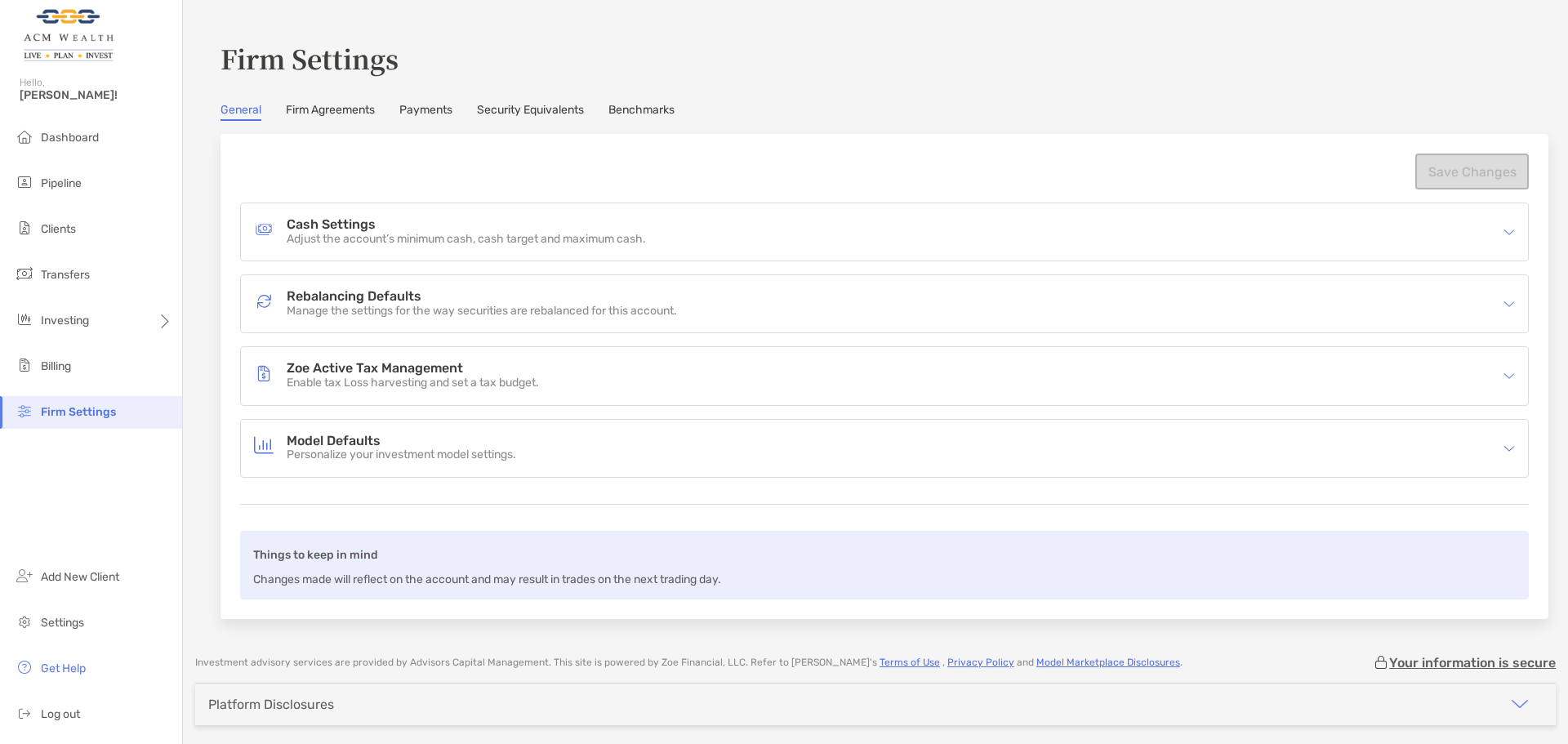
click at [329, 117] on link "Firm Agreements" at bounding box center [330, 112] width 89 height 18
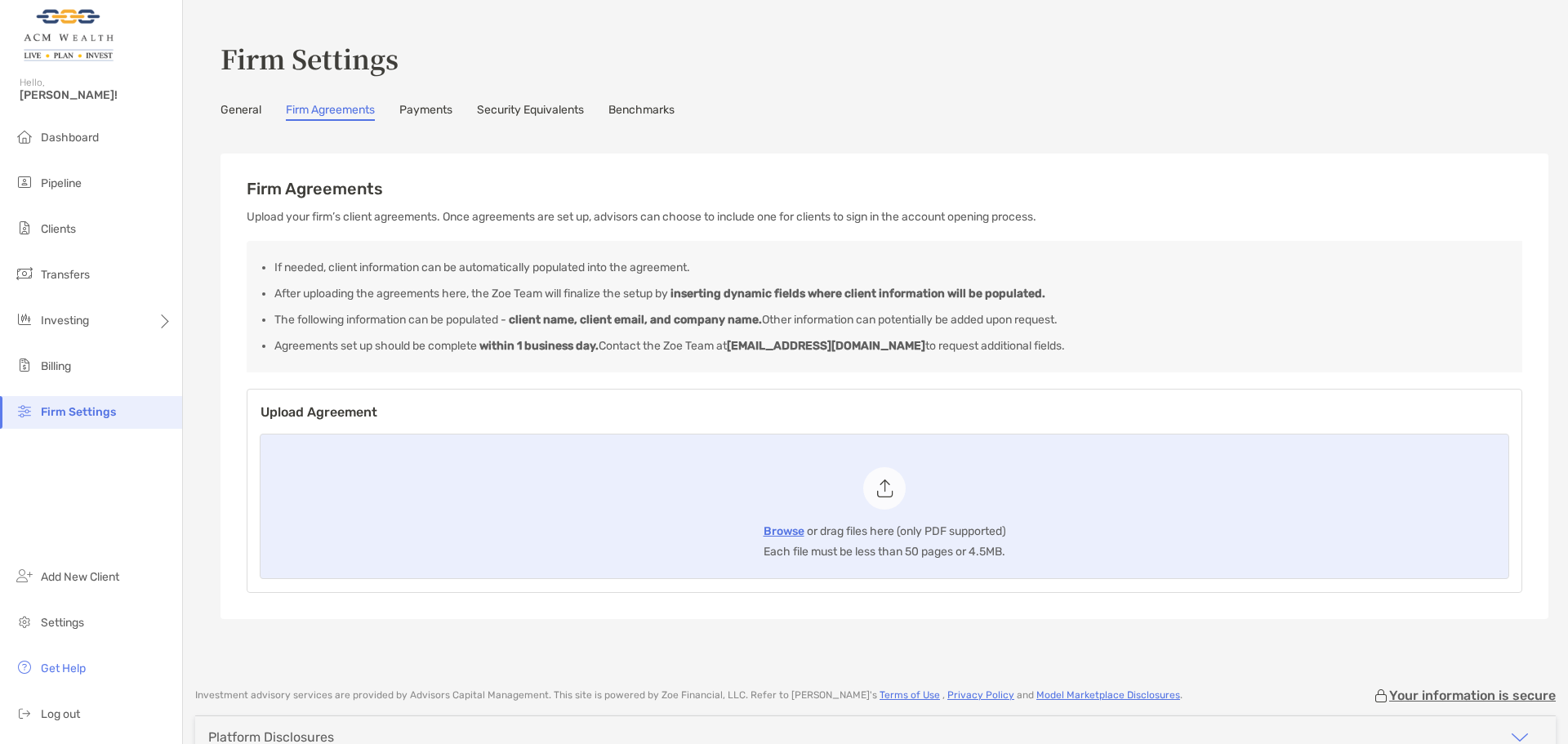
click at [421, 109] on link "Payments" at bounding box center [426, 112] width 53 height 18
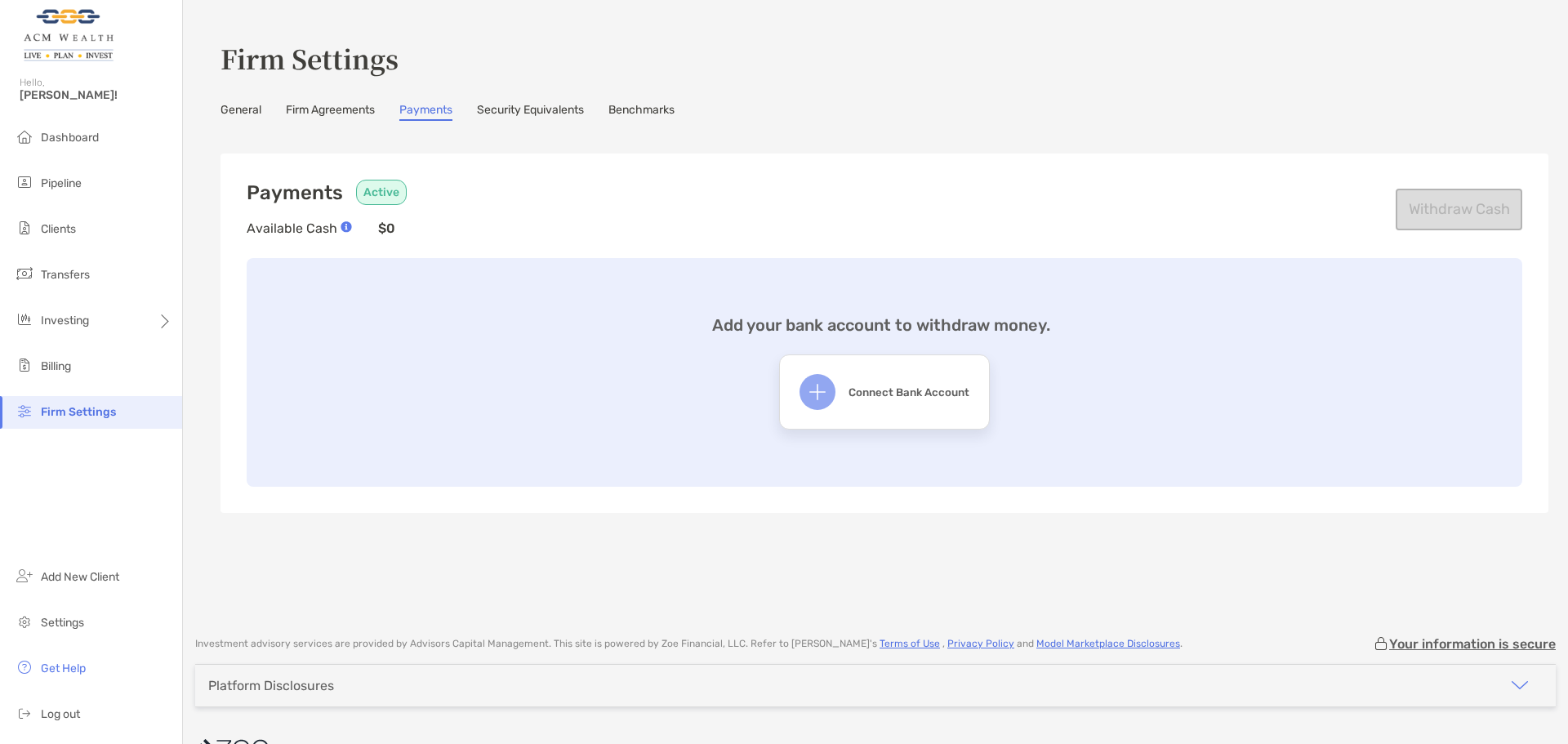
click at [499, 112] on link "Security Equivalents" at bounding box center [530, 112] width 107 height 18
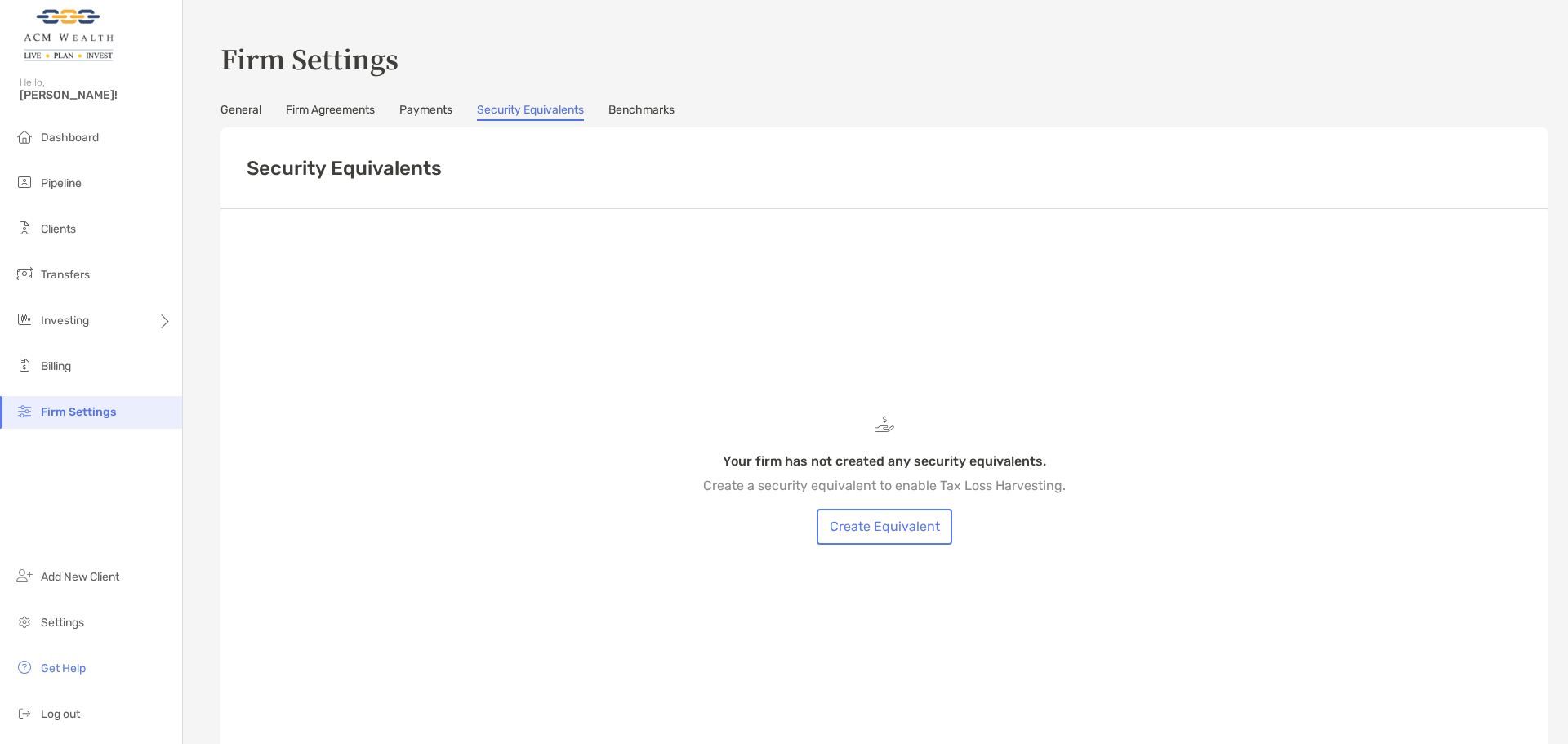
click at [641, 106] on link "Benchmarks" at bounding box center [641, 112] width 67 height 18
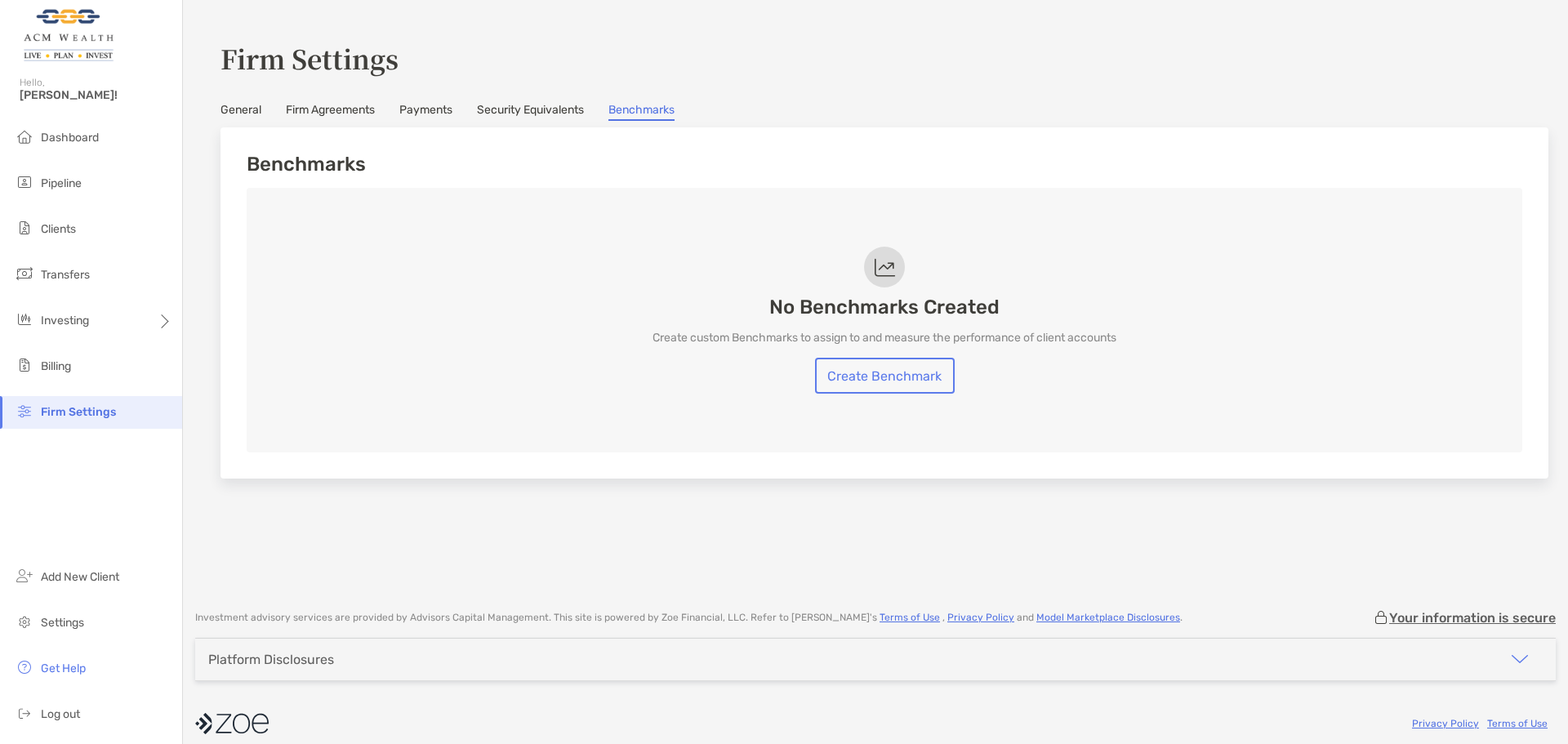
click at [236, 107] on link "General" at bounding box center [241, 112] width 41 height 18
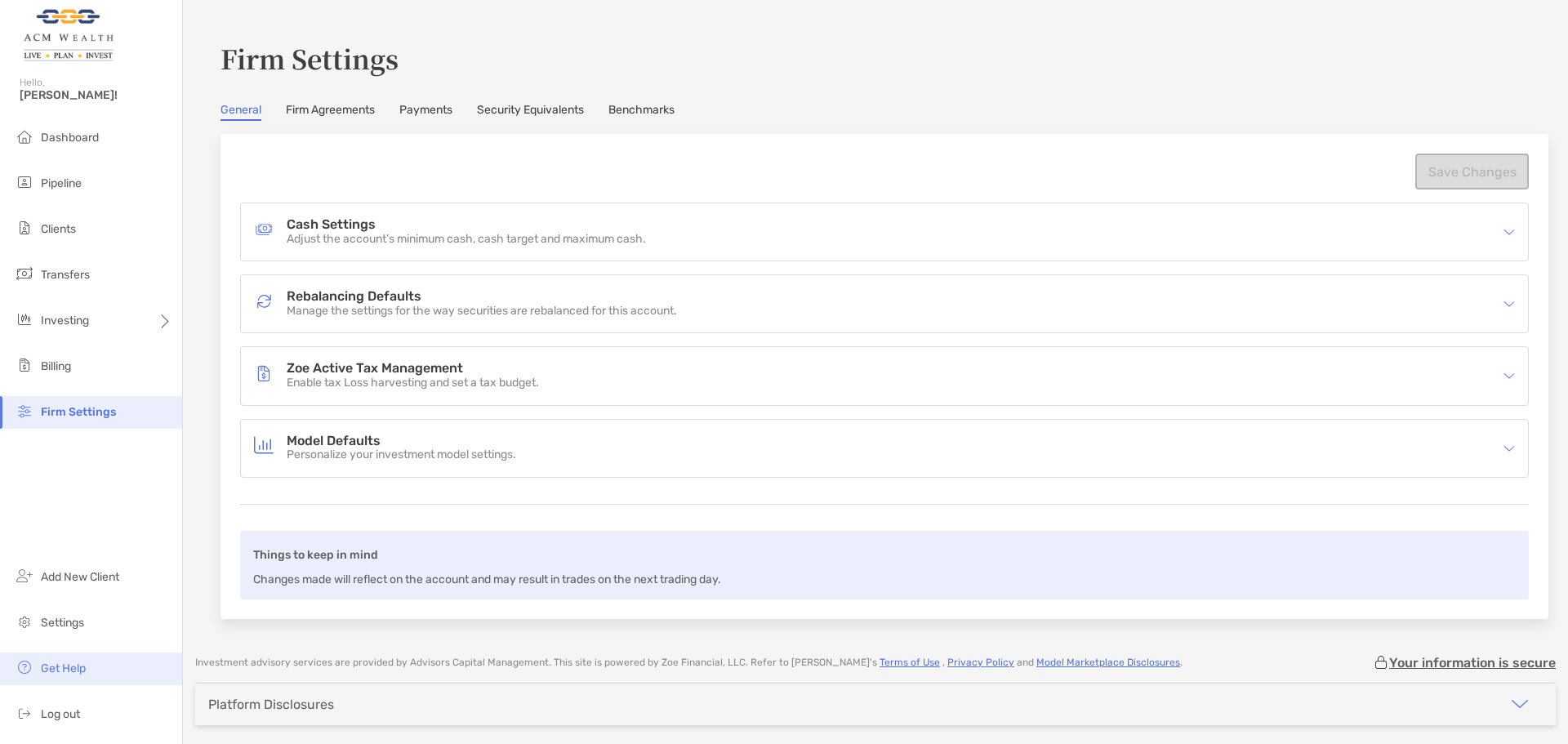
click at [78, 668] on span "Get Help" at bounding box center [64, 669] width 45 height 14
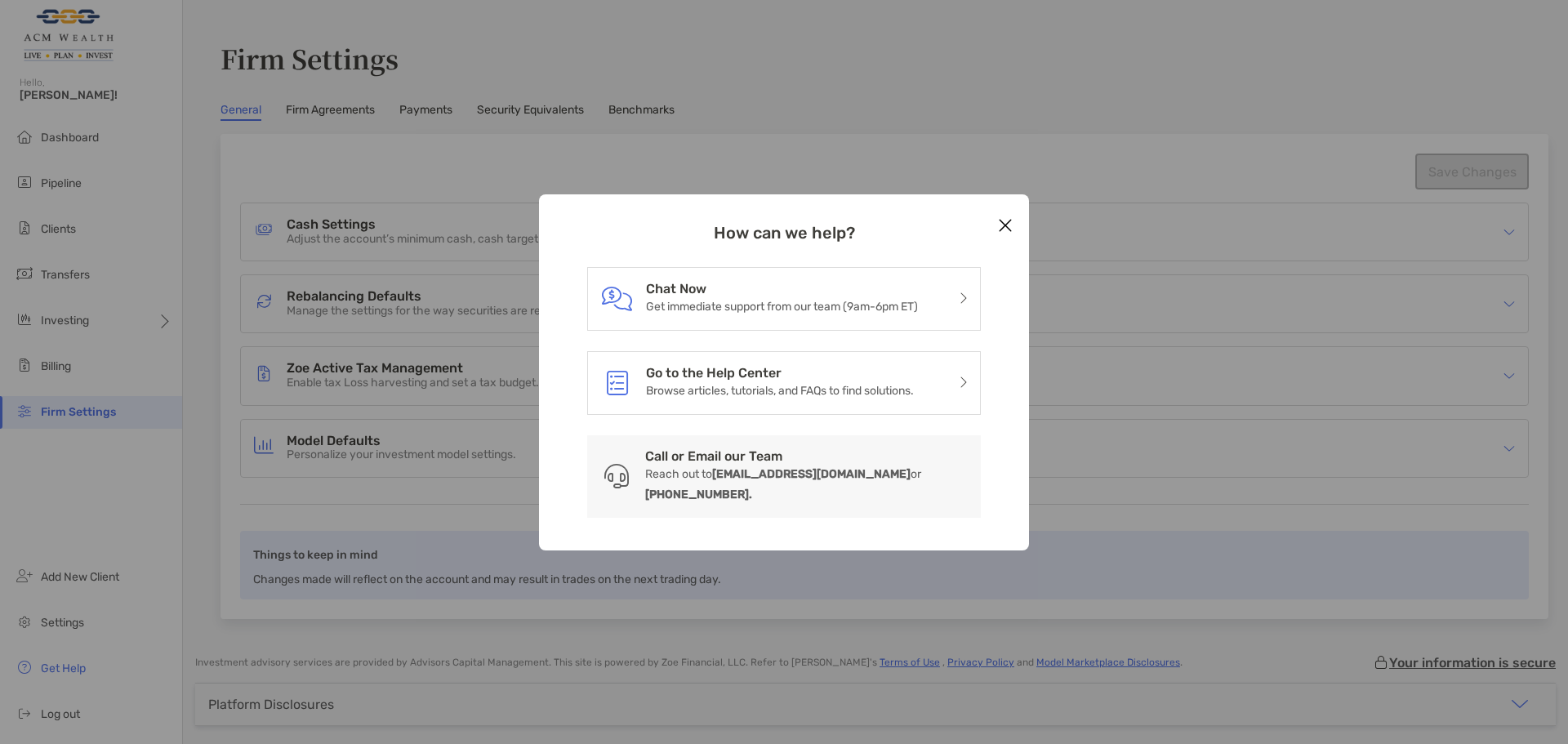
click at [1004, 228] on icon "Close modal" at bounding box center [1005, 225] width 15 height 20
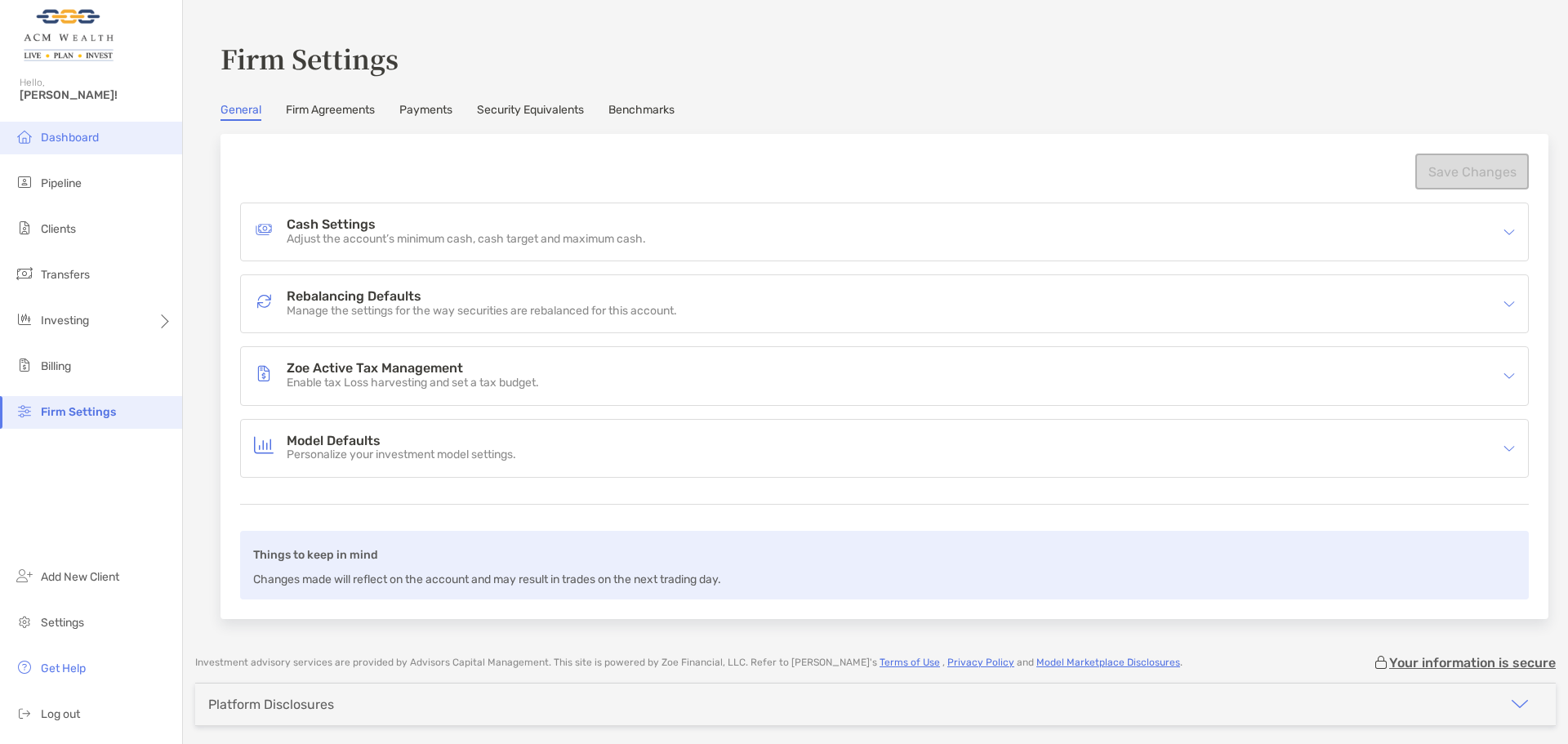
click at [70, 127] on li "Dashboard" at bounding box center [91, 137] width 182 height 32
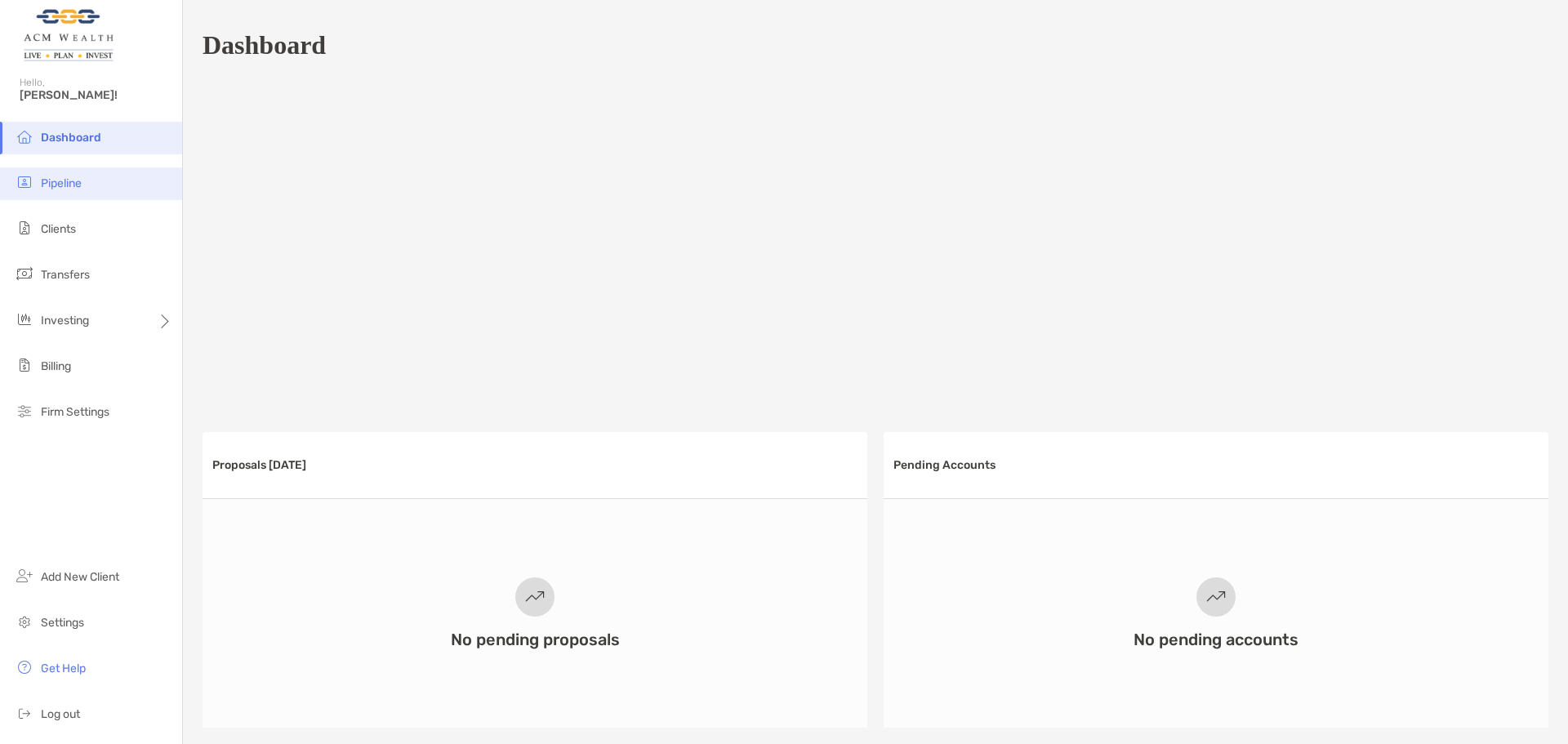
click at [93, 171] on li "Pipeline" at bounding box center [91, 183] width 182 height 32
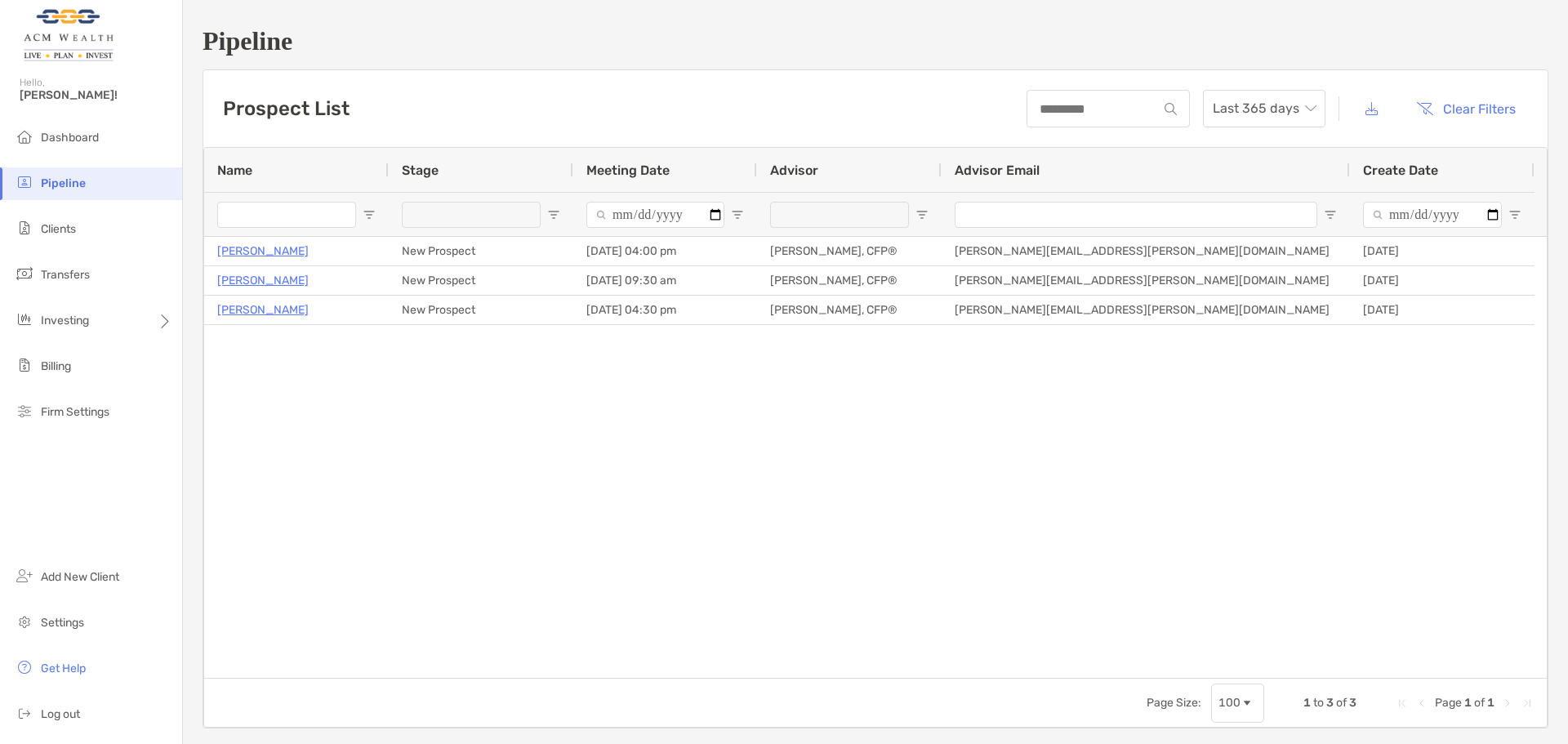
click at [350, 452] on div "[PERSON_NAME] New Prospect [DATE] 04:00 pm [PERSON_NAME], CFP® [PERSON_NAME][EM…" at bounding box center [876, 457] width 1343 height 441
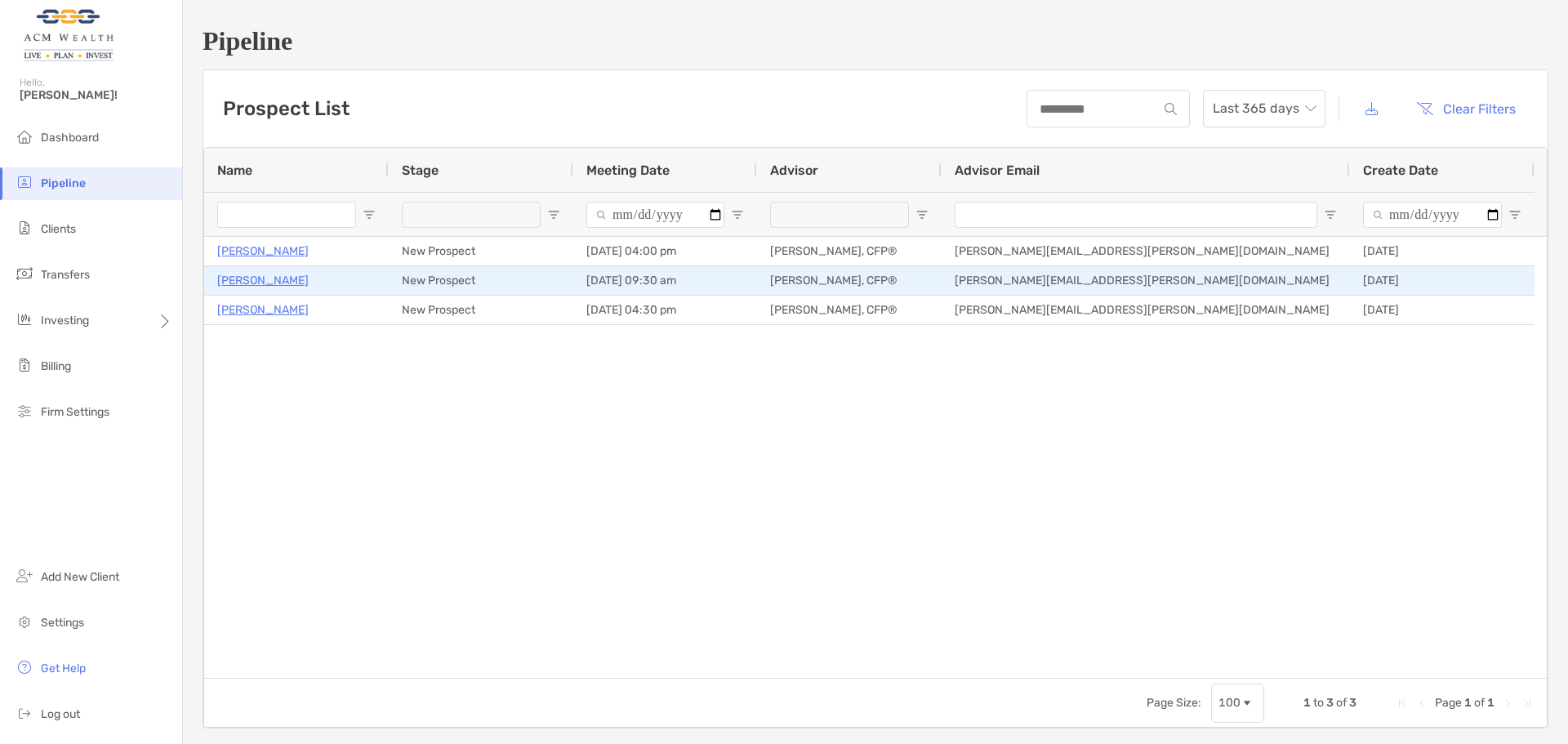
click at [267, 278] on p "[PERSON_NAME]" at bounding box center [262, 280] width 91 height 21
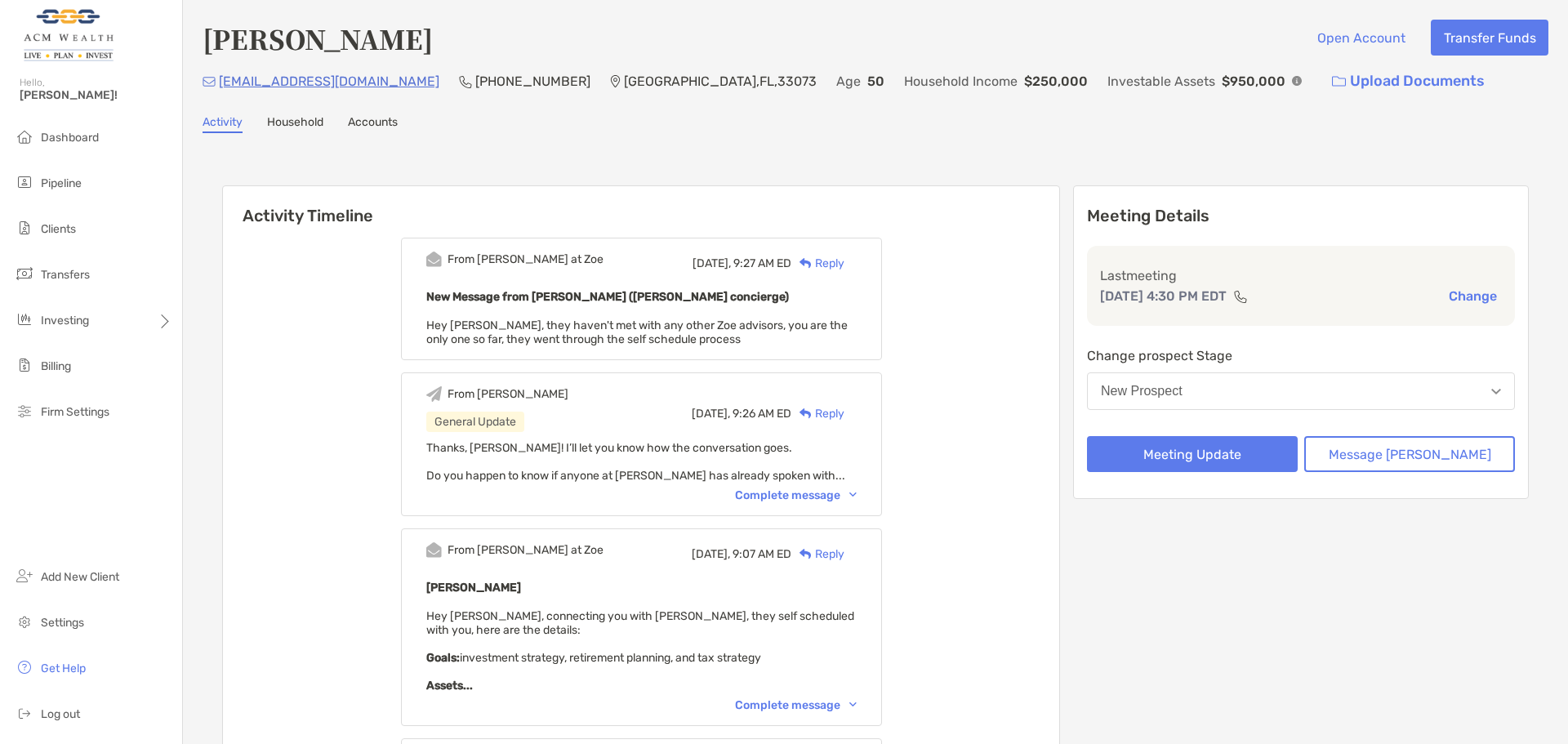
click at [1316, 389] on button "New Prospect" at bounding box center [1301, 391] width 428 height 37
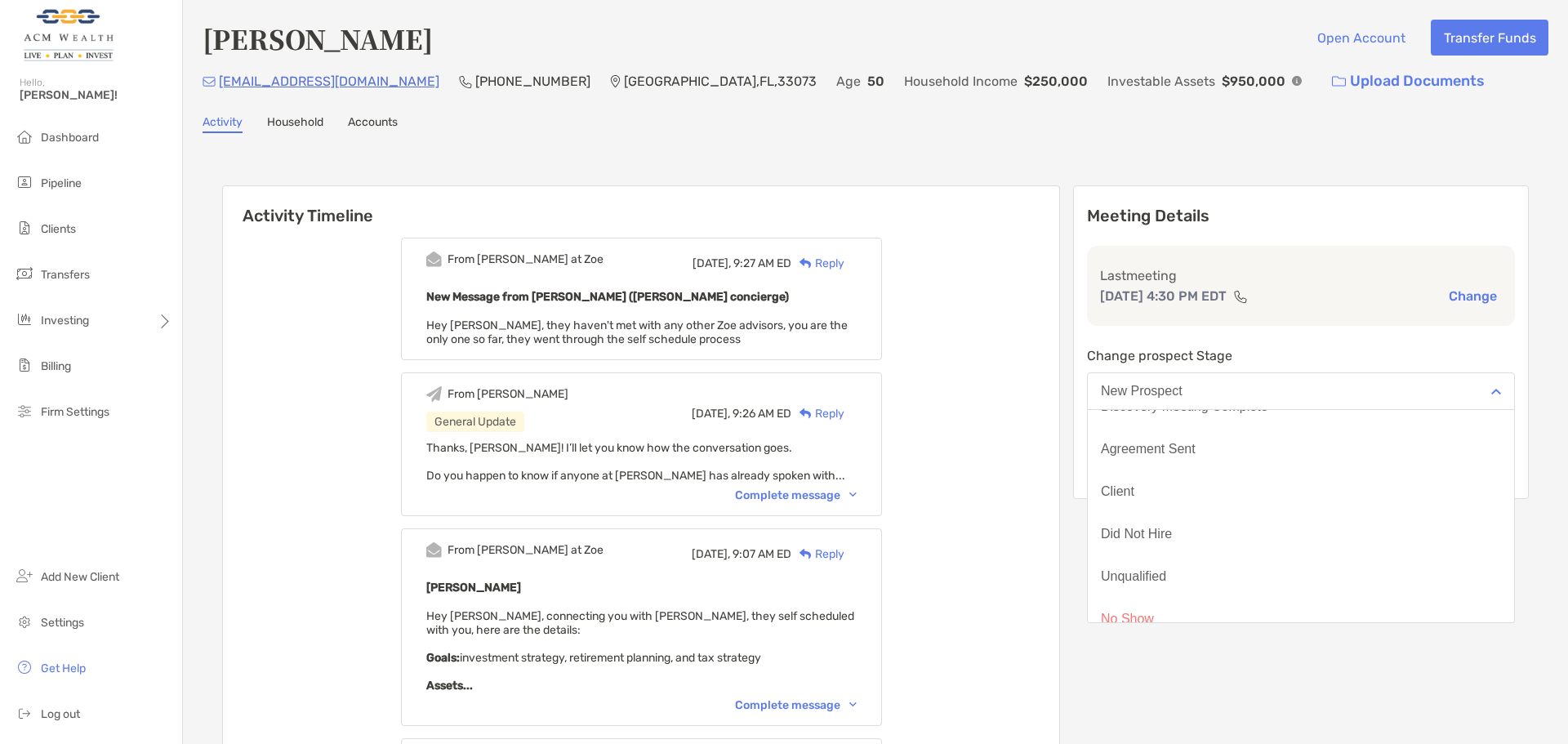
scroll to position [127, 0]
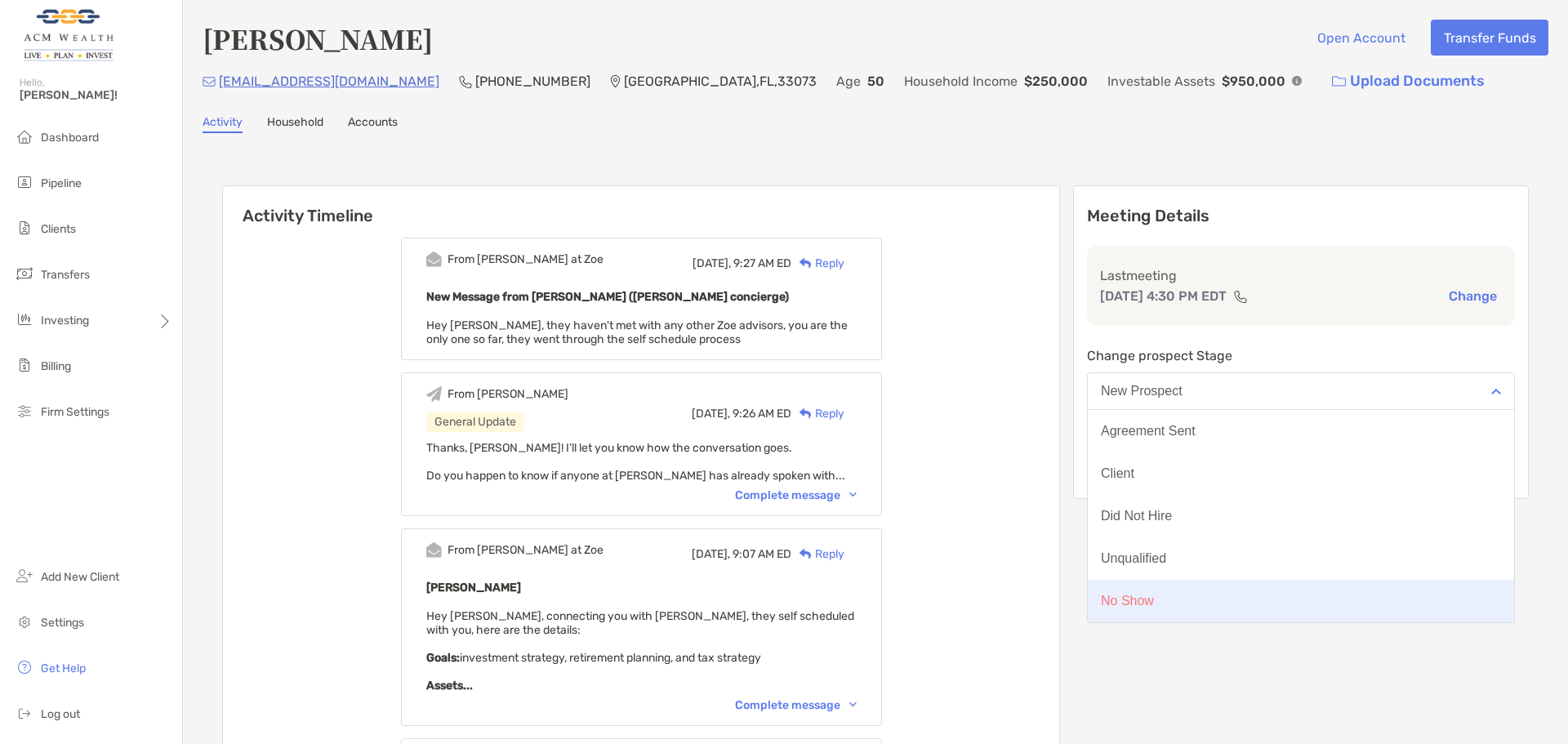
click at [1154, 599] on div "No Show" at bounding box center [1127, 600] width 53 height 15
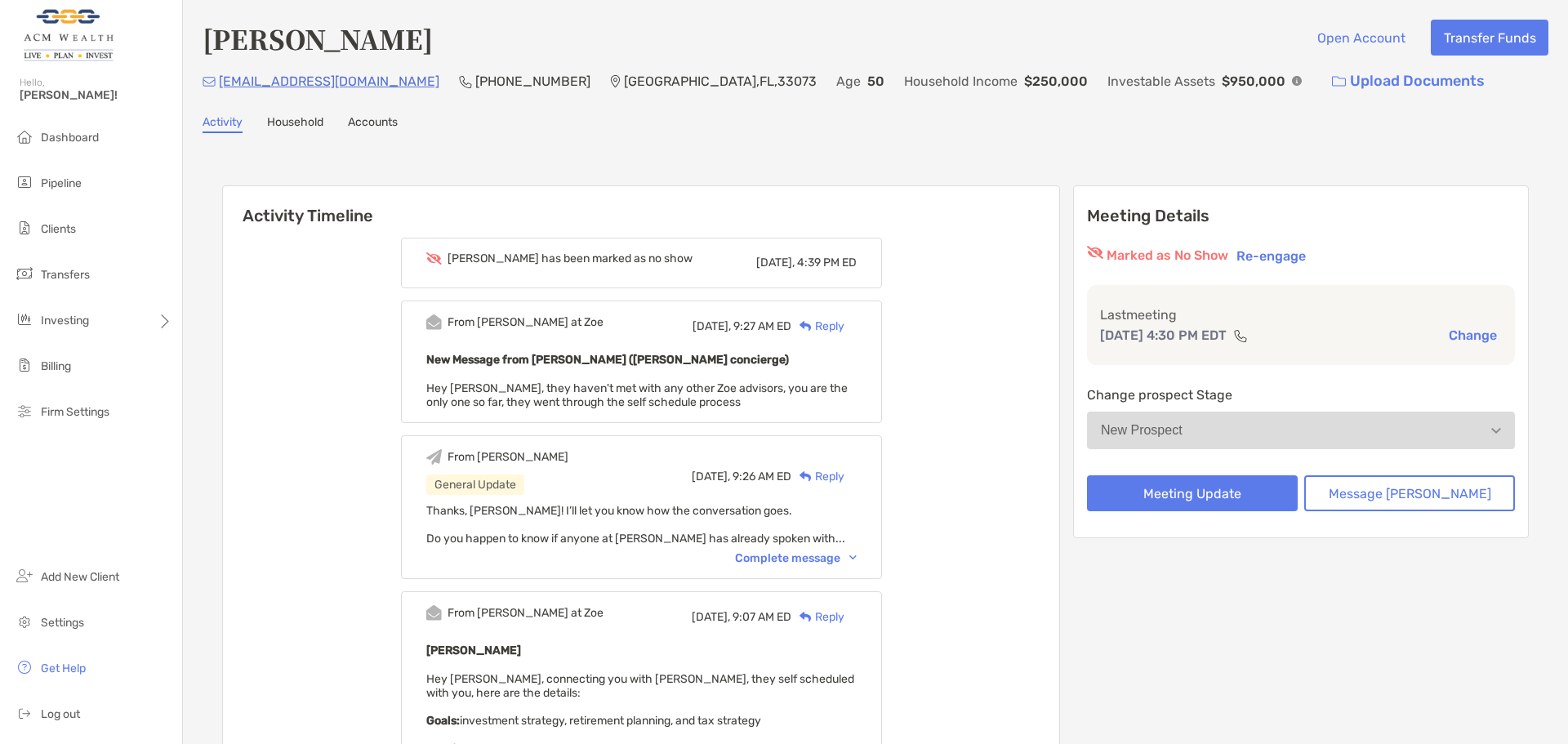
click at [1316, 444] on button "New Prospect" at bounding box center [1301, 430] width 428 height 37
click at [1298, 438] on button "New Prospect" at bounding box center [1301, 430] width 428 height 37
click at [1183, 433] on div "New Prospect" at bounding box center [1141, 430] width 81 height 15
click at [1347, 427] on button "New Prospect" at bounding box center [1301, 430] width 428 height 37
click at [1243, 496] on button "Meeting Update" at bounding box center [1192, 492] width 211 height 36
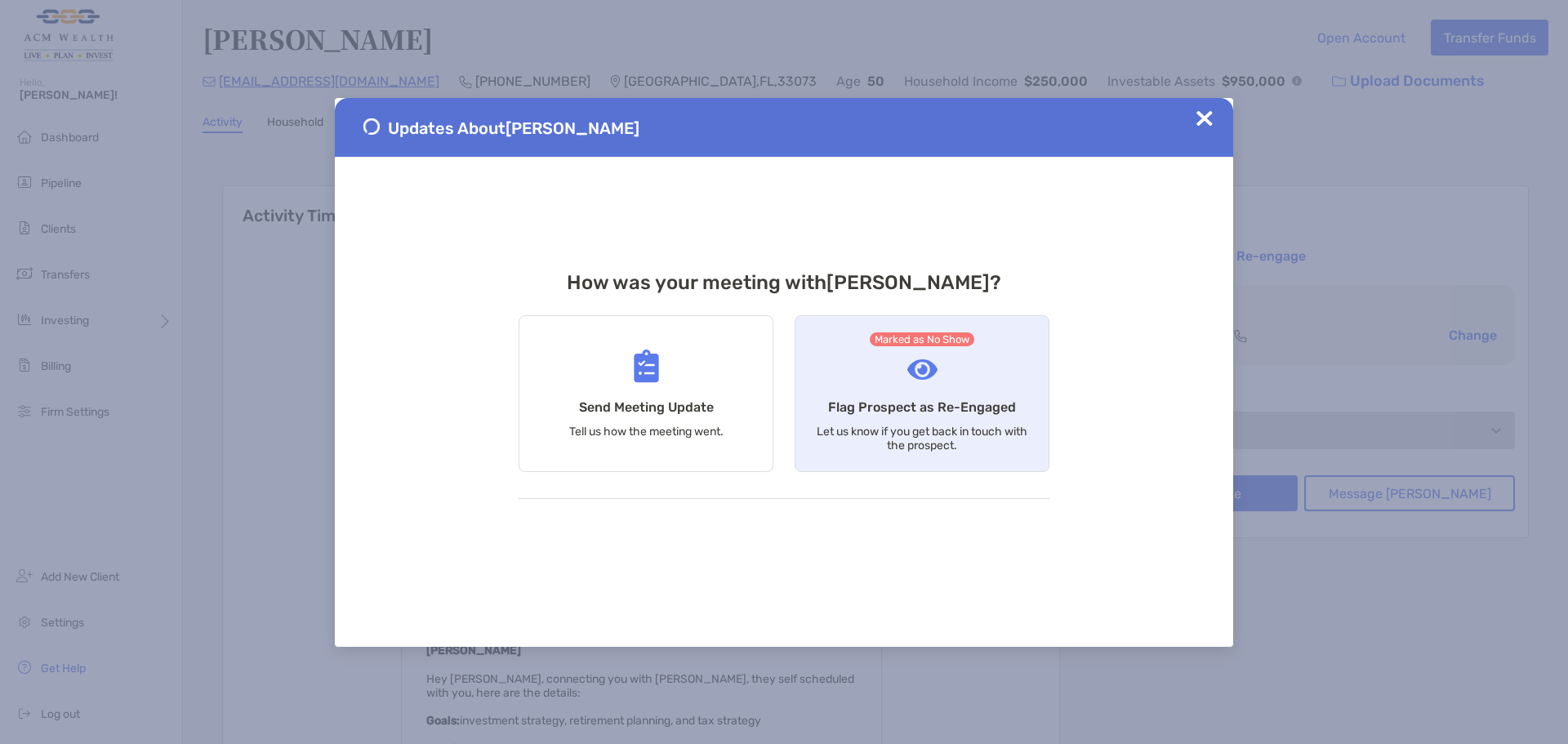
click at [954, 399] on h4 "Flag Prospect as Re-Engaged" at bounding box center [923, 407] width 188 height 16
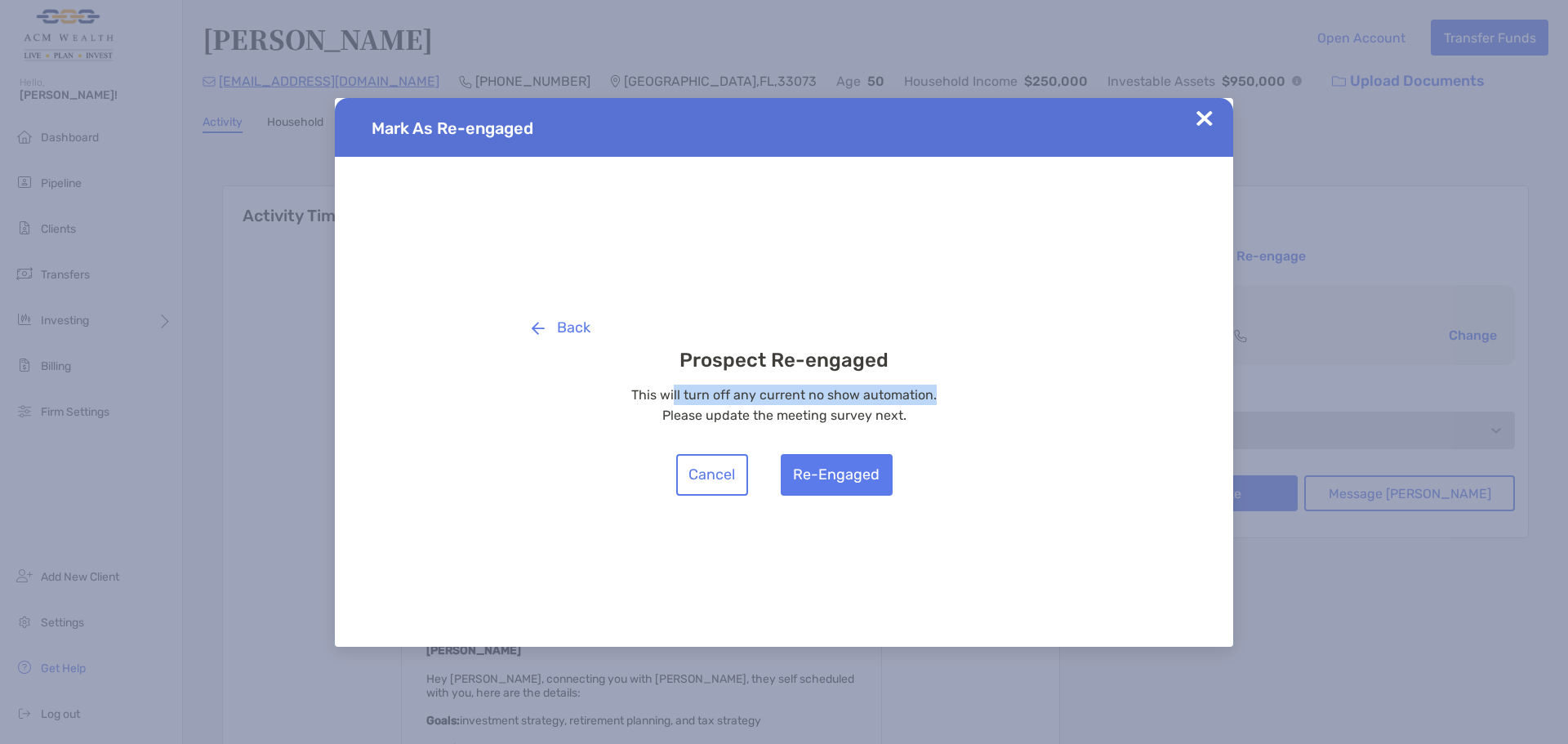
drag, startPoint x: 708, startPoint y: 400, endPoint x: 937, endPoint y: 401, distance: 229.0
click at [937, 401] on p "This will turn off any current no show automation." at bounding box center [784, 395] width 531 height 21
drag, startPoint x: 918, startPoint y: 416, endPoint x: 778, endPoint y: 399, distance: 141.0
click at [778, 399] on div "This will turn off any current no show automation. Please update the meeting su…" at bounding box center [784, 405] width 531 height 41
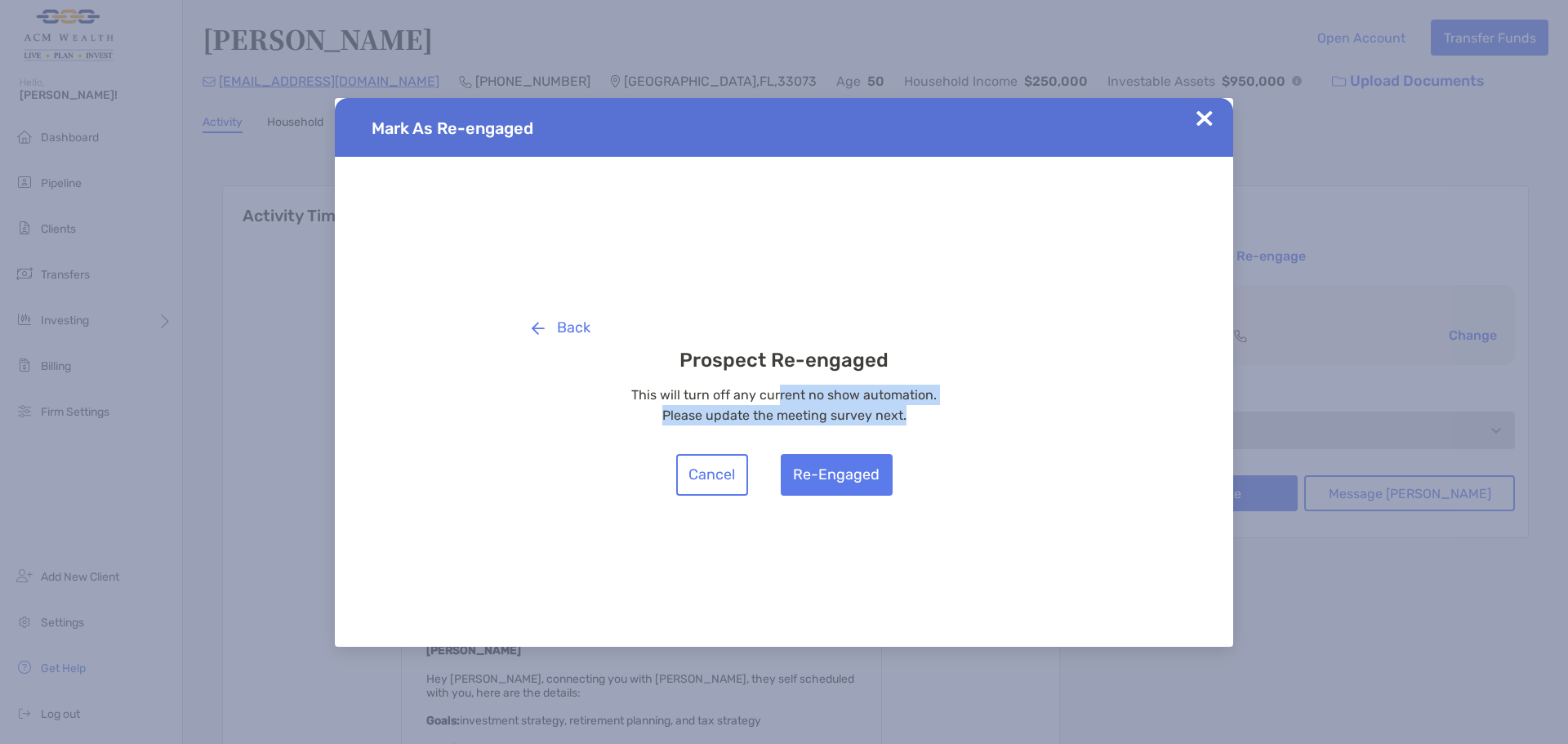
click at [778, 399] on p "This will turn off any current no show automation." at bounding box center [784, 395] width 531 height 21
drag, startPoint x: 654, startPoint y: 399, endPoint x: 911, endPoint y: 399, distance: 257.0
click at [911, 399] on p "This will turn off any current no show automation." at bounding box center [784, 395] width 531 height 21
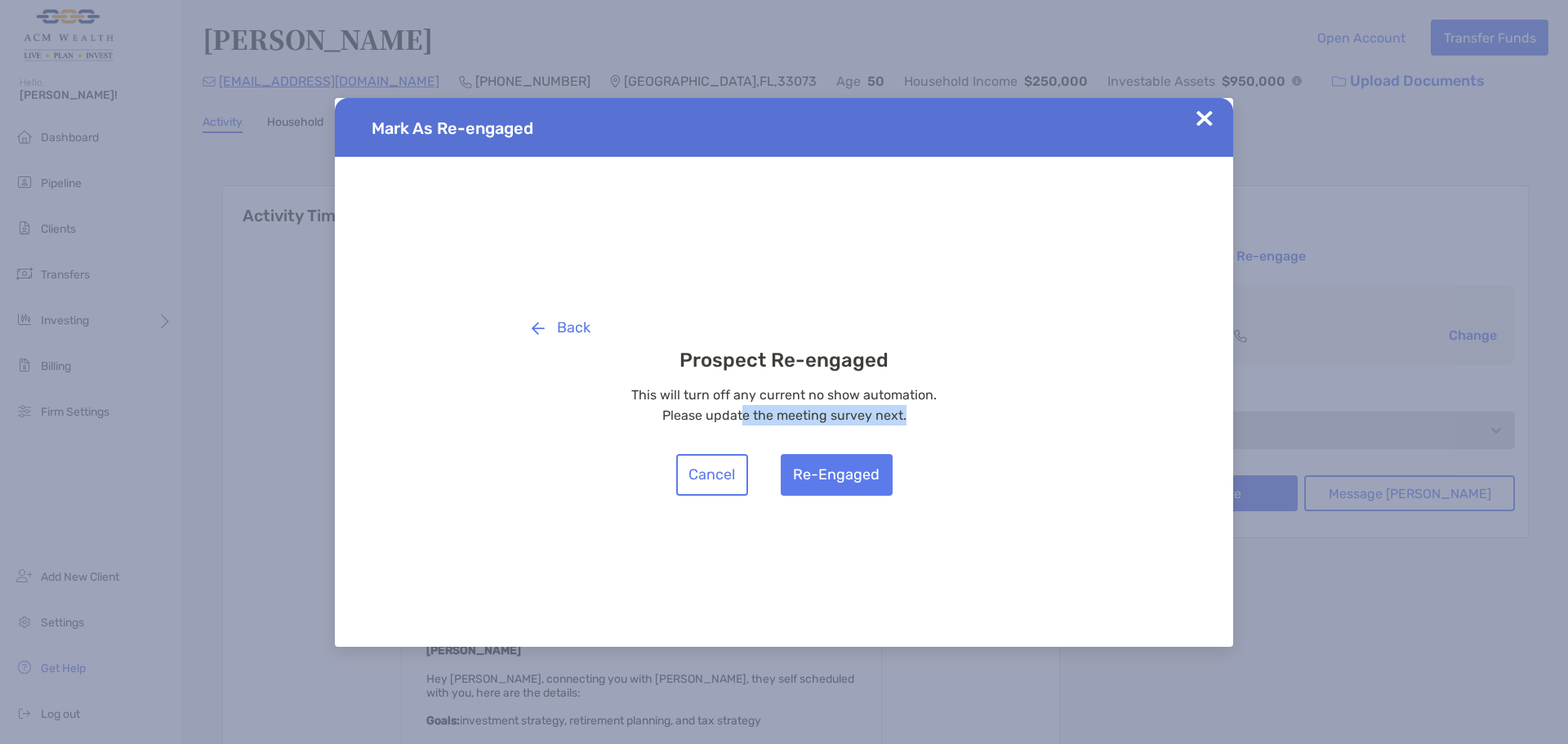
drag, startPoint x: 779, startPoint y: 411, endPoint x: 941, endPoint y: 411, distance: 162.0
click at [941, 411] on p "Please update the meeting survey next." at bounding box center [784, 415] width 531 height 21
drag, startPoint x: 789, startPoint y: 418, endPoint x: 761, endPoint y: 418, distance: 28.0
click at [761, 418] on p "Please update the meeting survey next." at bounding box center [784, 415] width 531 height 21
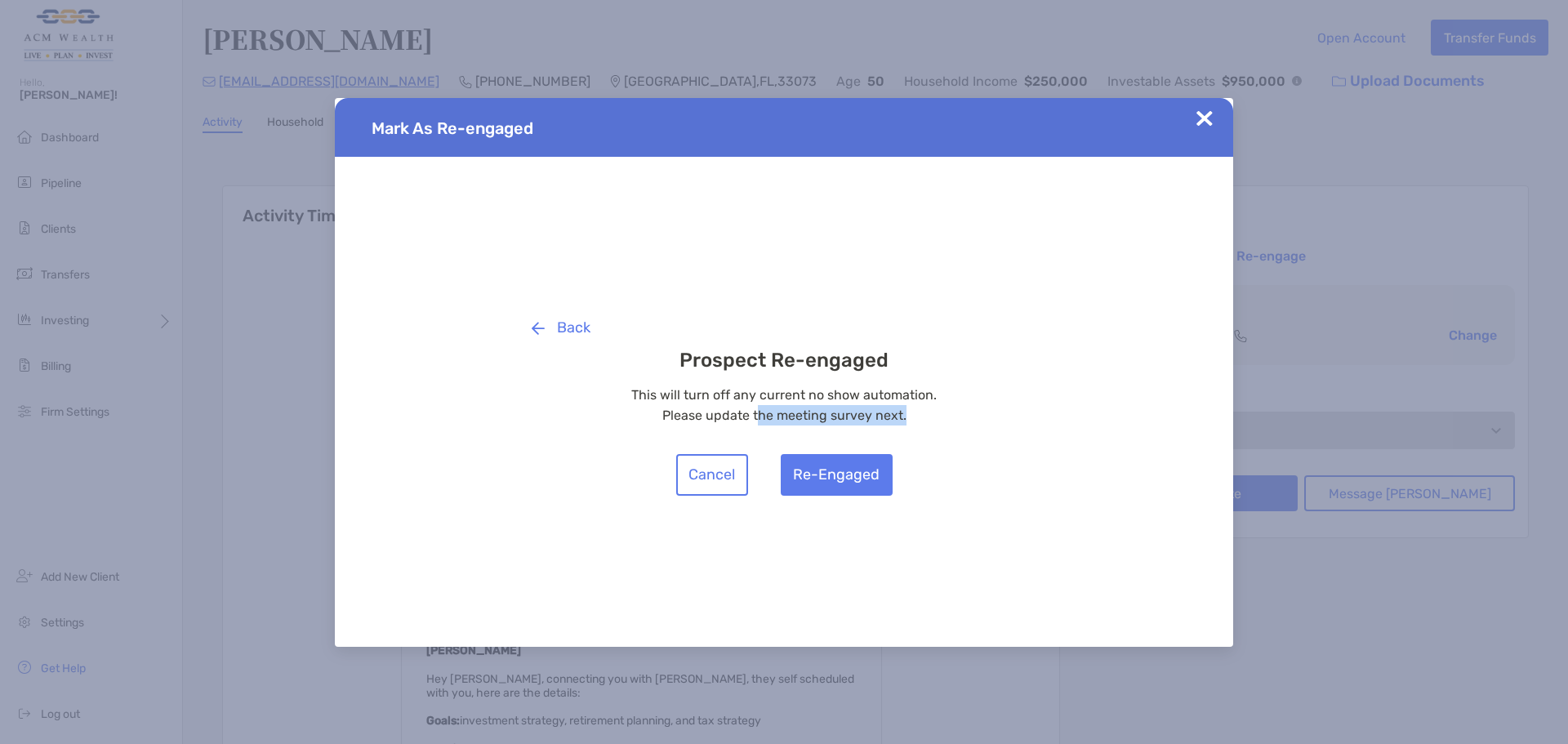
click at [761, 418] on p "Please update the meeting survey next." at bounding box center [784, 415] width 531 height 21
click at [704, 467] on button "Cancel" at bounding box center [712, 475] width 71 height 42
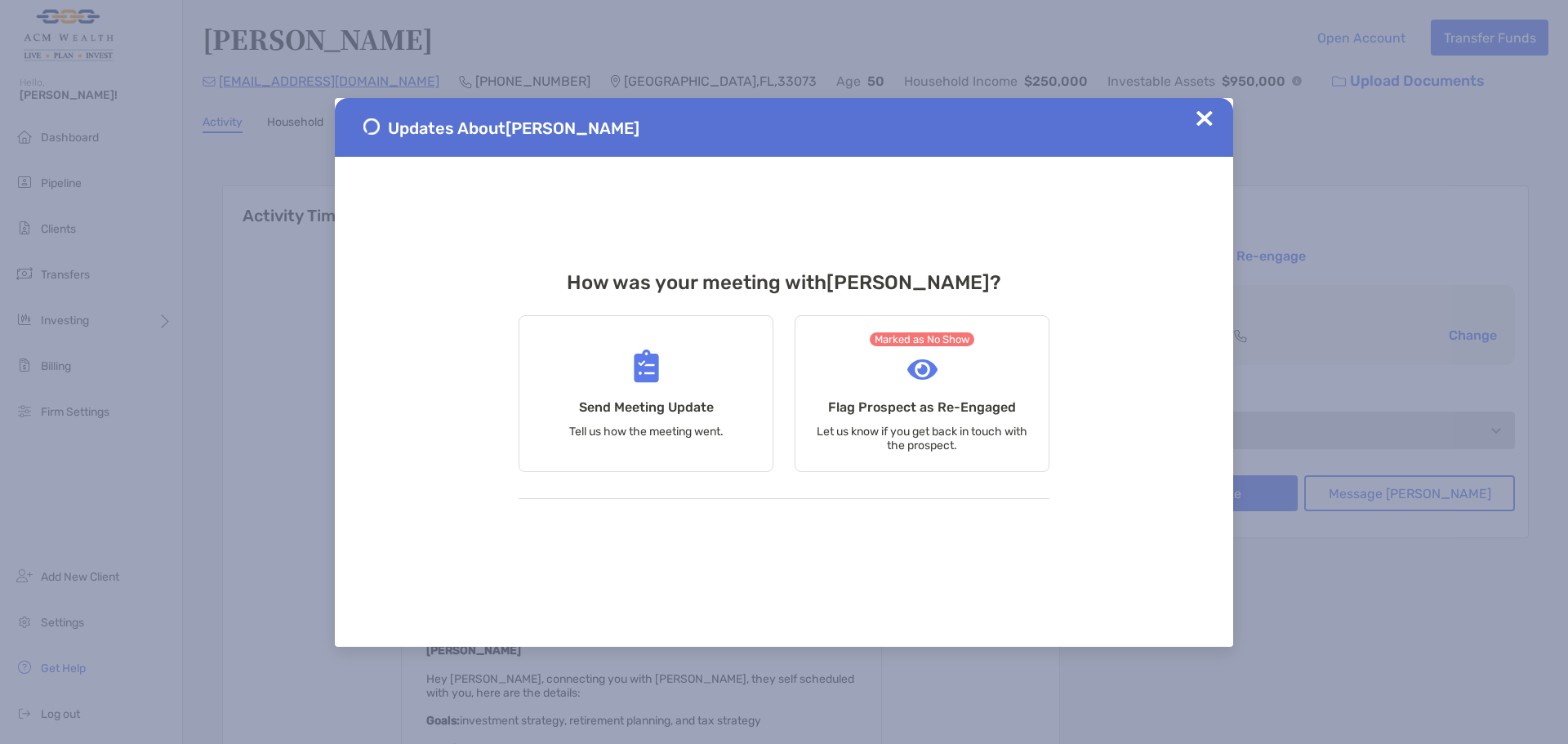
click at [1212, 120] on div "Updates About Hetal Patel" at bounding box center [784, 127] width 898 height 59
click at [1207, 116] on img at bounding box center [1205, 118] width 17 height 17
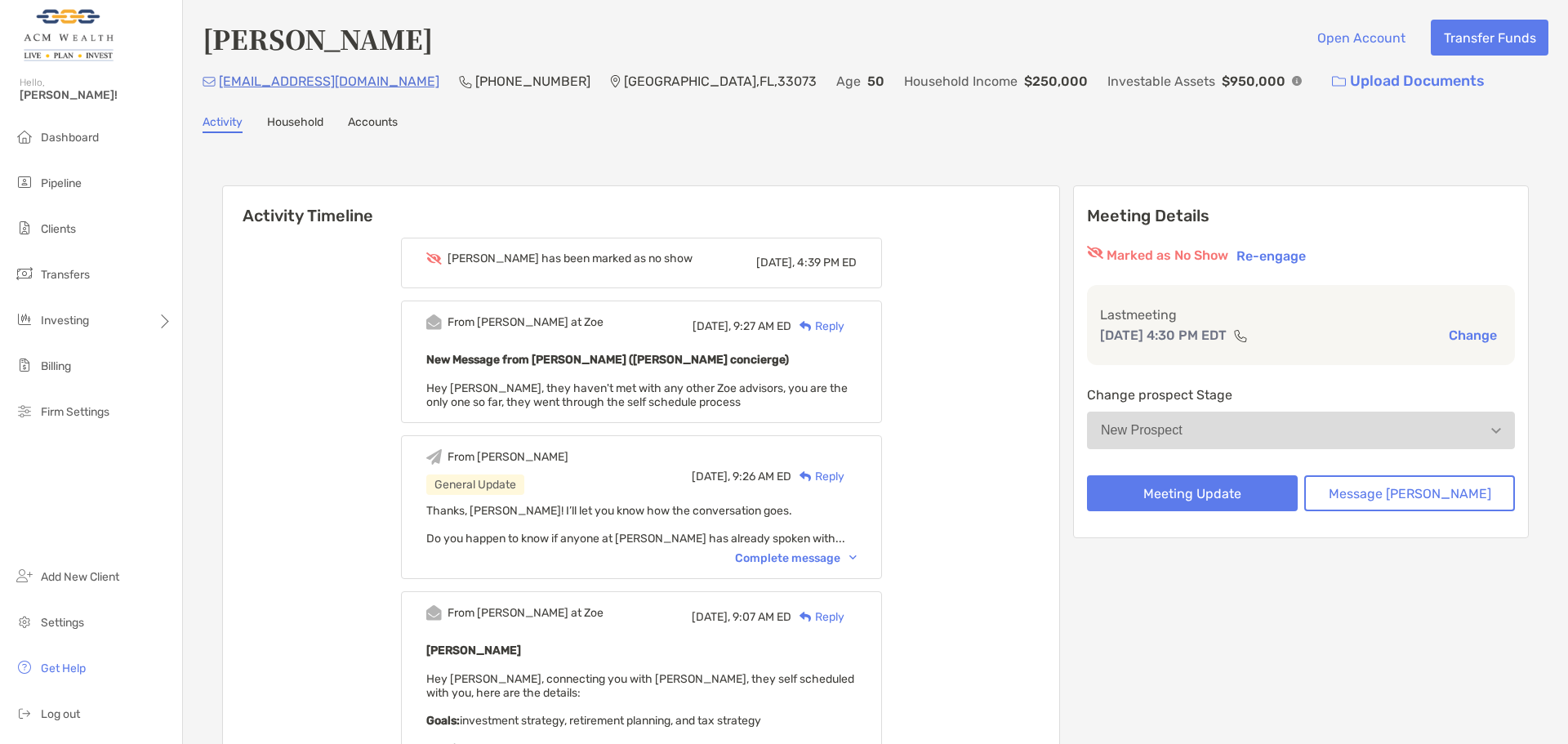
click at [588, 278] on div "Hetal has been marked as no show Today, 4:39 PM ED" at bounding box center [641, 263] width 481 height 51
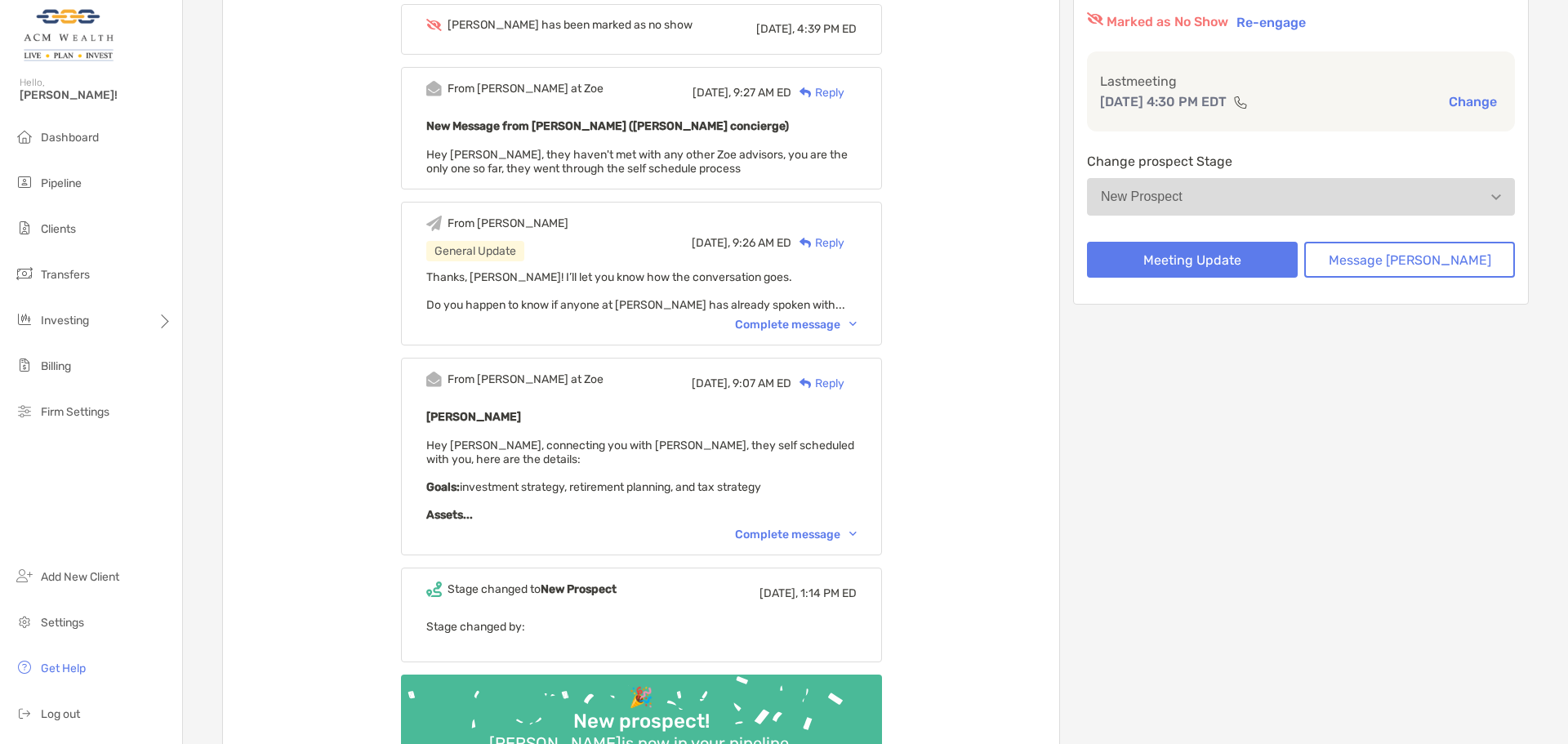
scroll to position [0, 0]
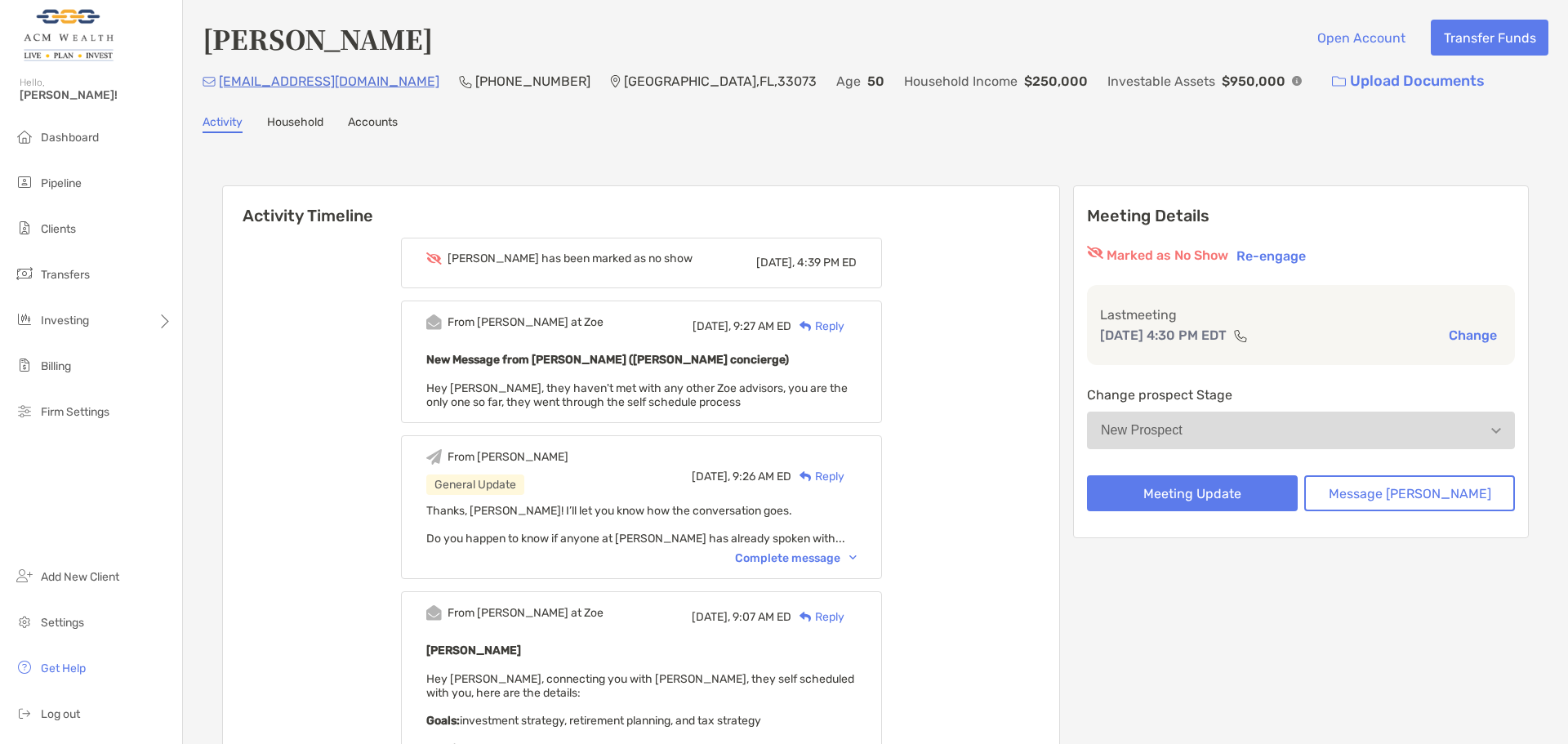
click at [573, 253] on div "[PERSON_NAME] has been marked as no show" at bounding box center [570, 258] width 245 height 14
click at [1425, 495] on button "Message [PERSON_NAME]" at bounding box center [1409, 492] width 211 height 36
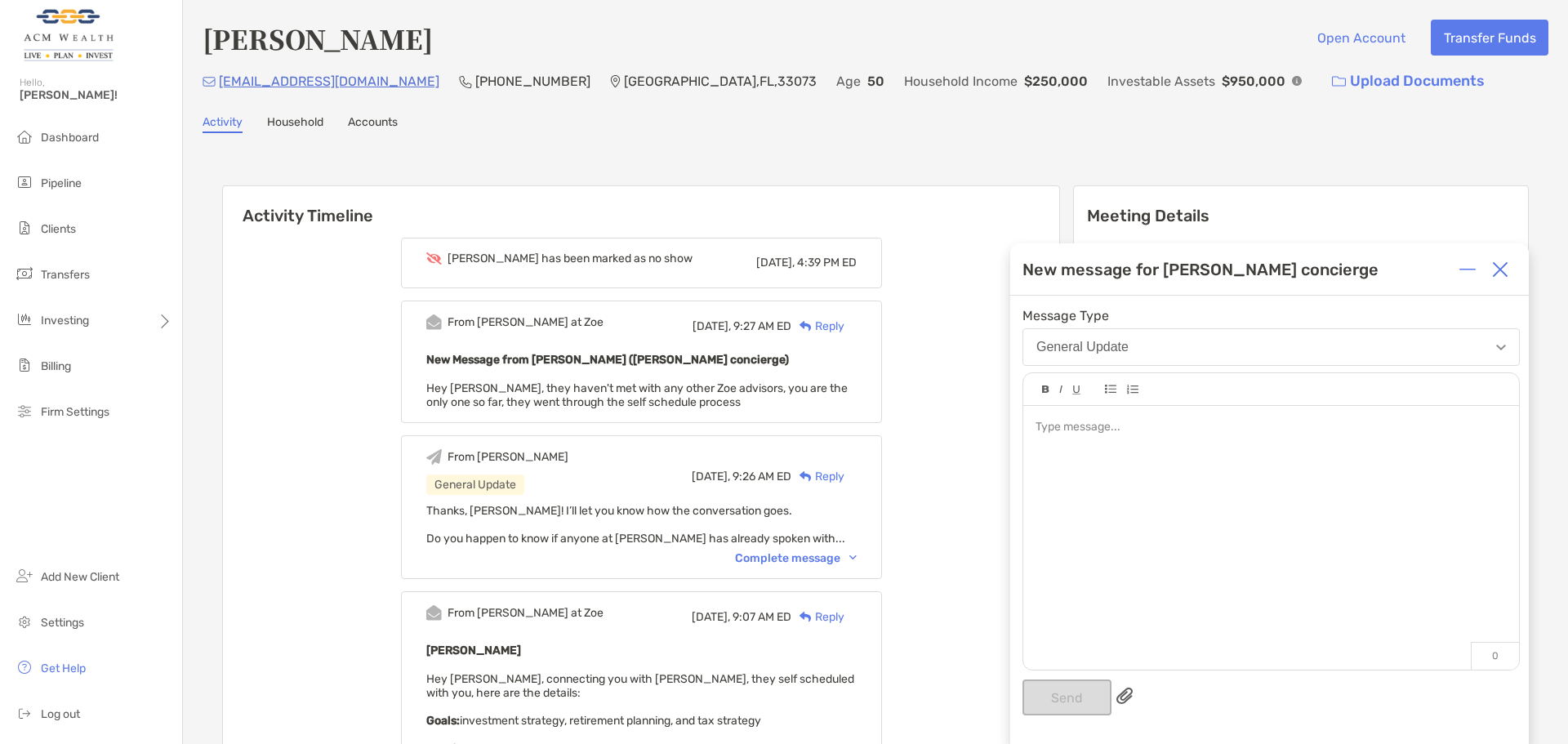
click at [1138, 431] on div at bounding box center [1271, 428] width 470 height 18
click at [1159, 357] on button "General Update" at bounding box center [1271, 347] width 498 height 37
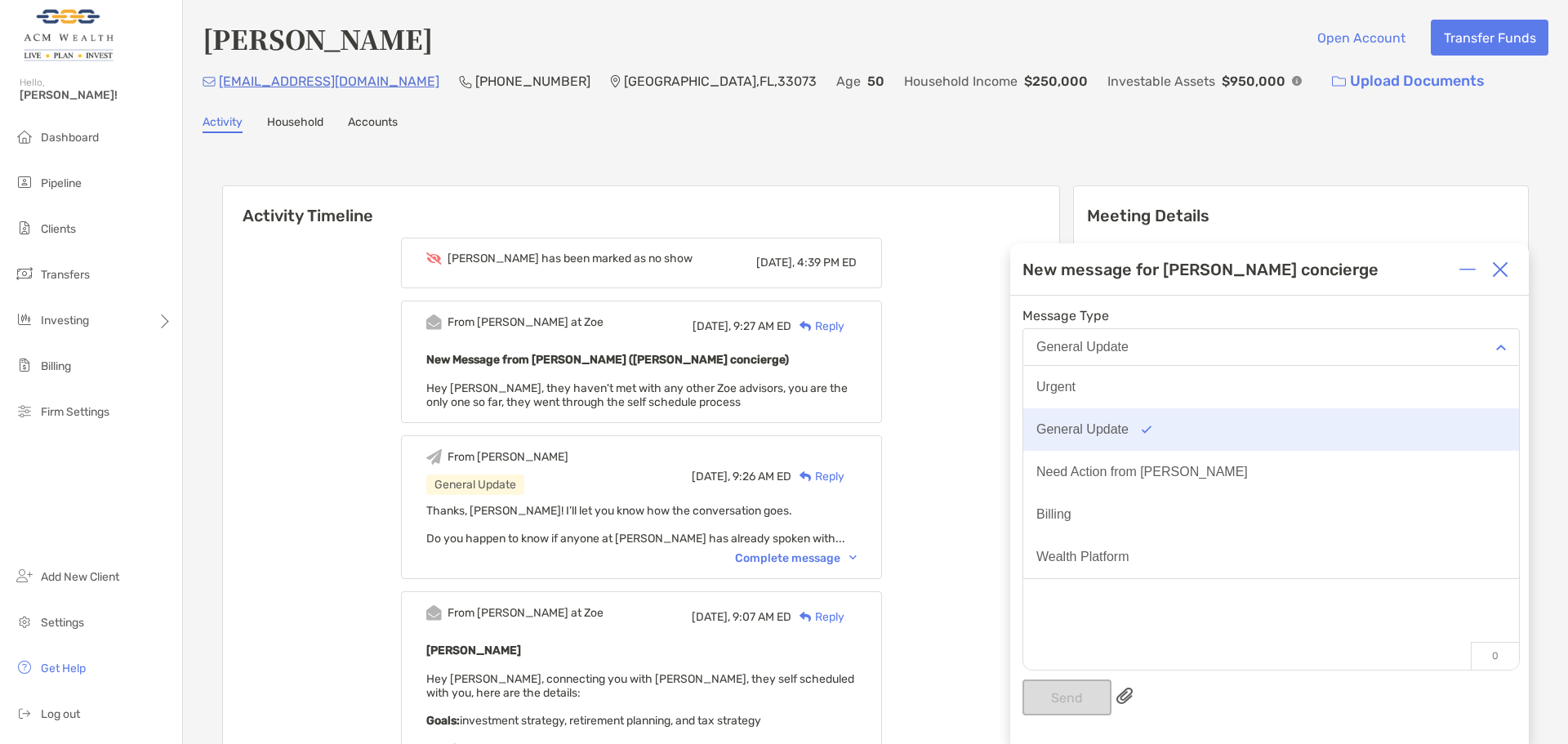
click at [1130, 434] on button "General Update" at bounding box center [1271, 429] width 496 height 42
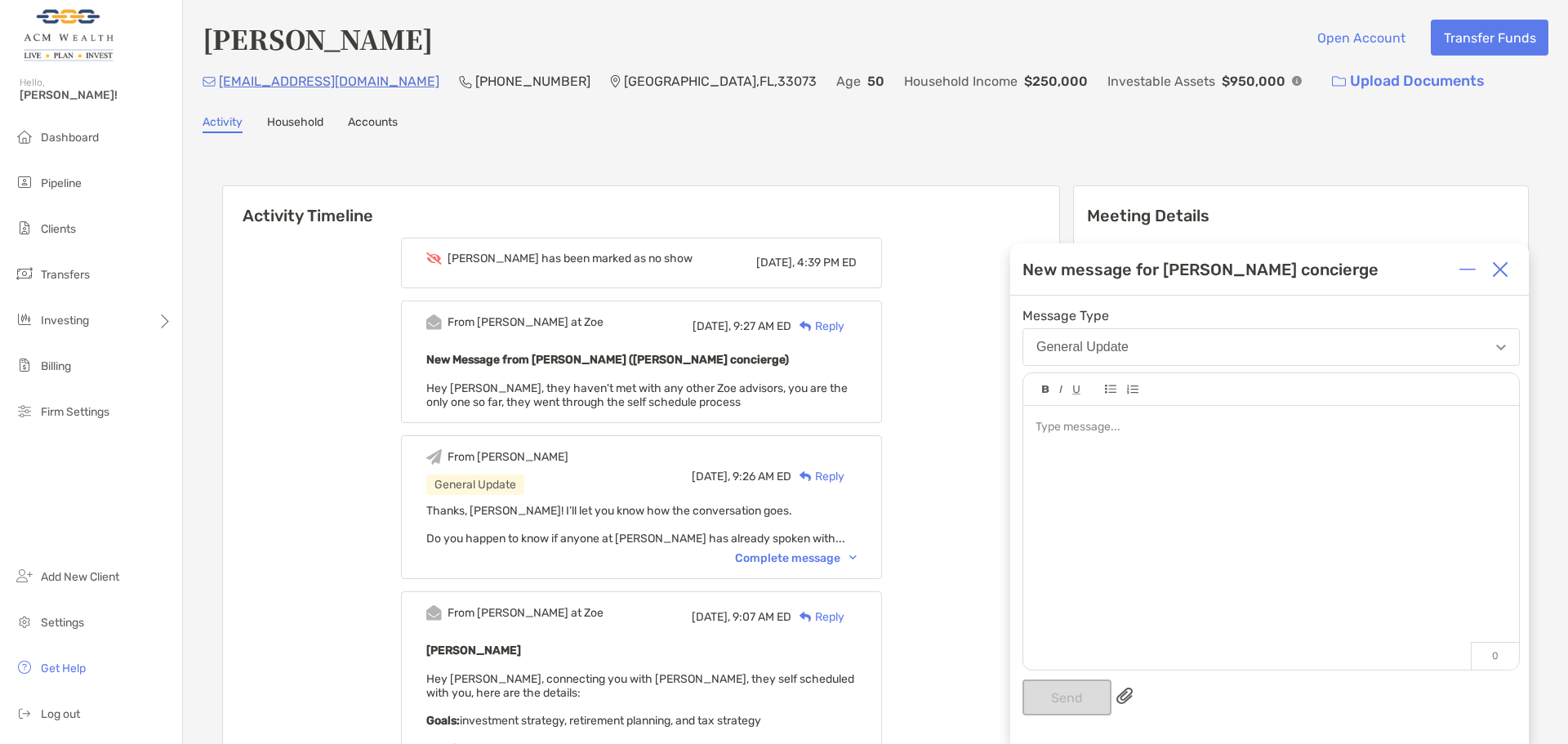
click at [1122, 477] on div at bounding box center [1271, 530] width 496 height 248
click at [1305, 504] on div "**********" at bounding box center [1271, 530] width 496 height 248
click at [1405, 428] on div "**********" at bounding box center [1271, 428] width 470 height 18
click at [1031, 426] on div "**********" at bounding box center [1271, 530] width 496 height 248
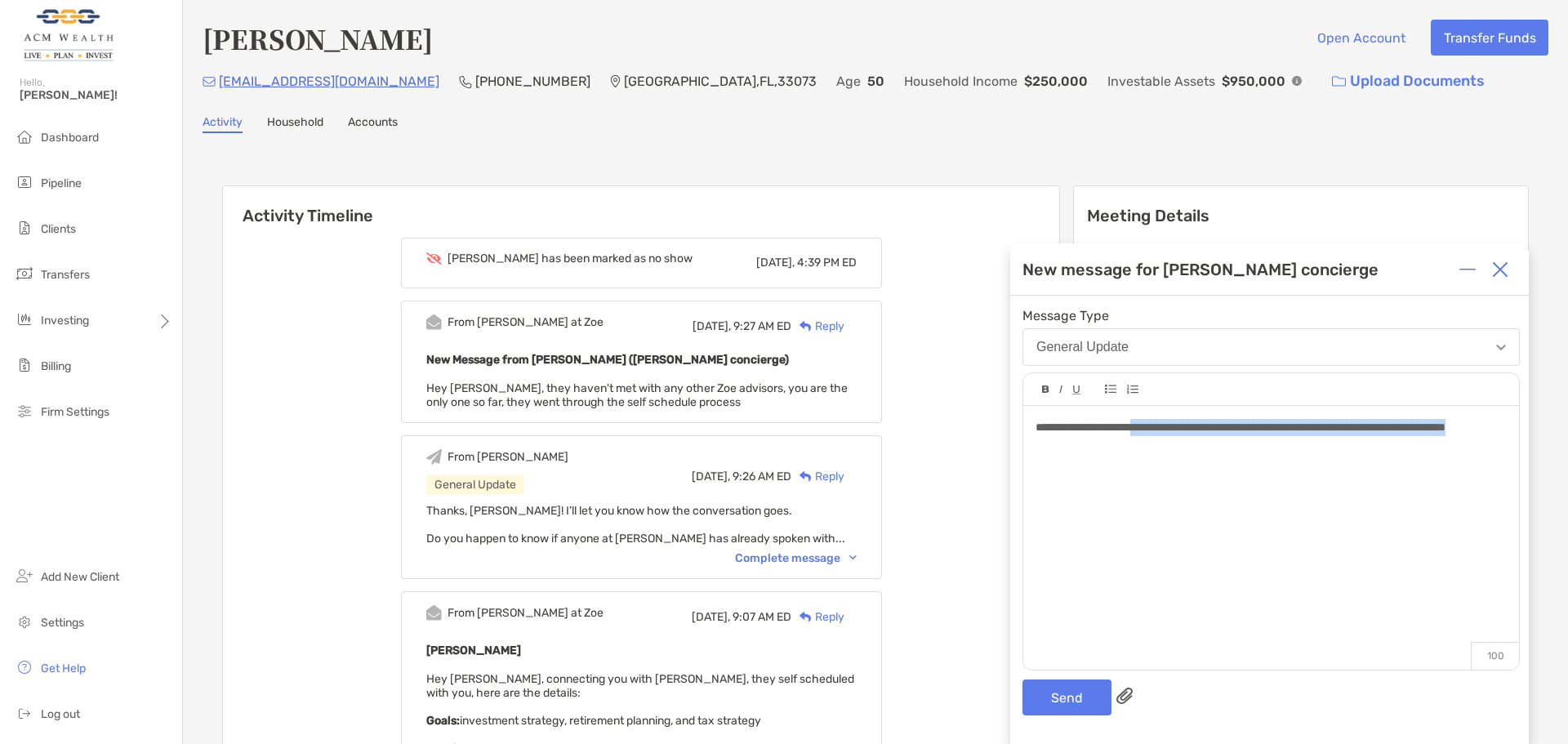
drag, startPoint x: 1146, startPoint y: 415, endPoint x: 1352, endPoint y: 449, distance: 208.8
click at [1352, 449] on div "**********" at bounding box center [1271, 530] width 496 height 248
click at [1352, 436] on div "**********" at bounding box center [1271, 428] width 470 height 18
click at [1093, 694] on button "Send" at bounding box center [1067, 697] width 89 height 36
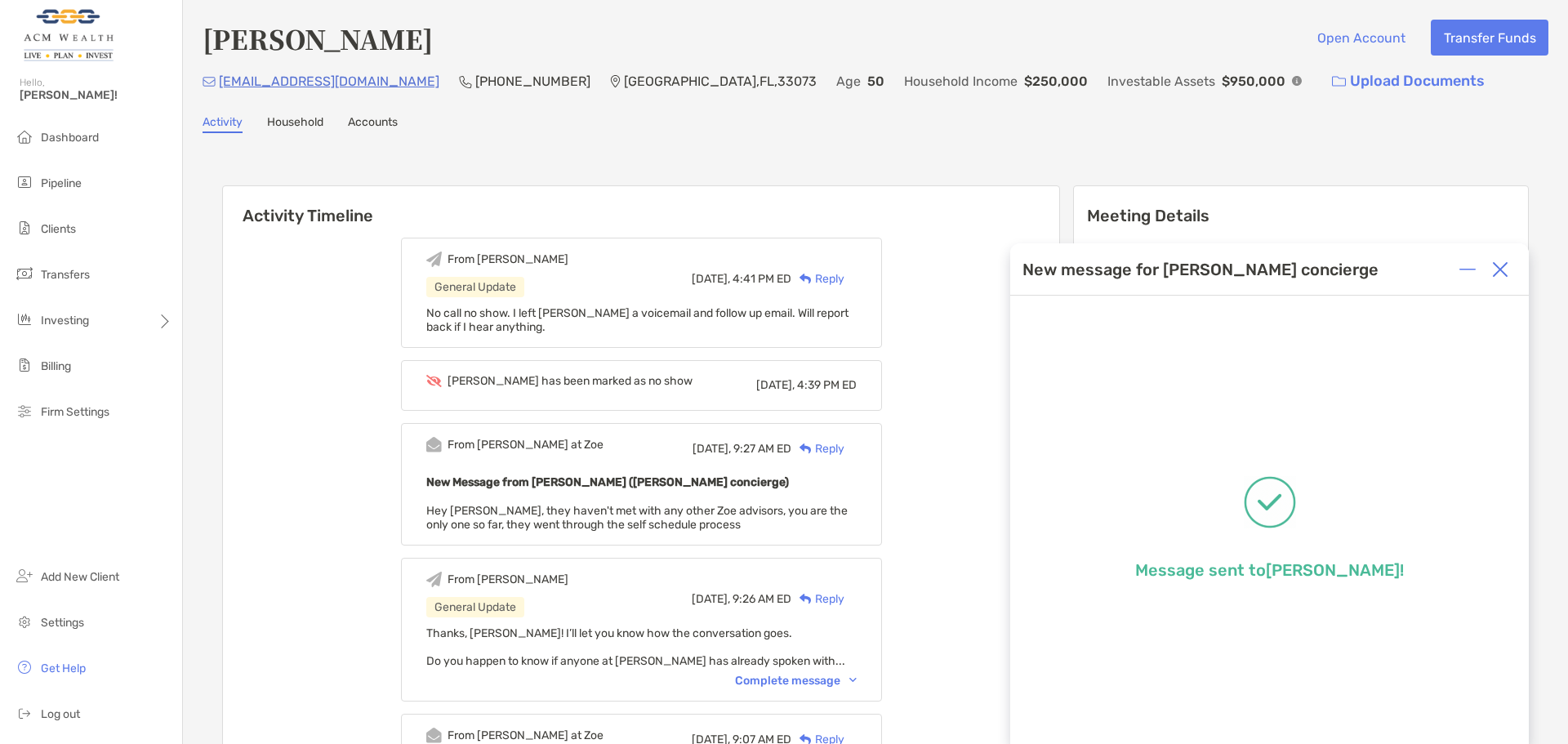
click at [1502, 268] on img at bounding box center [1500, 269] width 17 height 17
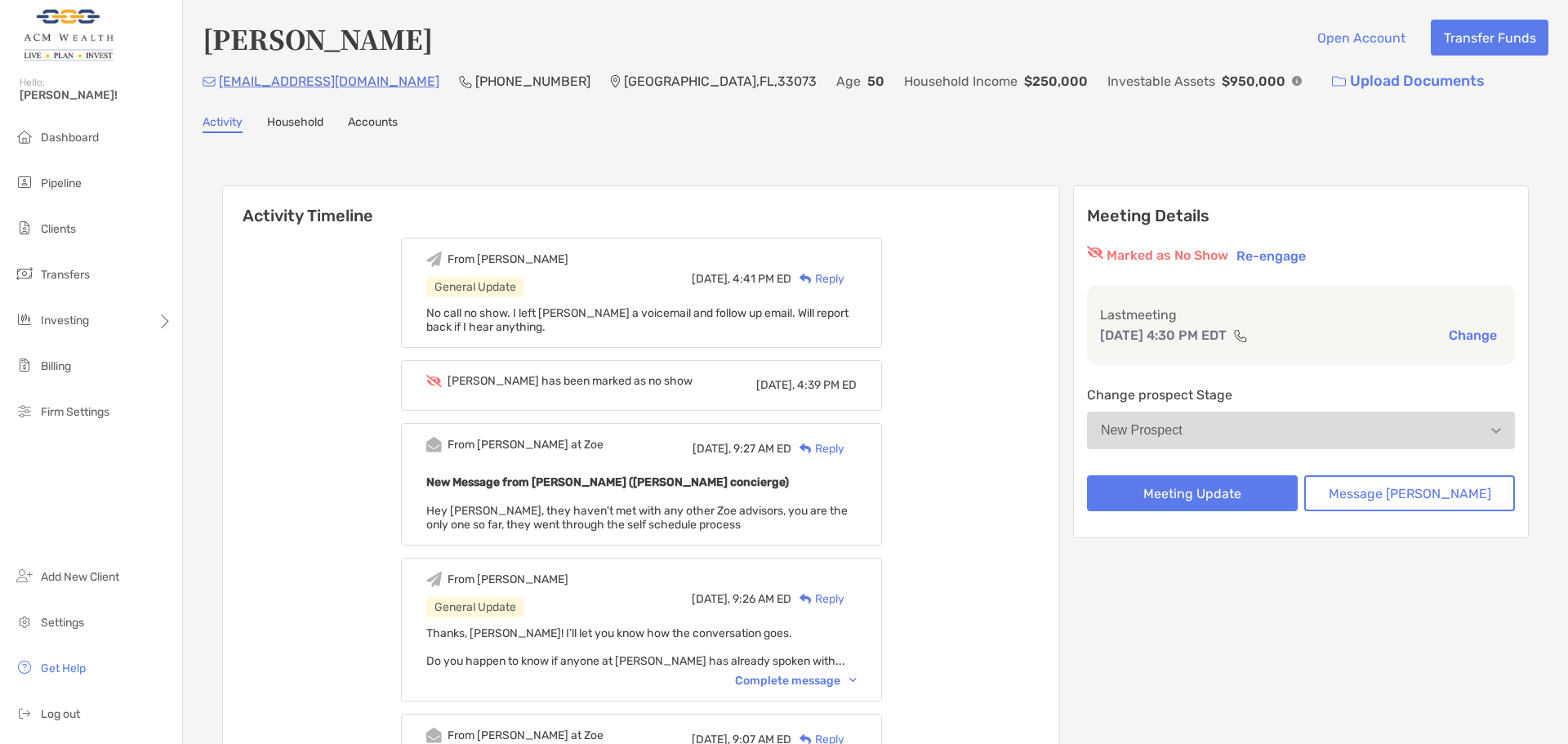
click at [1060, 307] on div "From Felipe General Update Today, 4:41 PM ED Reply No call no show. I left Heta…" at bounding box center [641, 684] width 836 height 919
click at [39, 179] on li "Pipeline" at bounding box center [91, 183] width 182 height 32
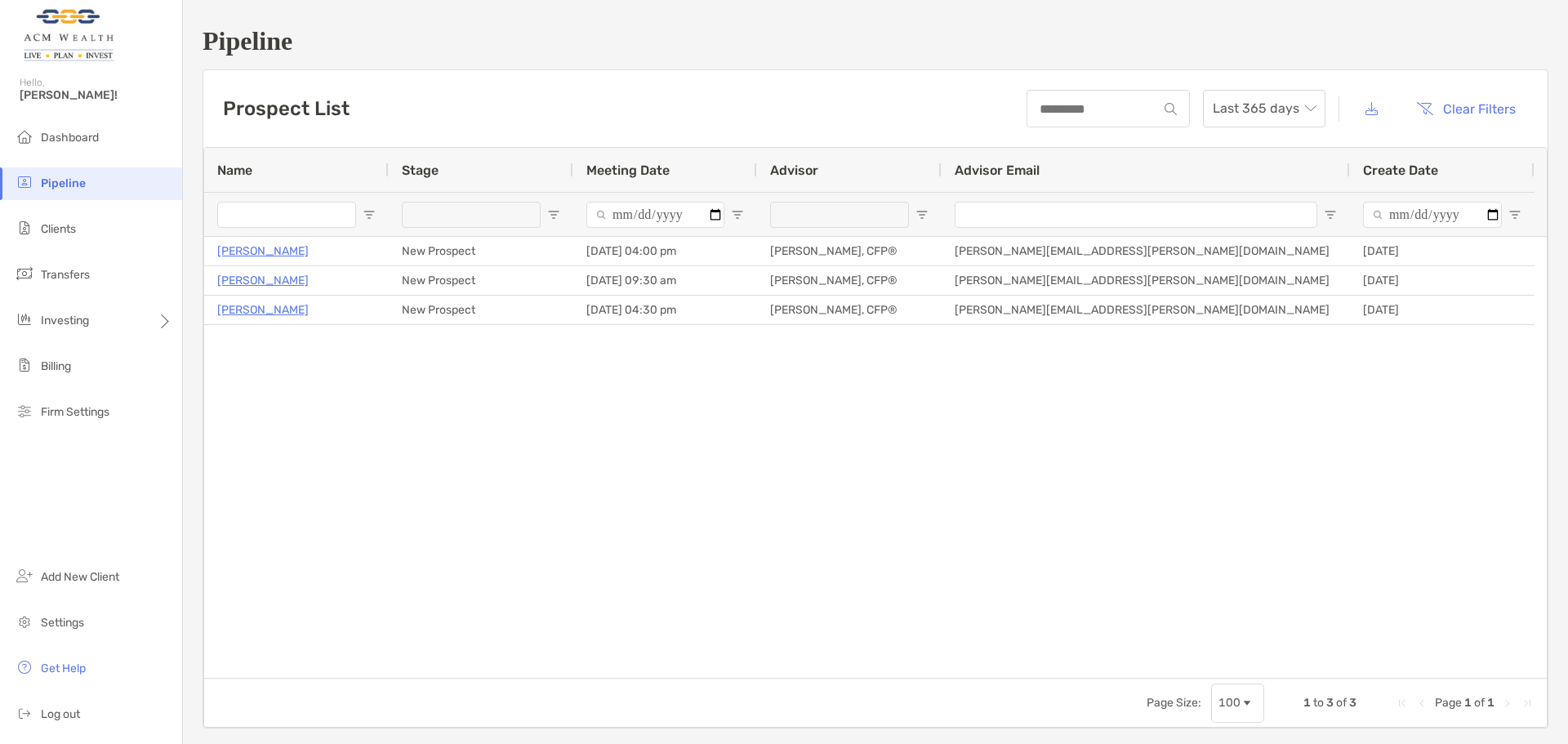
click at [1066, 221] on input "Advisor Email Filter Input" at bounding box center [1136, 214] width 362 height 26
click at [1145, 221] on input "Advisor Email Filter Input" at bounding box center [1136, 214] width 362 height 26
click at [1330, 214] on span "Open Filter Menu" at bounding box center [1330, 214] width 13 height 13
click at [1210, 531] on div "Aaron Norris New Prospect 10/15/2025 - 04:00 pm Felipe Mejia, CFP® Felipe.mejia…" at bounding box center [876, 457] width 1343 height 441
click at [817, 522] on div "Aaron Norris New Prospect 10/15/2025 - 04:00 pm Felipe Mejia, CFP® Felipe.mejia…" at bounding box center [876, 457] width 1343 height 441
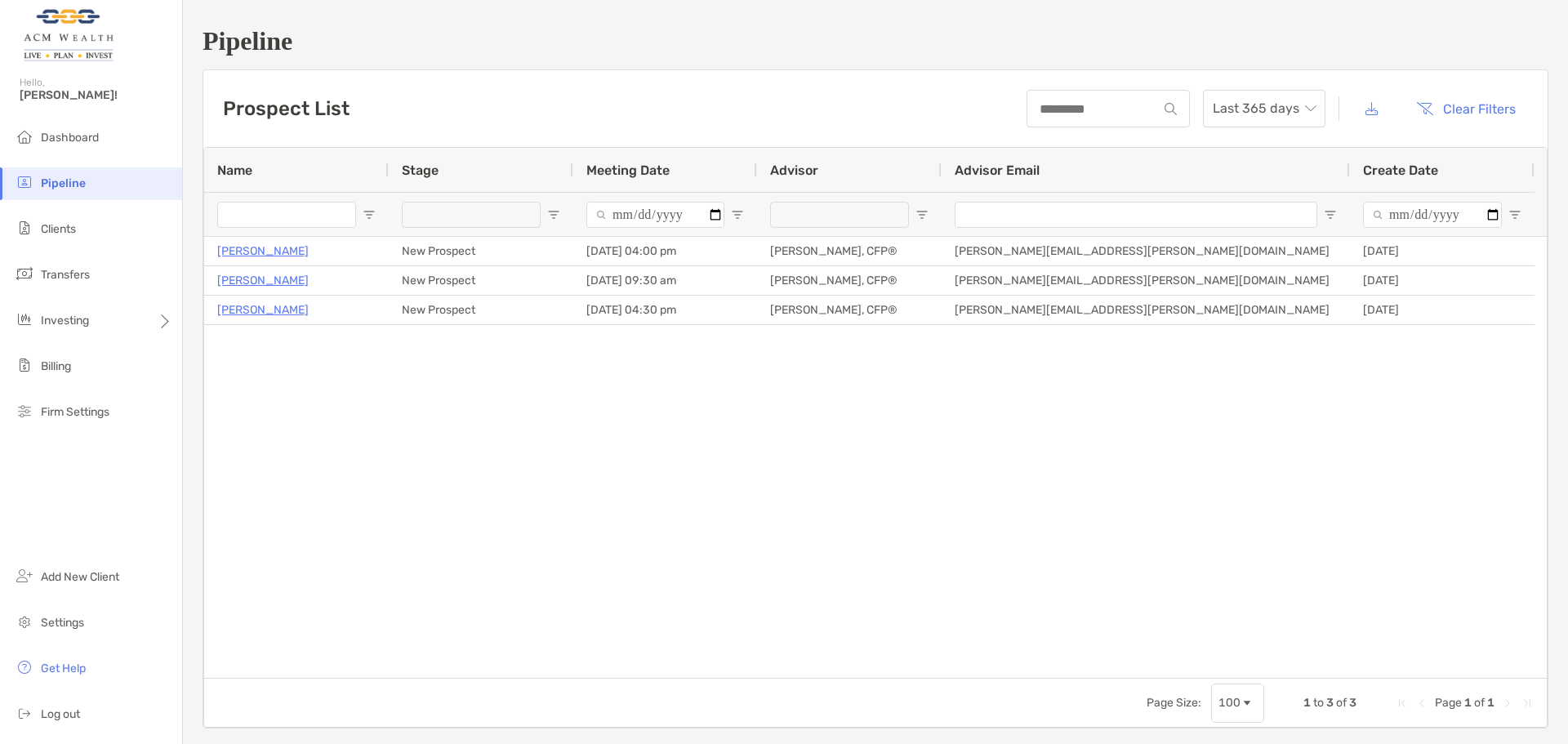
click at [781, 395] on div "Aaron Norris New Prospect 10/15/2025 - 04:00 pm Felipe Mejia, CFP® Felipe.mejia…" at bounding box center [876, 457] width 1343 height 441
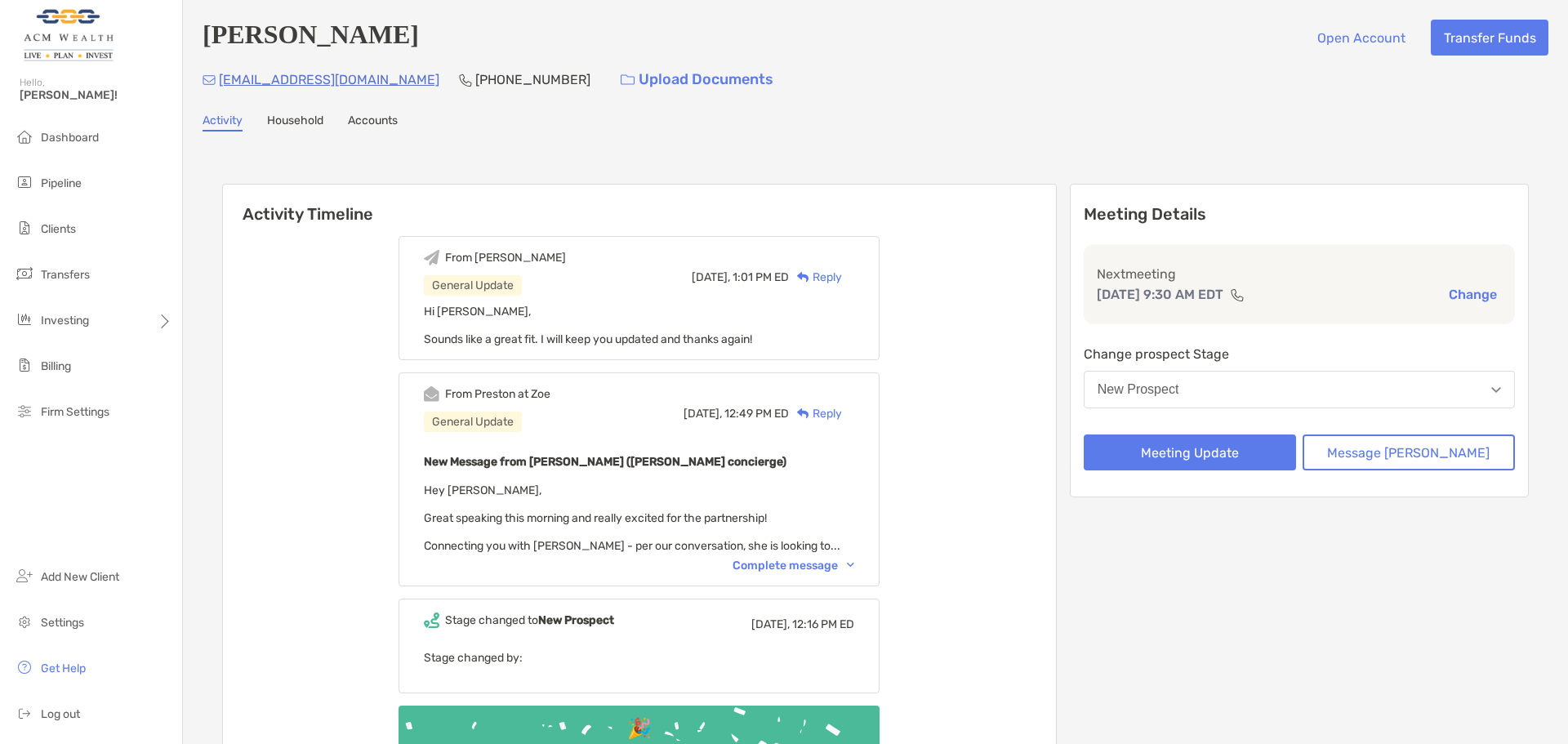
drag, startPoint x: 381, startPoint y: 47, endPoint x: 208, endPoint y: 47, distance: 173.0
click at [208, 47] on div "Josefina Hansen Open Account Transfer Funds" at bounding box center [876, 37] width 1346 height 36
copy h4 "Josefina Hansen"
drag, startPoint x: 544, startPoint y: 78, endPoint x: 447, endPoint y: 90, distance: 97.7
click at [447, 90] on div "josefinamhansen@hotmail.com (305) 720-4270 Upload Documents" at bounding box center [876, 79] width 1346 height 35
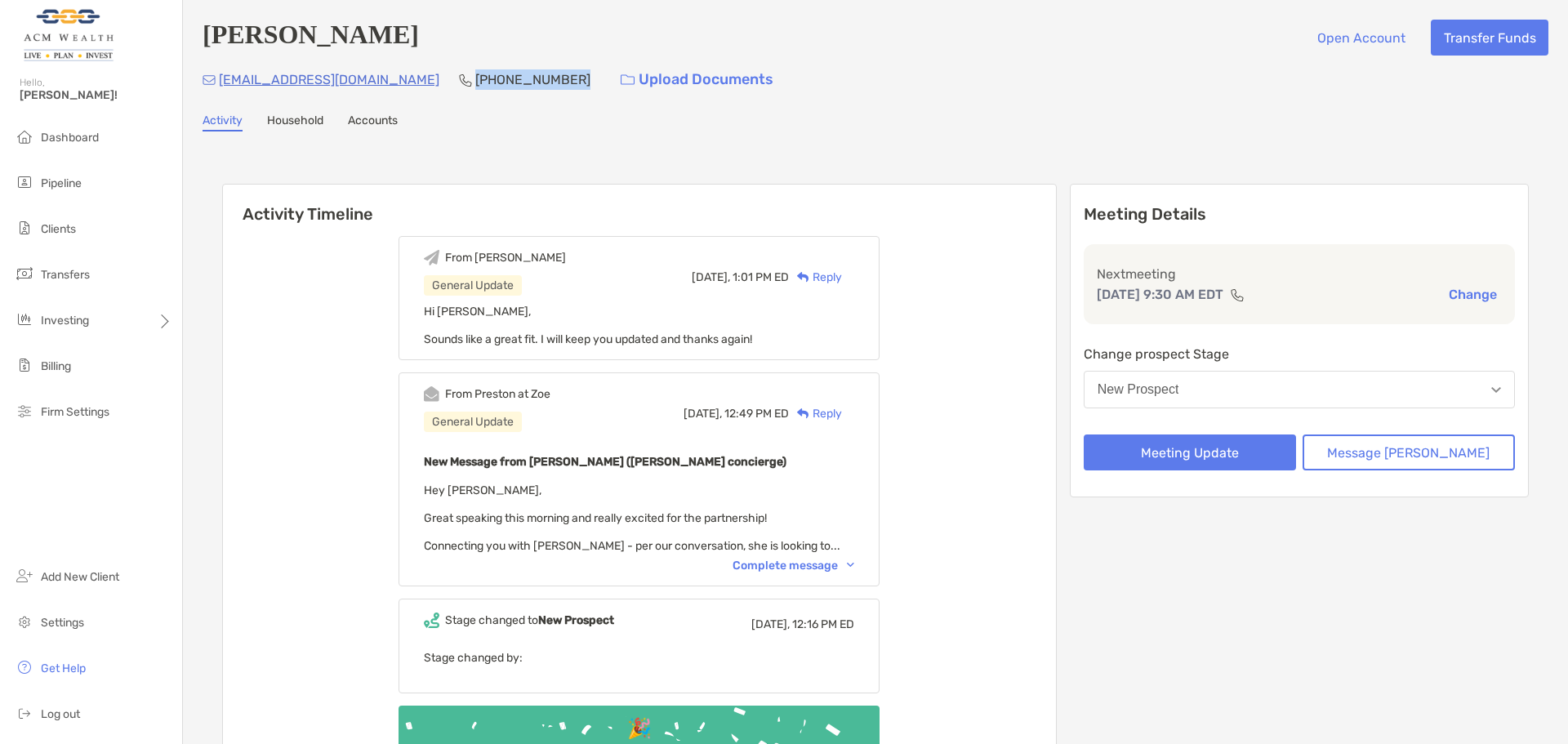
copy p "(305) 720-4270"
drag, startPoint x: 374, startPoint y: 100, endPoint x: 387, endPoint y: 96, distance: 13.6
click at [374, 100] on div "Josefina Hansen Open Account Transfer Funds josefinamhansen@hotmail.com (305) 7…" at bounding box center [876, 440] width 1385 height 880
drag, startPoint x: 422, startPoint y: 80, endPoint x: 219, endPoint y: 86, distance: 203.1
click at [219, 86] on div "josefinamhansen@hotmail.com (305) 720-4270 Upload Documents" at bounding box center [876, 79] width 1346 height 35
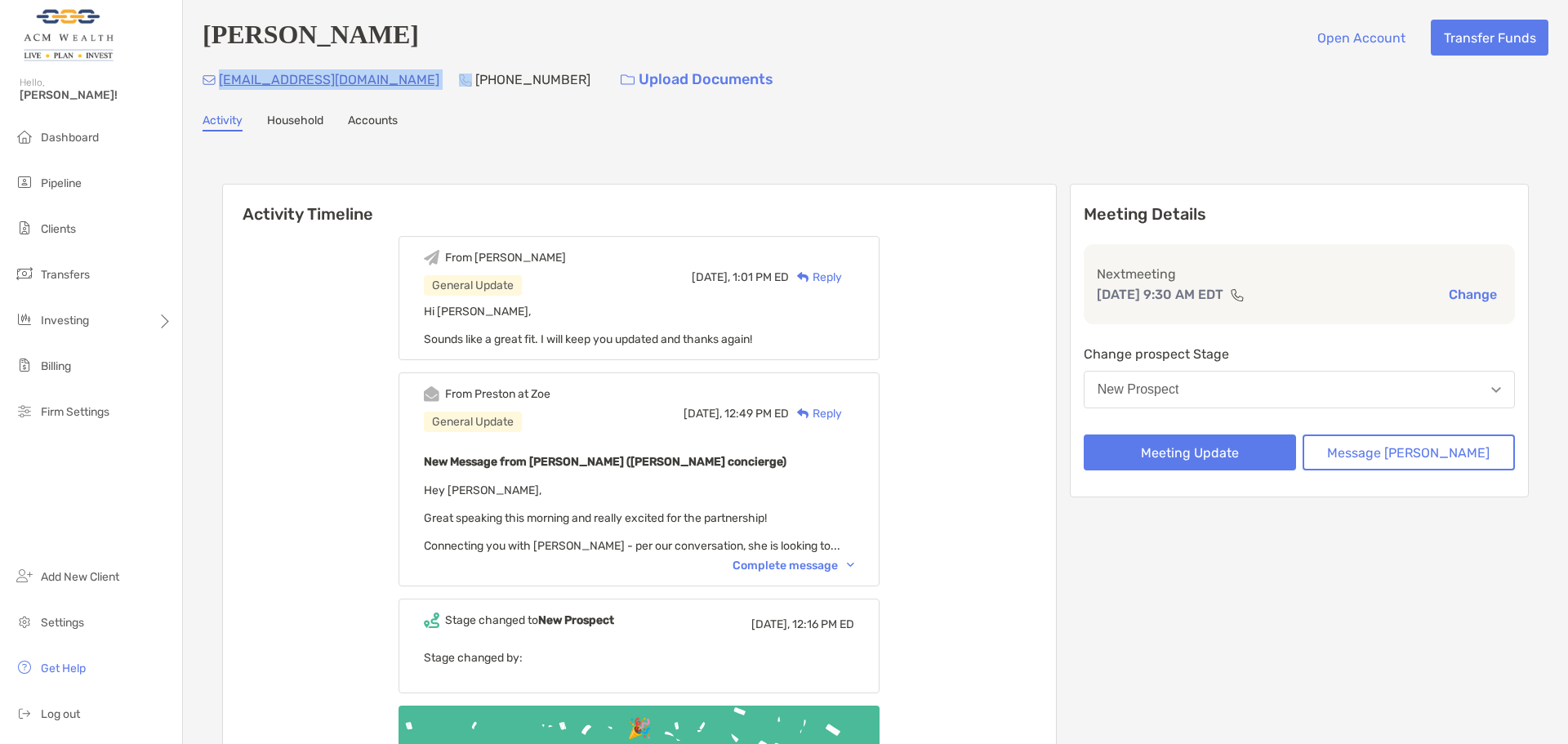
copy p "josefinamhansen@hotmail.com"
click at [810, 568] on div "Complete message" at bounding box center [793, 565] width 121 height 14
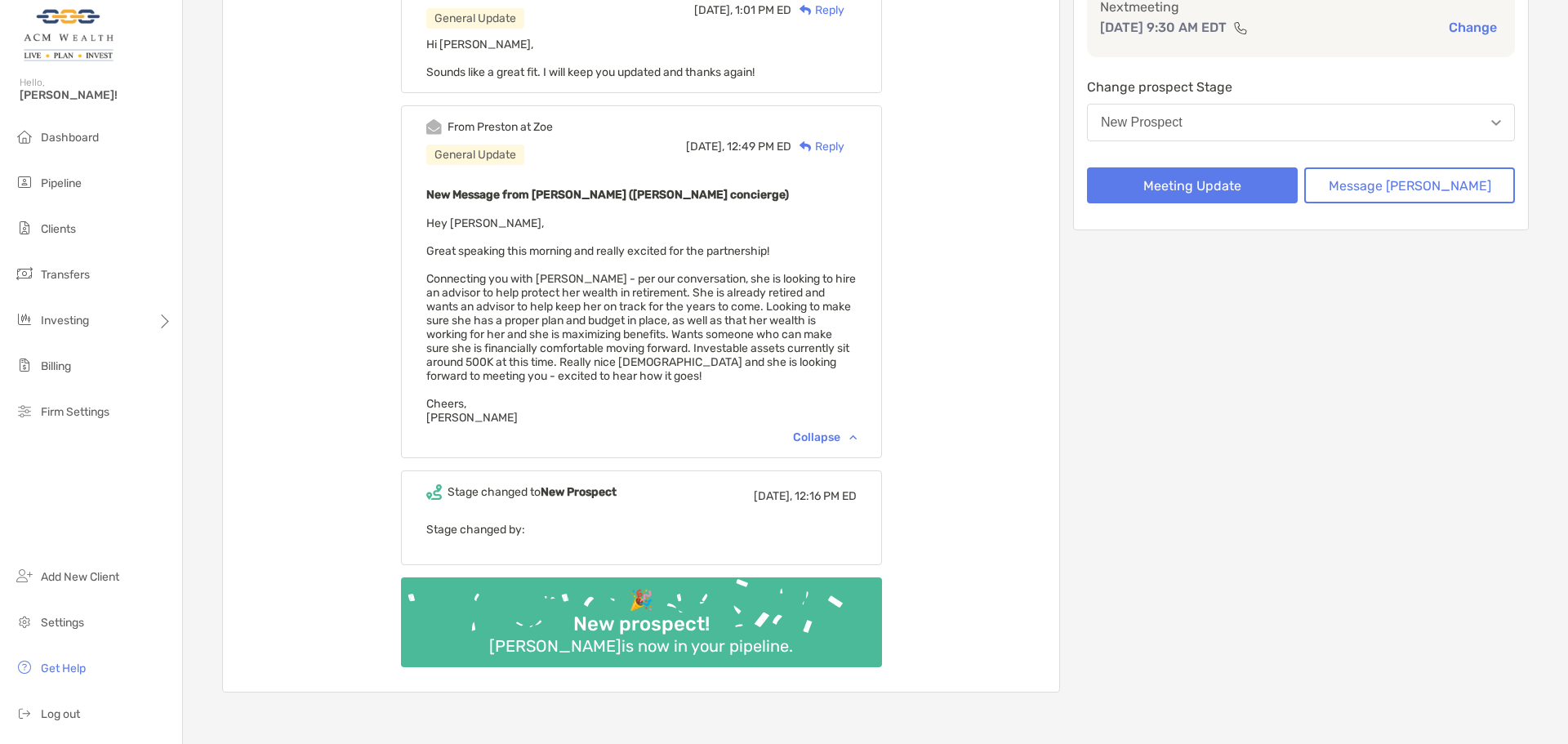
scroll to position [272, 0]
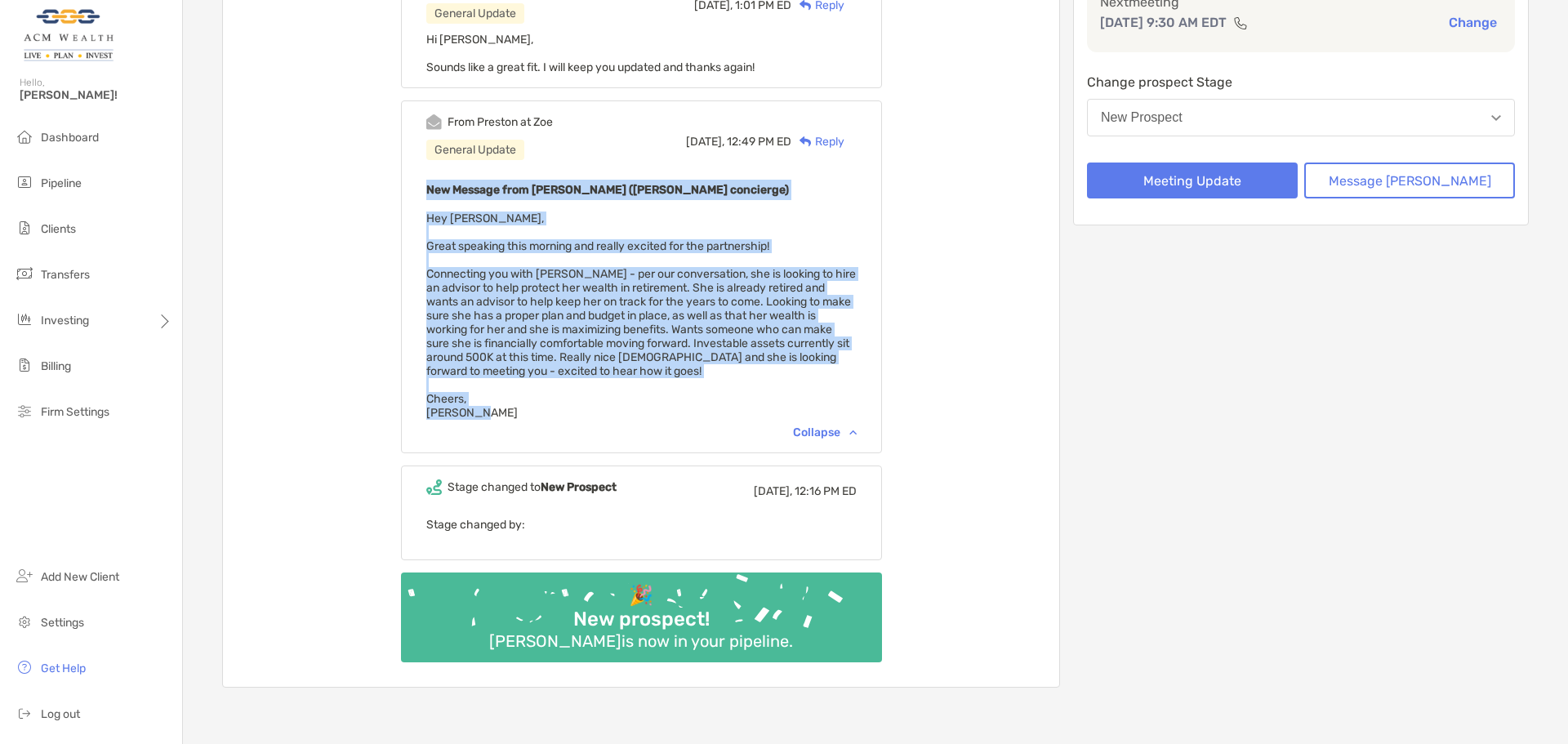
drag, startPoint x: 528, startPoint y: 411, endPoint x: 427, endPoint y: 190, distance: 243.0
click at [427, 190] on div "From Preston at Zoe General Update Today, 12:49 PM ED Reply New Message from Pr…" at bounding box center [641, 277] width 481 height 352
click at [540, 258] on div "New Message from Preston Buhrmaster (Zoe concierge) Hey Felipe, Great speaking …" at bounding box center [641, 299] width 431 height 240
drag, startPoint x: 510, startPoint y: 421, endPoint x: 436, endPoint y: 224, distance: 210.4
click at [436, 224] on div "From Preston at Zoe General Update Today, 12:49 PM ED Reply New Message from Pr…" at bounding box center [641, 277] width 481 height 352
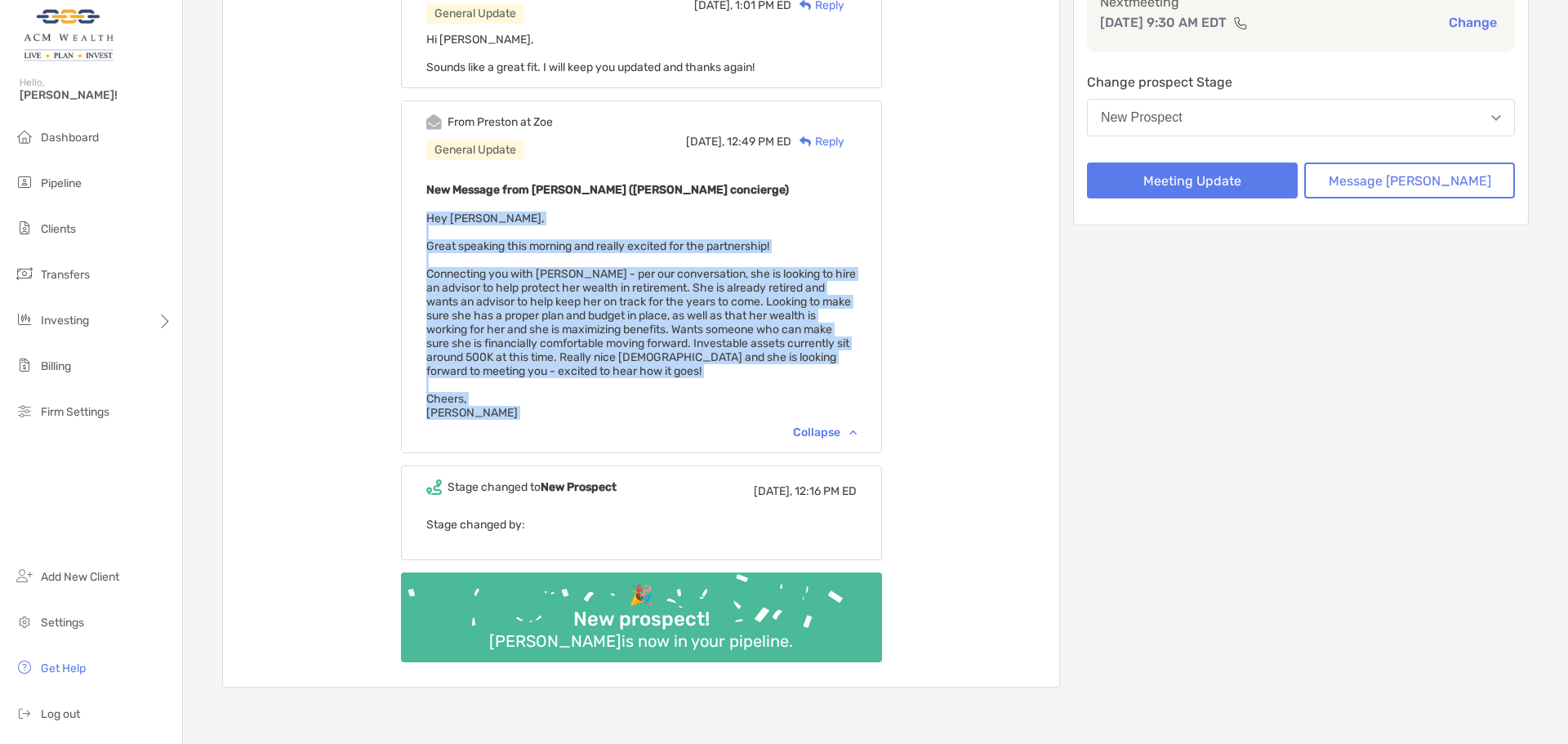
copy span "Hey Felipe, Great speaking this morning and really excited for the partnership!…"
drag, startPoint x: 689, startPoint y: 205, endPoint x: 773, endPoint y: 200, distance: 84.1
click at [689, 205] on div "New Message from Preston Buhrmaster (Zoe concierge) Hey Felipe, Great speaking …" at bounding box center [641, 299] width 431 height 240
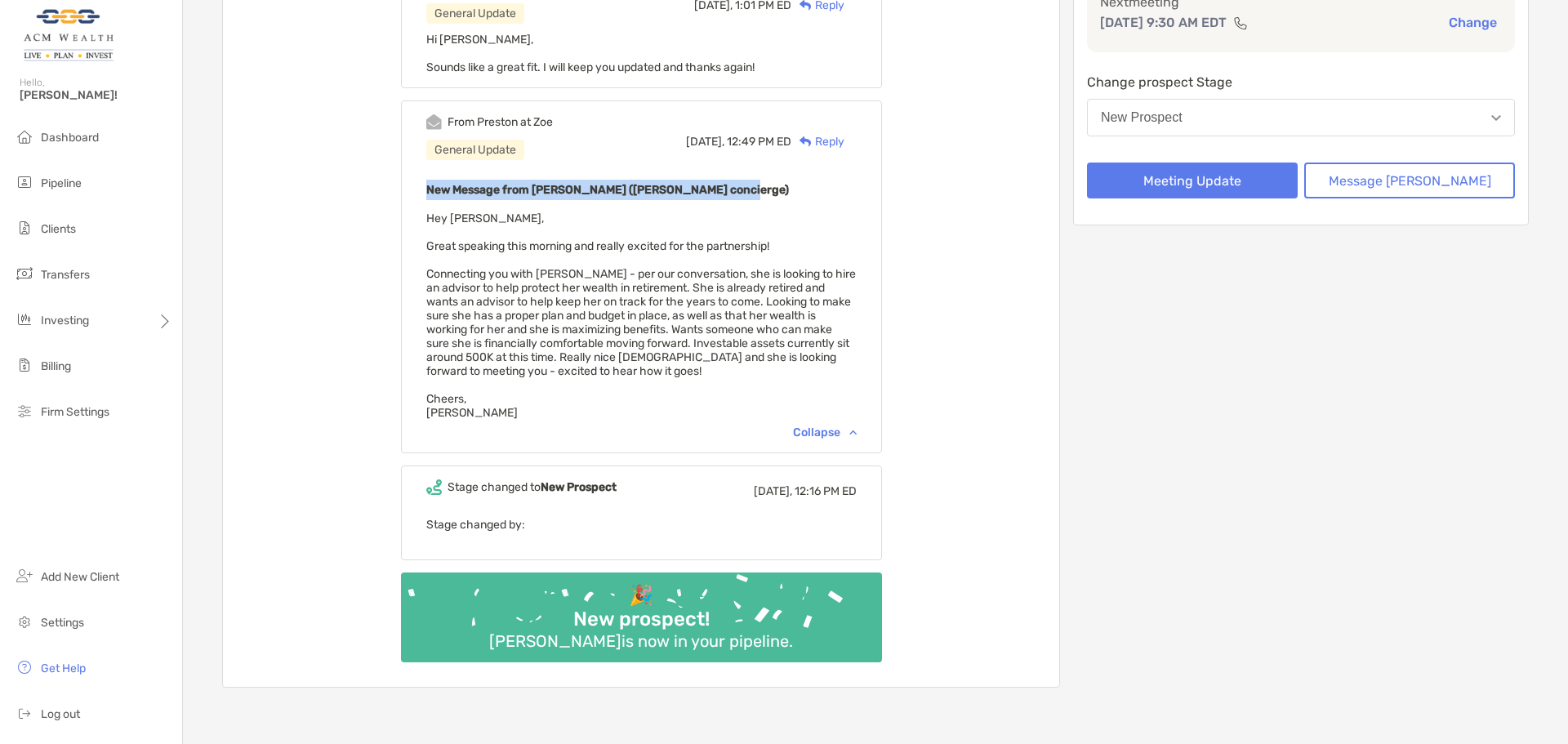
drag, startPoint x: 772, startPoint y: 185, endPoint x: 421, endPoint y: 188, distance: 351.0
click at [421, 188] on div "From Felipe General Update Today, 1:01 PM ED Reply Hi Preston, Sounds like a gr…" at bounding box center [641, 319] width 836 height 735
copy b "New Message from Preston Buhrmaster (Zoe concierge)"
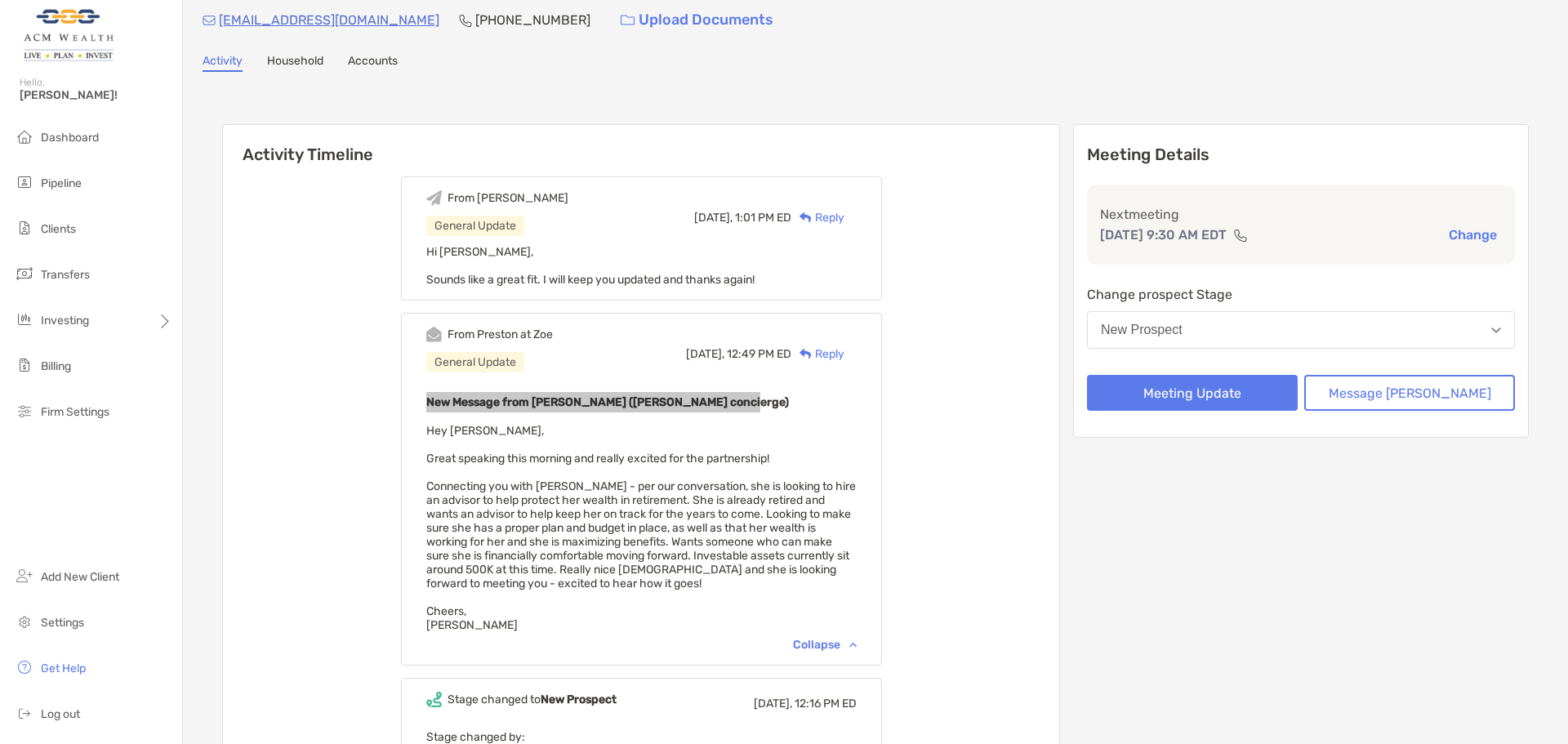
scroll to position [0, 0]
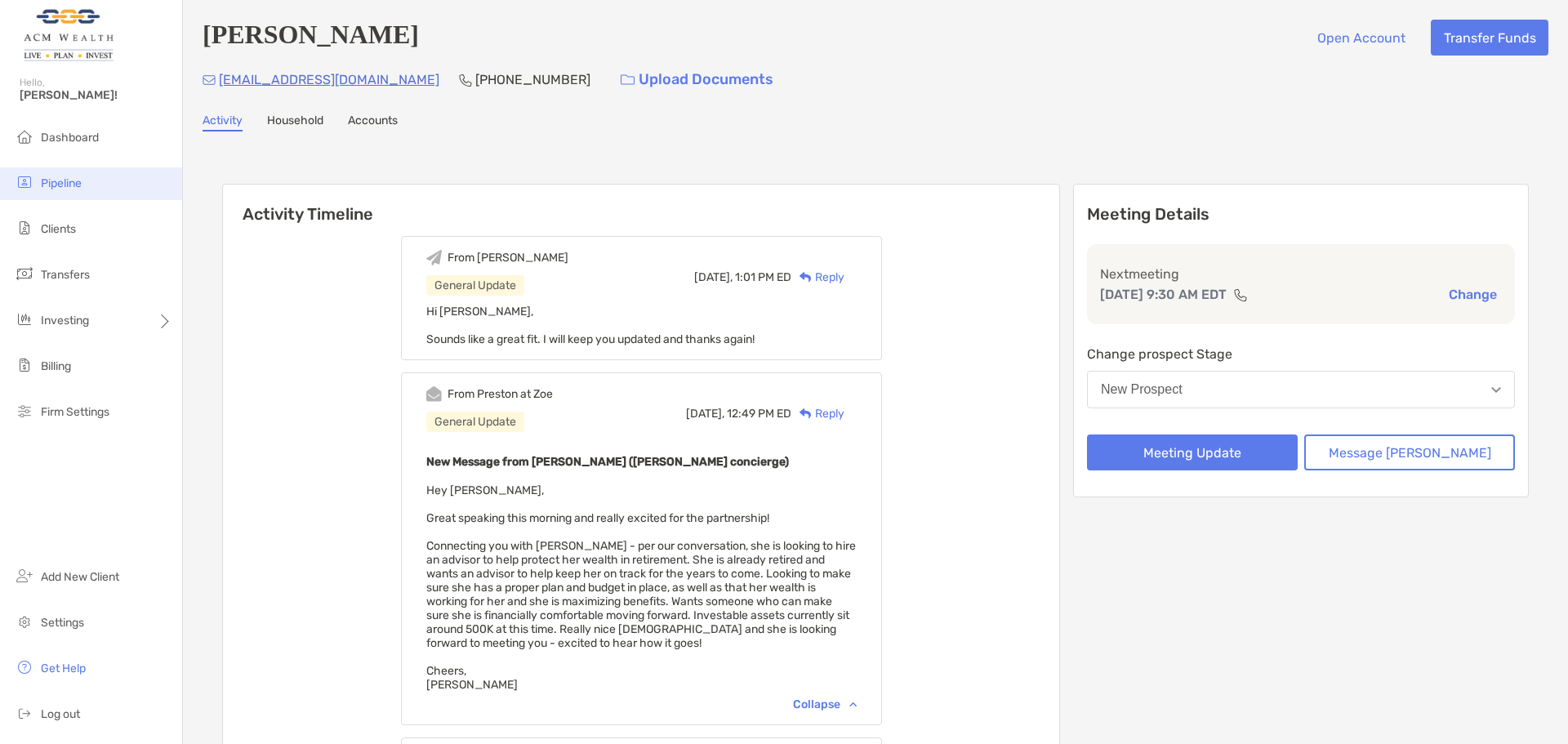
click at [64, 174] on li "Pipeline" at bounding box center [91, 183] width 182 height 32
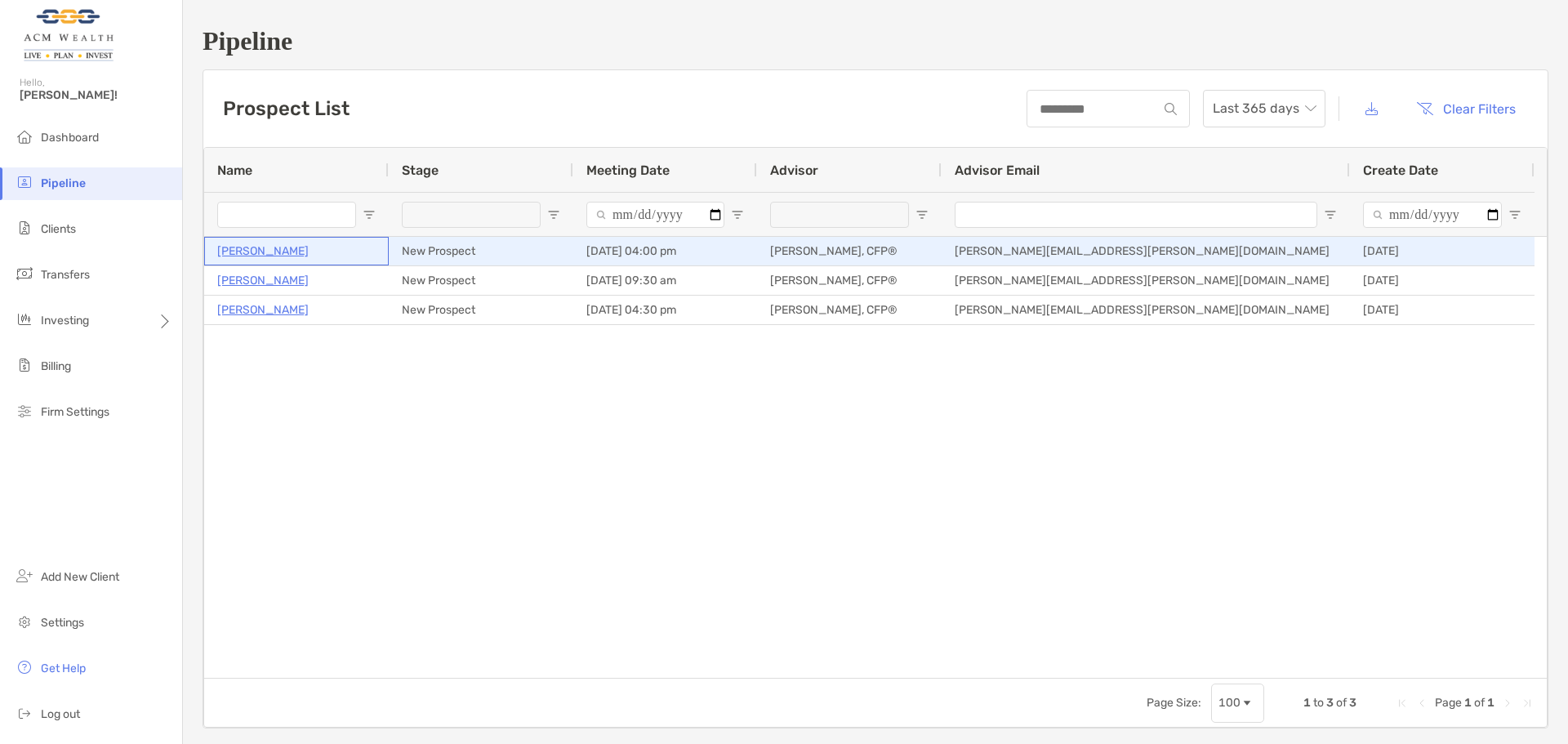
click at [249, 250] on p "Aaron Norris" at bounding box center [262, 251] width 91 height 21
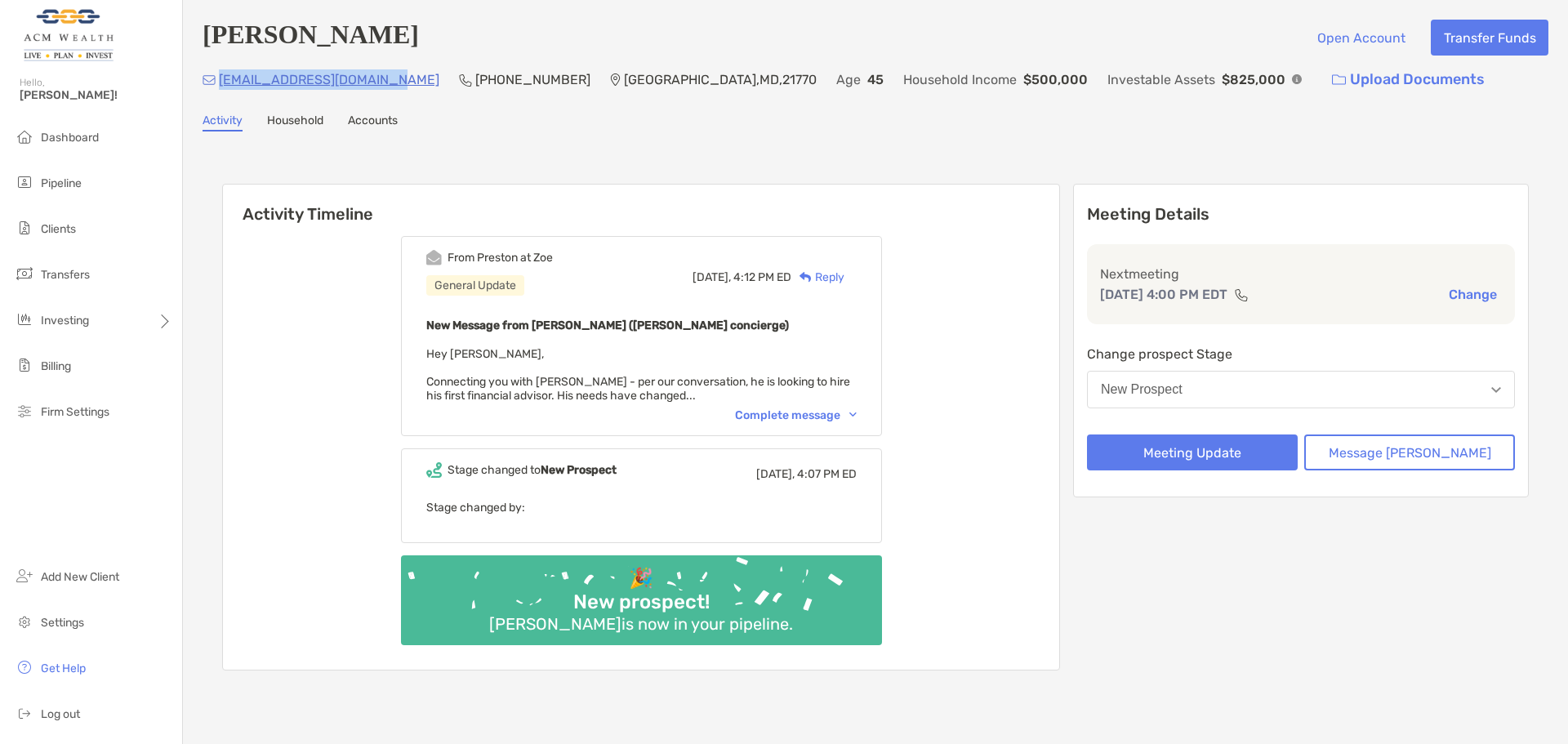
drag, startPoint x: 396, startPoint y: 81, endPoint x: 220, endPoint y: 86, distance: 176.1
click at [220, 86] on div "[EMAIL_ADDRESS][DOMAIN_NAME] (240) 308-[GEOGRAPHIC_DATA] Age [DEMOGRAPHIC_DATA]…" at bounding box center [876, 79] width 1346 height 35
copy p "[EMAIL_ADDRESS][DOMAIN_NAME]"
click at [566, 104] on div "[PERSON_NAME] Open Account Transfer Funds [EMAIL_ADDRESS][DOMAIN_NAME] (240) 30…" at bounding box center [876, 365] width 1385 height 730
drag, startPoint x: 526, startPoint y: 83, endPoint x: 426, endPoint y: 86, distance: 100.0
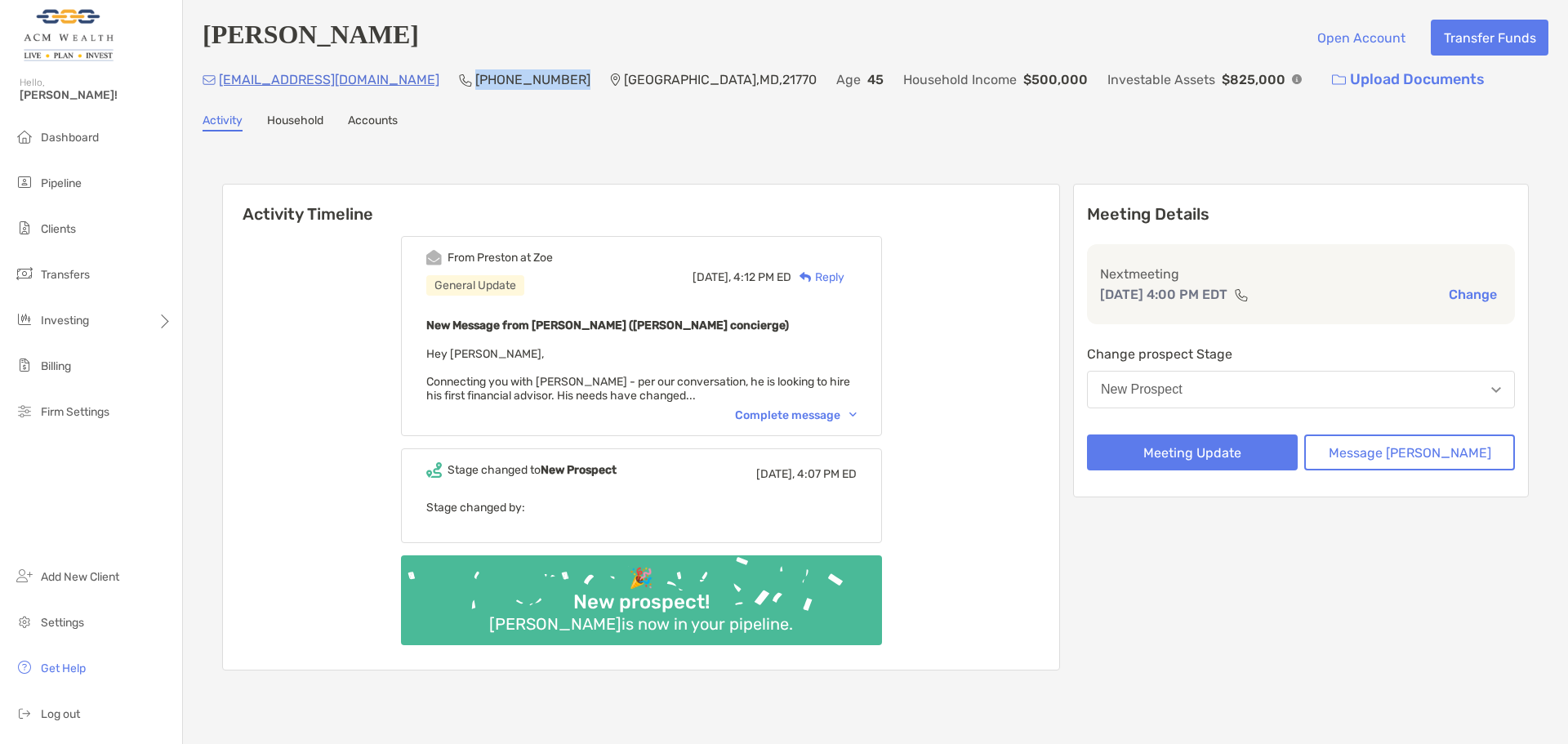
click at [426, 86] on div "[EMAIL_ADDRESS][DOMAIN_NAME] (240) 308-[GEOGRAPHIC_DATA] Age [DEMOGRAPHIC_DATA]…" at bounding box center [876, 79] width 1346 height 35
copy p "[PHONE_NUMBER]"
click at [797, 413] on div "Complete message" at bounding box center [796, 415] width 121 height 14
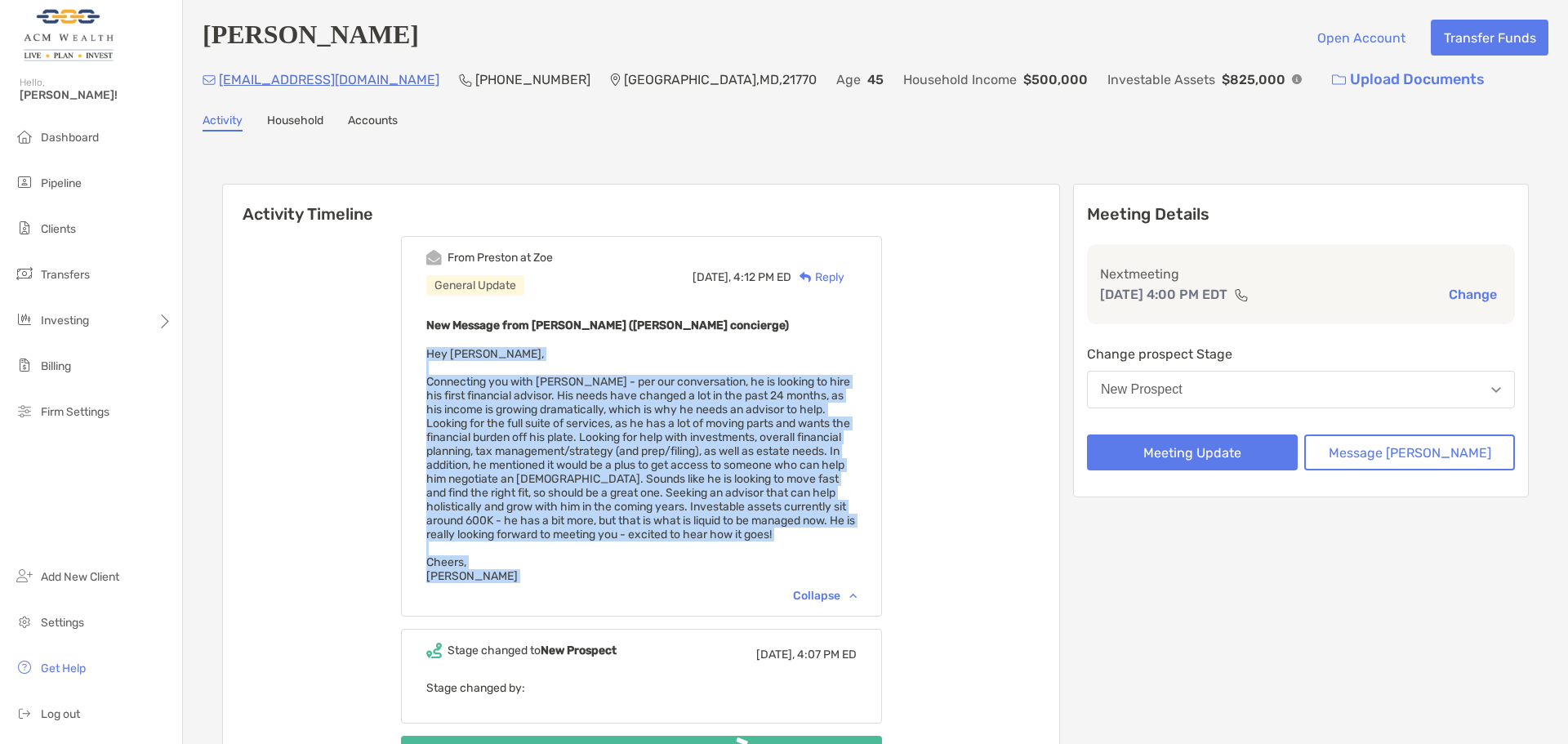
drag, startPoint x: 458, startPoint y: 494, endPoint x: 404, endPoint y: 349, distance: 154.7
click at [404, 349] on div "From Preston at Zoe General Update Today, 4:12 PM ED Reply New Message from Pre…" at bounding box center [641, 537] width 836 height 627
copy span "Hey Felipe, Connecting you with Aaron - per our conversation, he is looking to …"
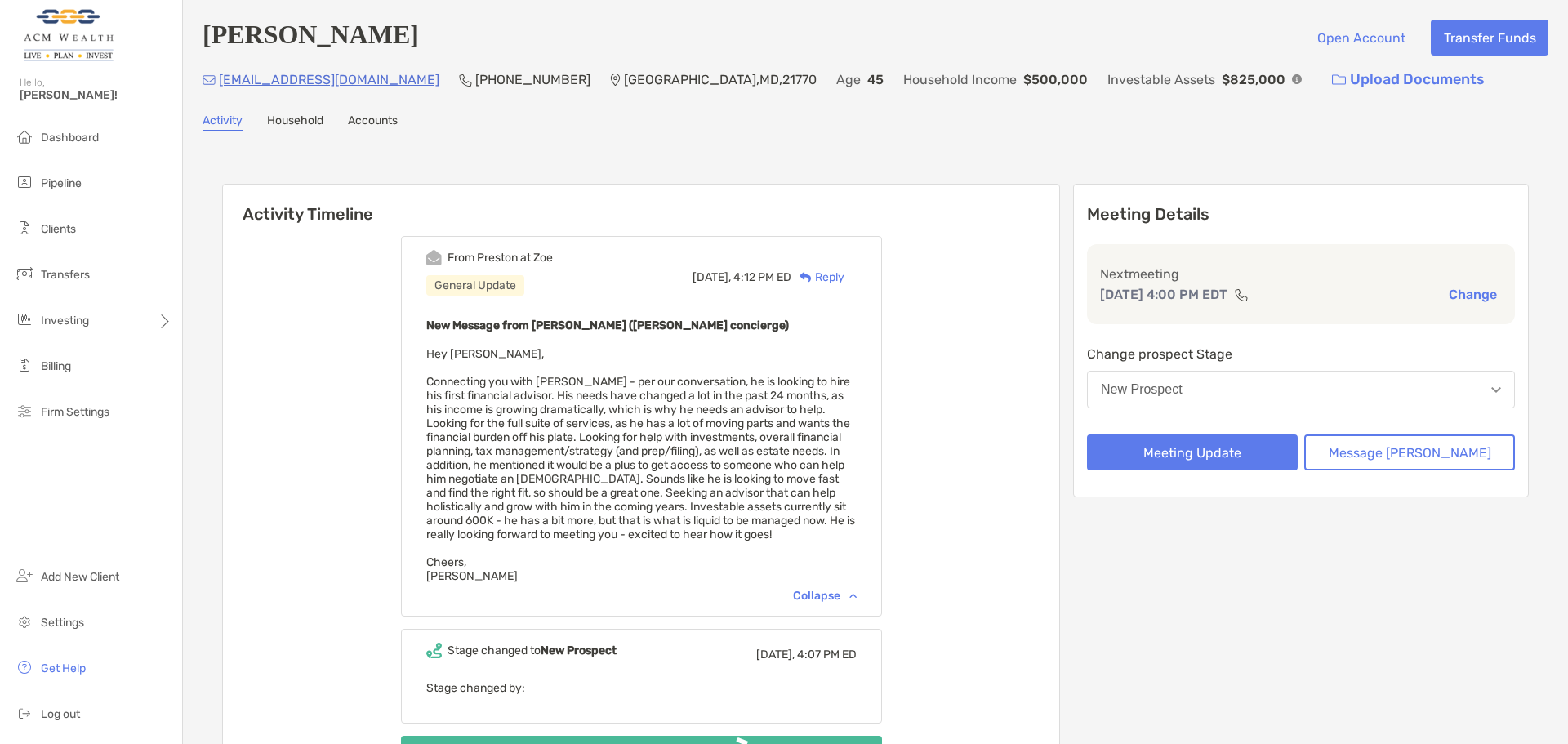
click at [681, 327] on b "New Message from Preston Buhrmaster (Zoe concierge)" at bounding box center [607, 325] width 362 height 14
drag, startPoint x: 781, startPoint y: 326, endPoint x: 449, endPoint y: 325, distance: 332.0
click at [449, 325] on div "From Preston at Zoe General Update Today, 4:12 PM ED Reply New Message from Pre…" at bounding box center [641, 426] width 481 height 381
copy b "New Message from Preston Buhrmaster (Zoe concierge)"
click at [790, 420] on span "Hey Felipe, Connecting you with Aaron - per our conversation, he is looking to …" at bounding box center [641, 464] width 429 height 236
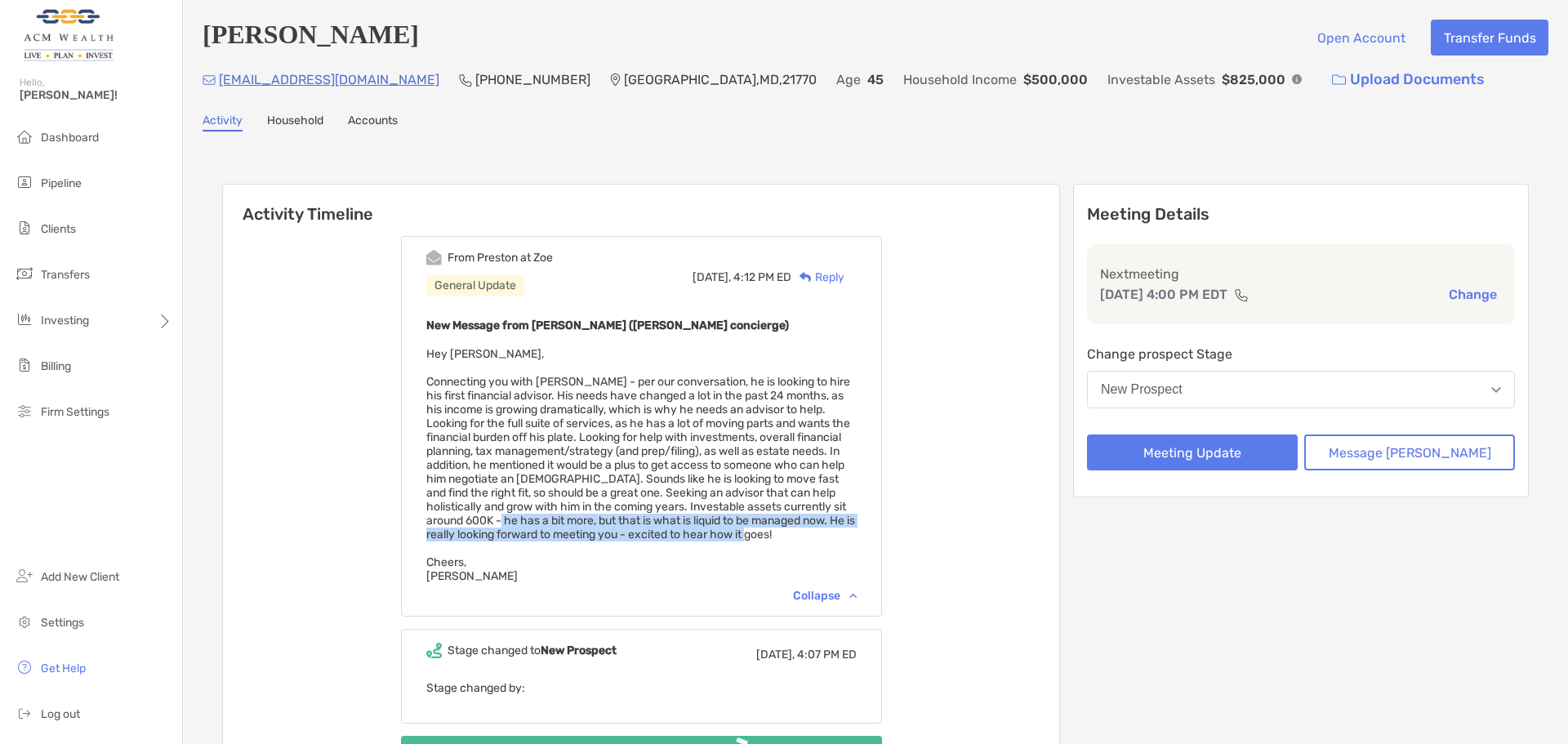
drag, startPoint x: 628, startPoint y: 522, endPoint x: 619, endPoint y: 545, distance: 24.7
click at [619, 545] on div "New Message from Preston Buhrmaster (Zoe concierge) Hey Felipe, Cheers, Preston" at bounding box center [641, 449] width 431 height 268
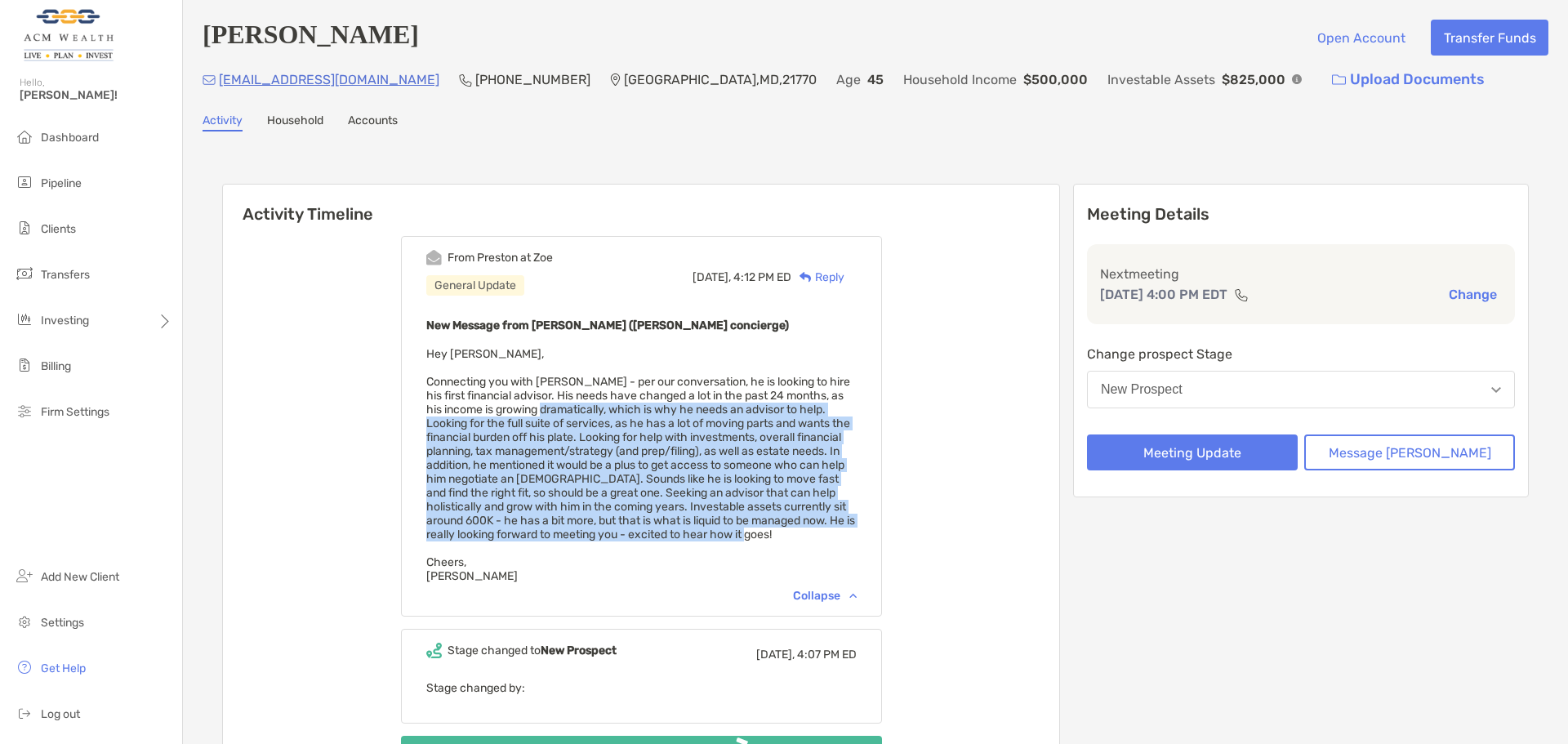
drag, startPoint x: 594, startPoint y: 552, endPoint x: 593, endPoint y: 407, distance: 145.0
click at [593, 407] on div "New Message from Preston Buhrmaster (Zoe concierge) Hey Felipe, Cheers, Preston" at bounding box center [641, 449] width 431 height 268
click at [593, 407] on span "Hey Felipe, Connecting you with Aaron - per our conversation, he is looking to …" at bounding box center [641, 464] width 429 height 236
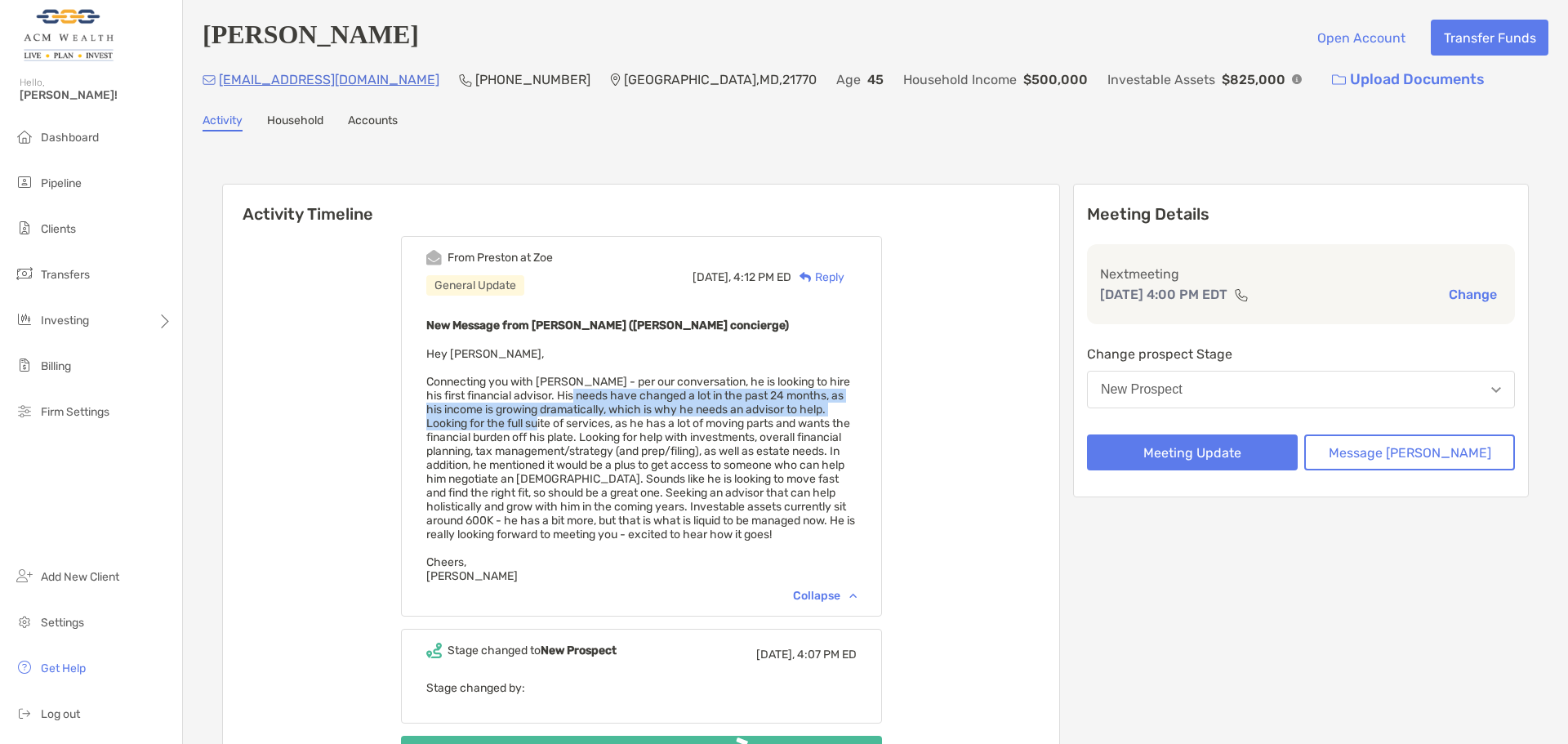
drag, startPoint x: 599, startPoint y: 395, endPoint x: 595, endPoint y: 419, distance: 24.3
click at [595, 419] on span "Hey Felipe, Connecting you with Aaron - per our conversation, he is looking to …" at bounding box center [641, 464] width 429 height 236
click at [630, 416] on span "Hey Felipe, Connecting you with Aaron - per our conversation, he is looking to …" at bounding box center [641, 464] width 429 height 236
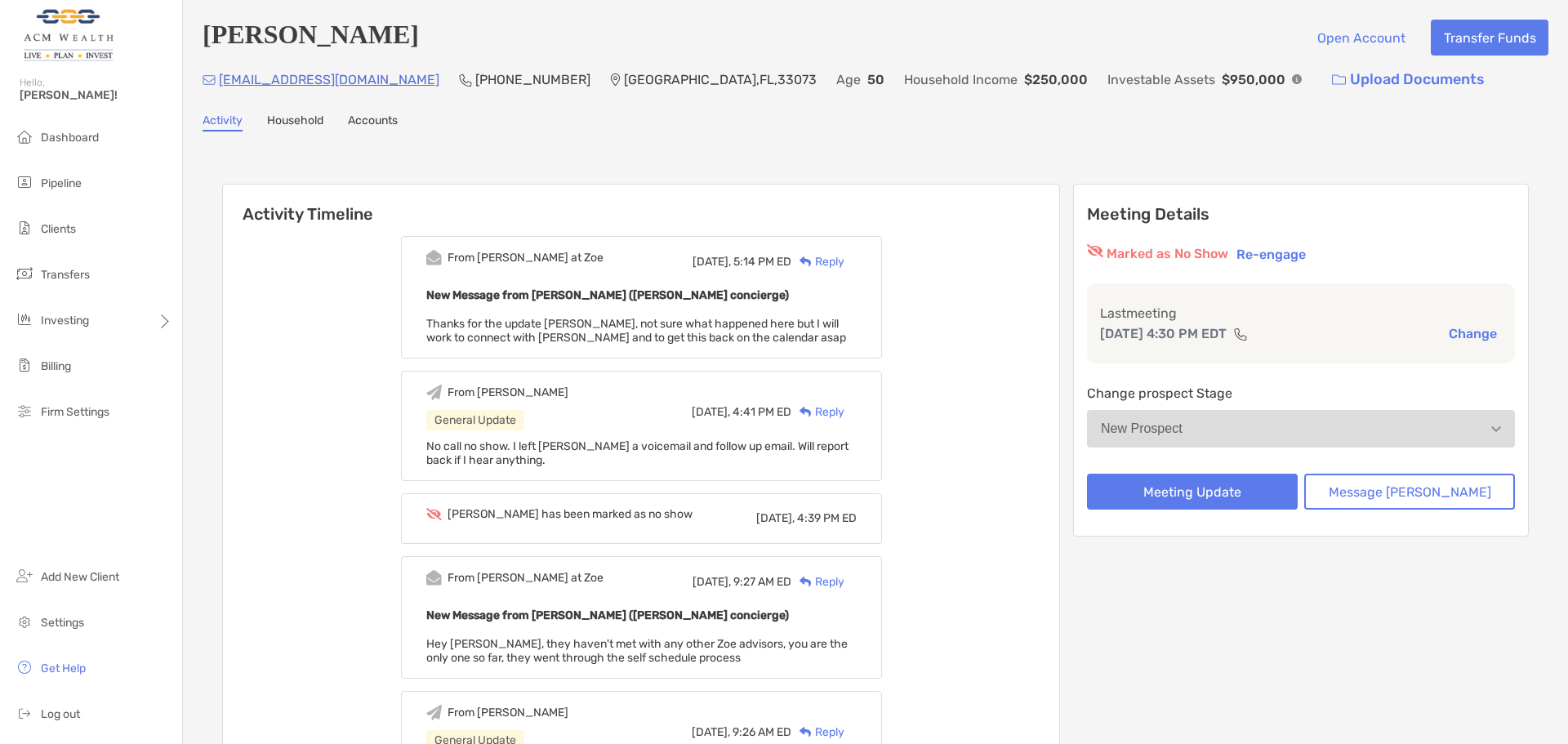
click at [983, 301] on div "From [PERSON_NAME] at Zoe [DATE], 5:14 PM ED Reply New Message from [PERSON_NAM…" at bounding box center [641, 751] width 836 height 1054
